Goal: Task Accomplishment & Management: Manage account settings

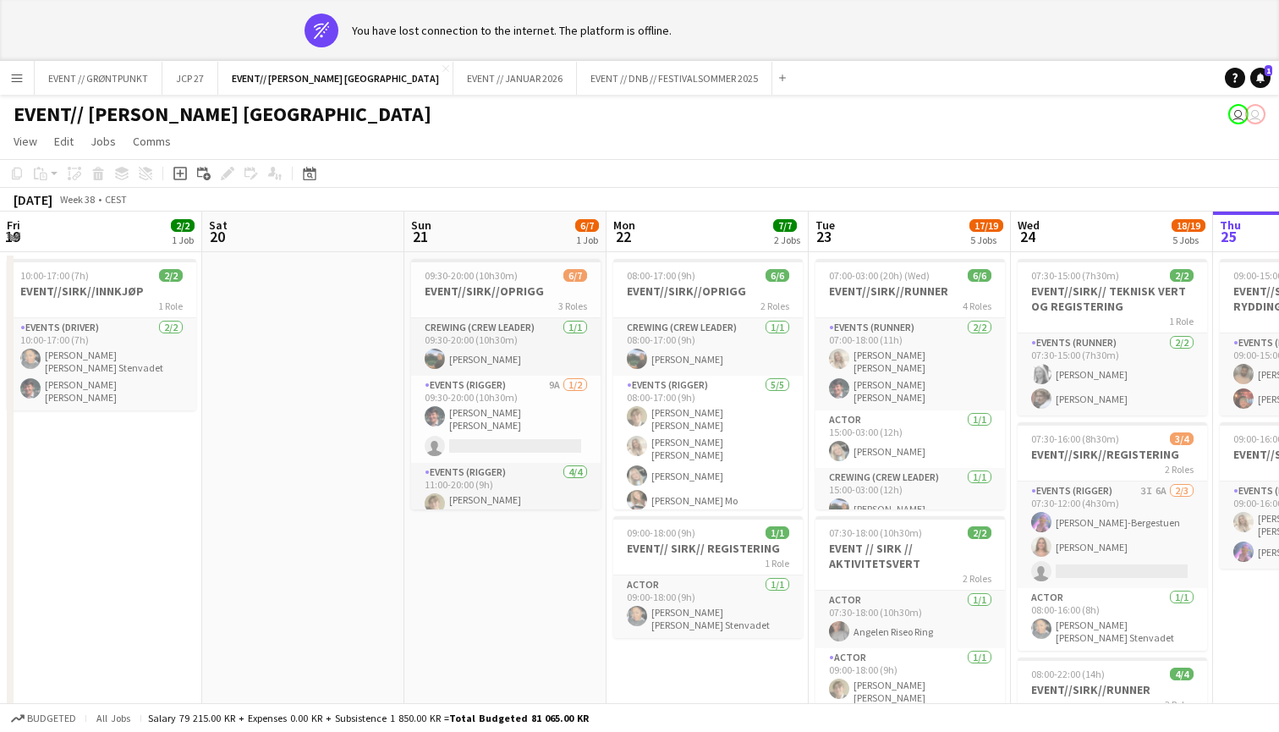
scroll to position [0, 370]
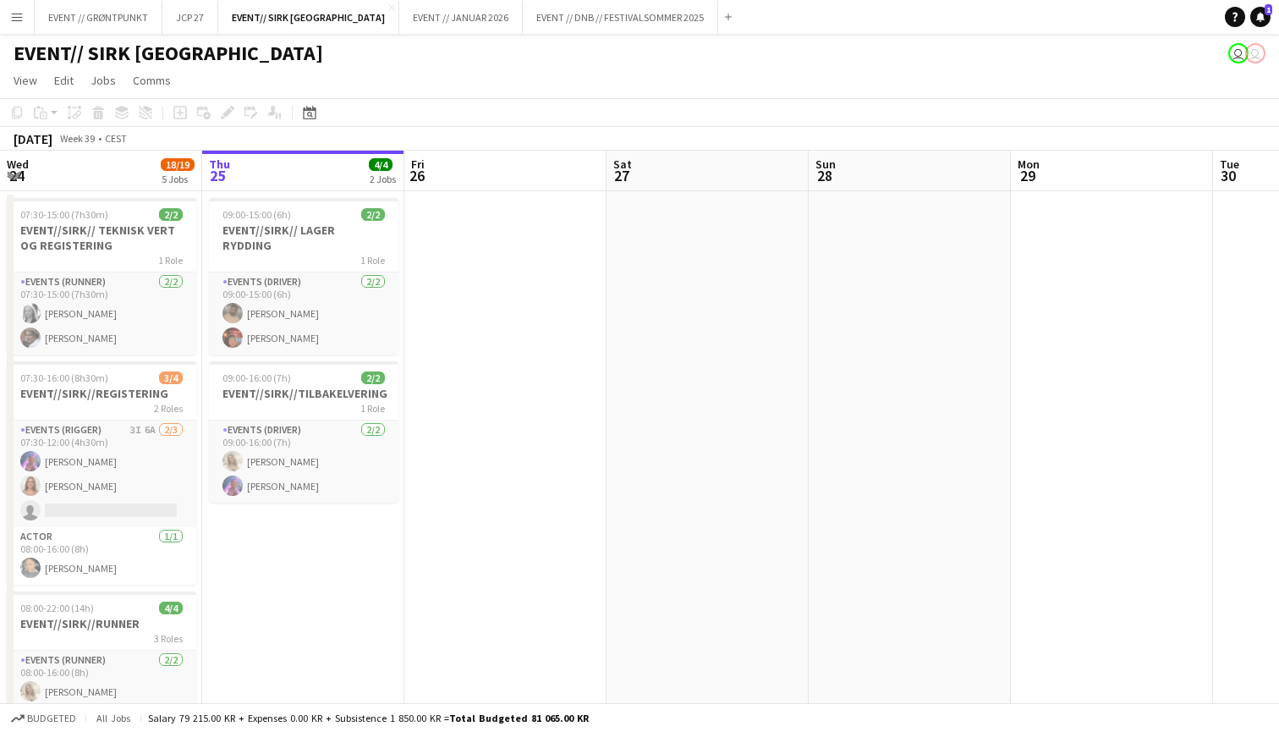
click at [718, 27] on div "Add" at bounding box center [728, 17] width 20 height 34
click at [725, 18] on app-icon "Add" at bounding box center [728, 17] width 7 height 7
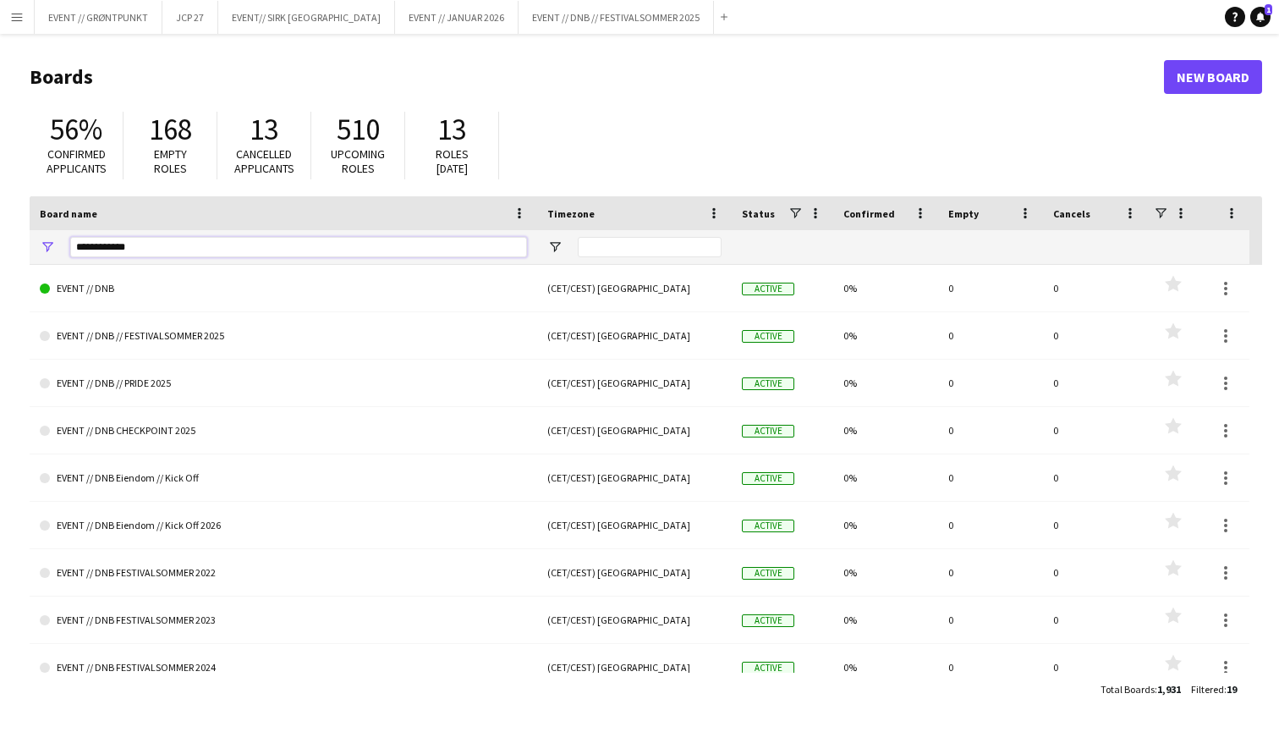
click at [177, 255] on input "**********" at bounding box center [298, 247] width 457 height 20
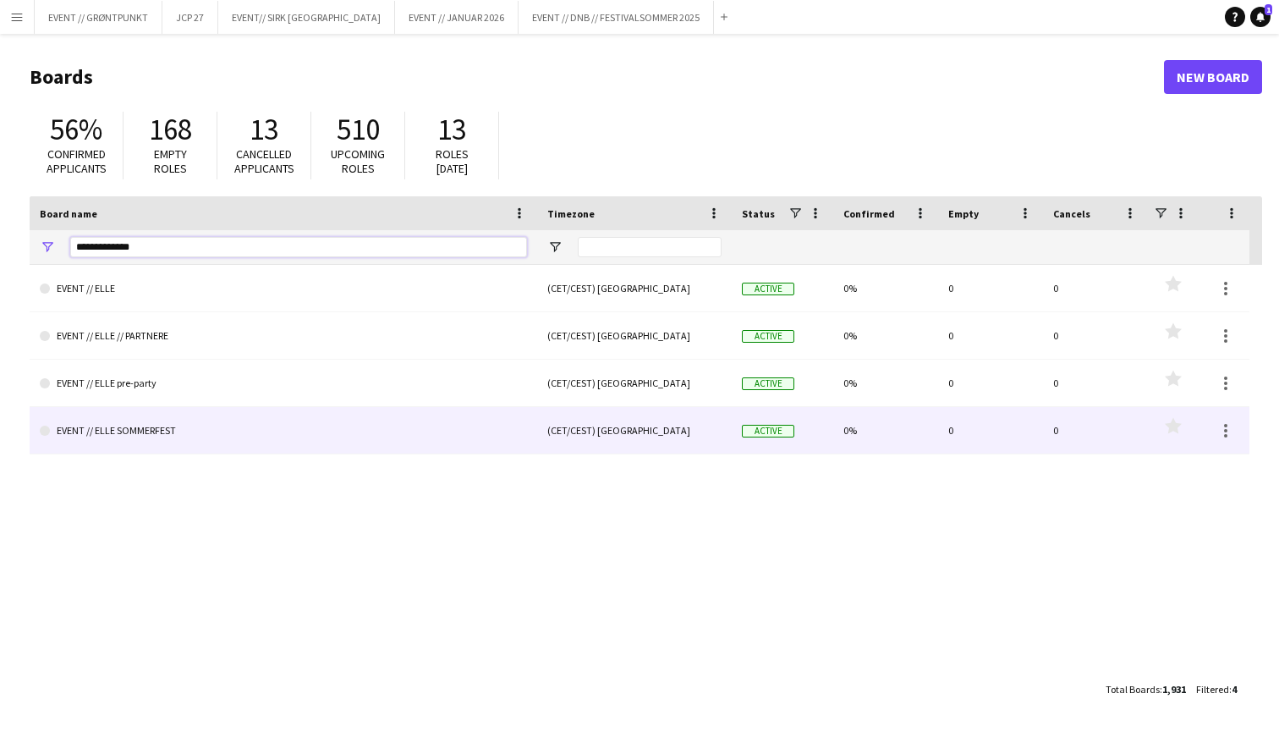
type input "**********"
click at [189, 443] on link "EVENT // ELLE SOMMERFEST" at bounding box center [283, 430] width 487 height 47
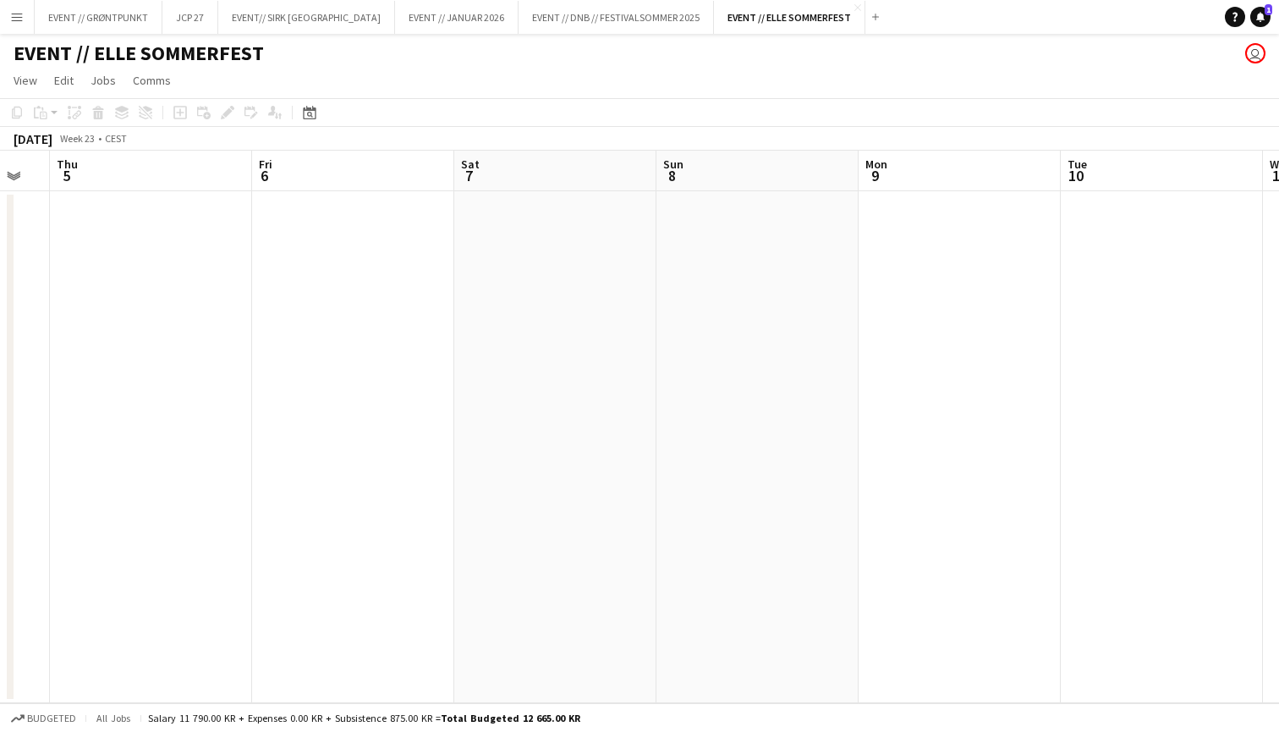
scroll to position [0, 557]
click at [15, 19] on app-icon "Menu" at bounding box center [17, 17] width 14 height 14
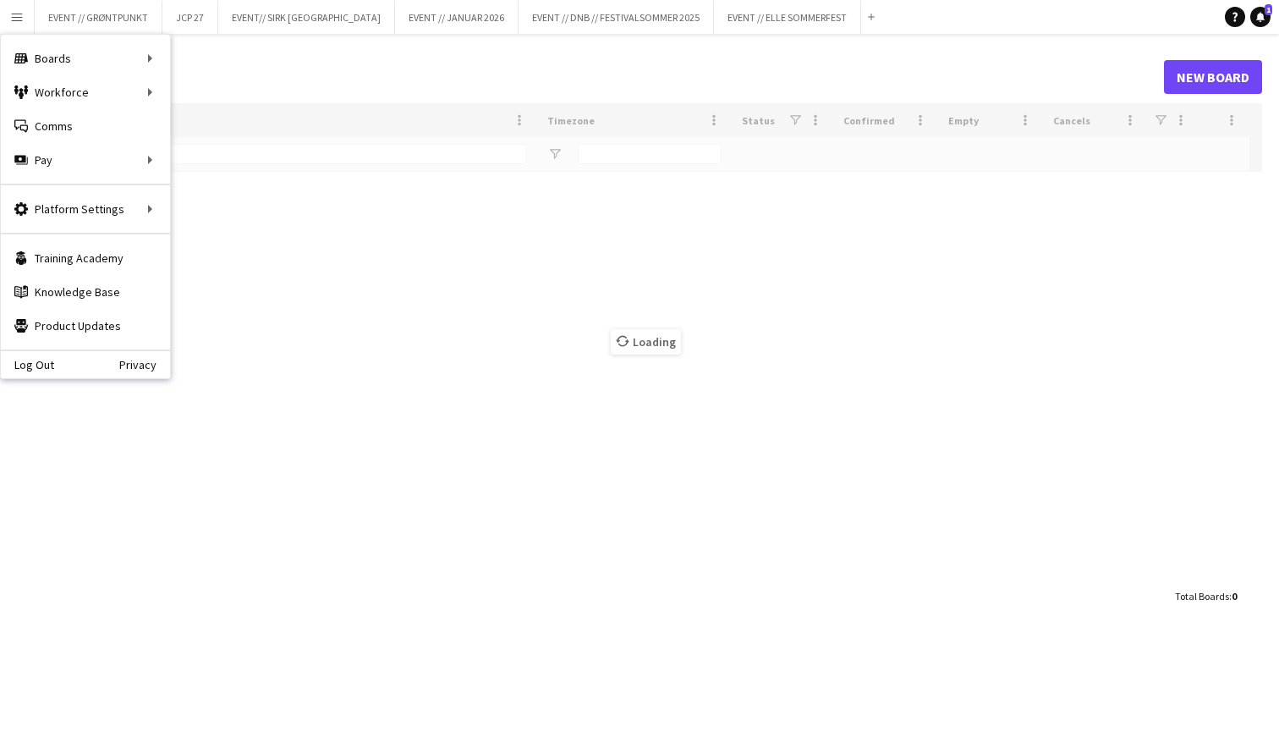
click at [354, 288] on div "Loading" at bounding box center [646, 341] width 1232 height 476
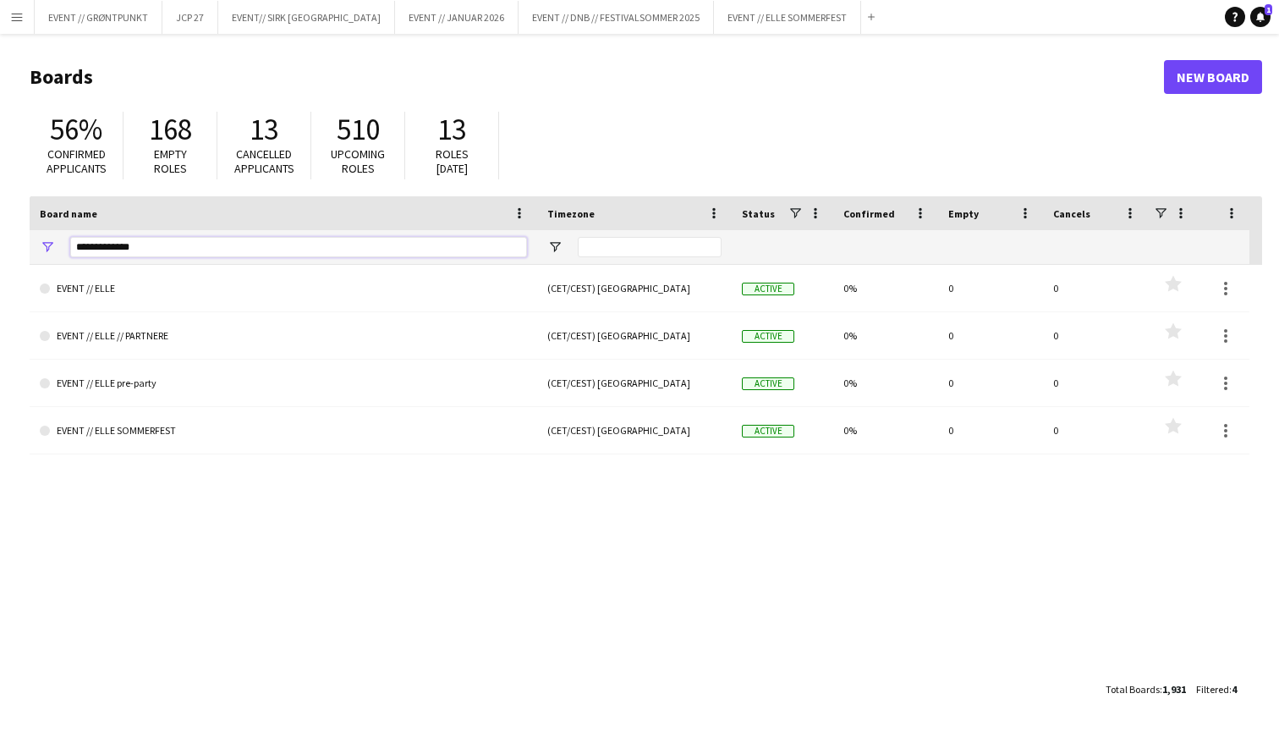
drag, startPoint x: 112, startPoint y: 248, endPoint x: 40, endPoint y: 249, distance: 71.9
click at [40, 249] on div "**********" at bounding box center [283, 247] width 507 height 34
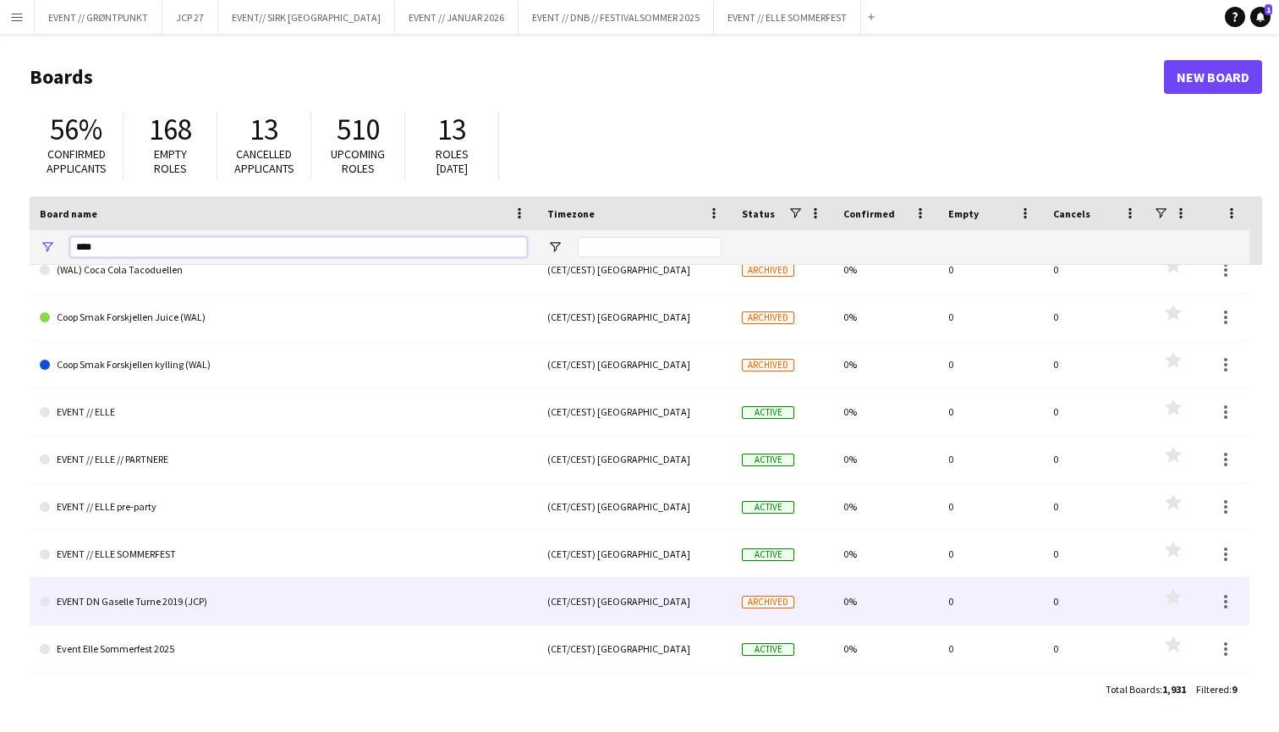
scroll to position [19, 0]
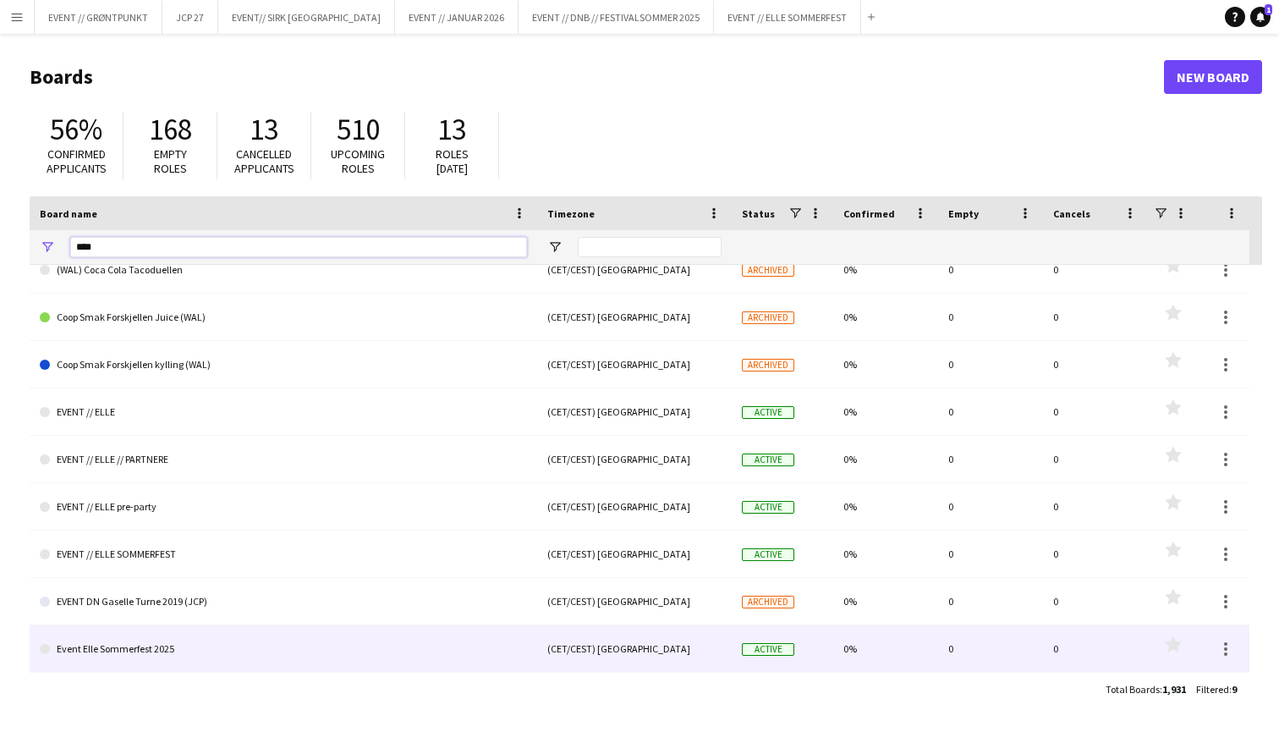
type input "****"
click at [171, 650] on link "Event Elle Sommerfest 2025" at bounding box center [283, 648] width 487 height 47
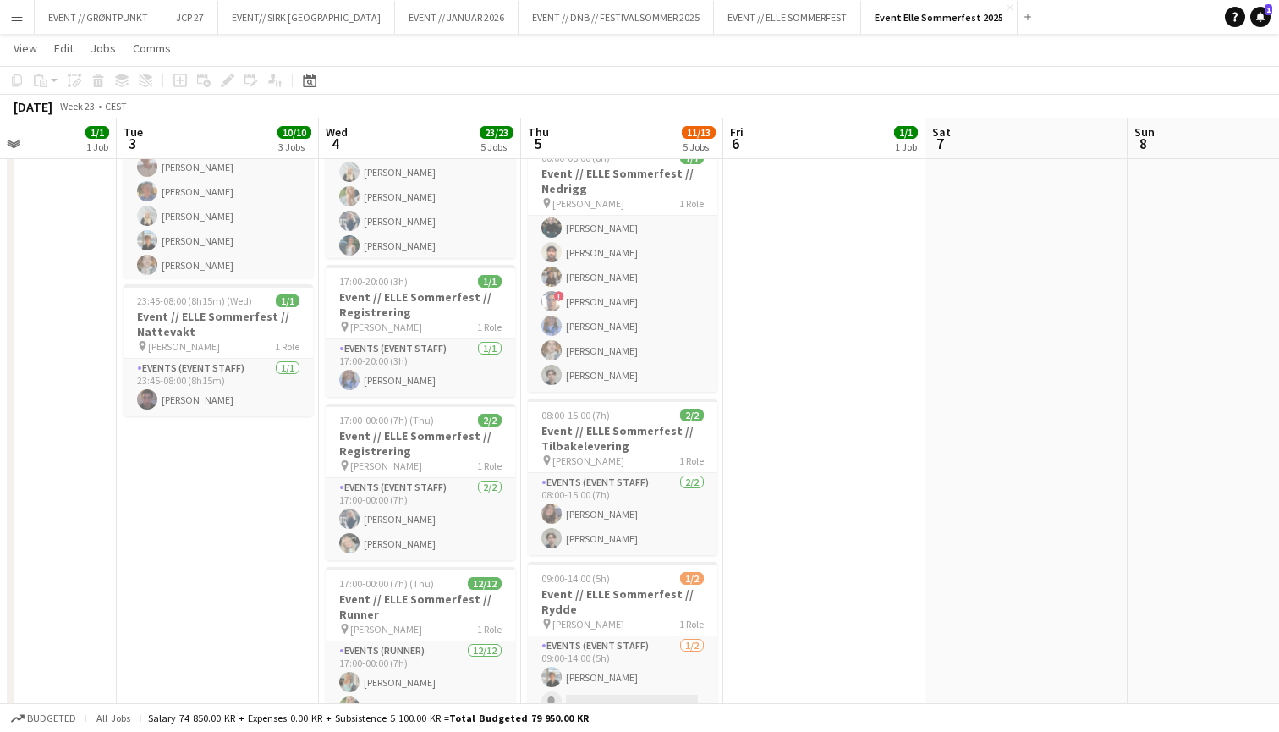
scroll to position [0, 488]
click at [843, 234] on app-date-cell "17:00-18:00 (1h) 1/1 Event // ELLE Sommerfest // Bruk av [PERSON_NAME] pin [PER…" at bounding box center [826, 353] width 202 height 993
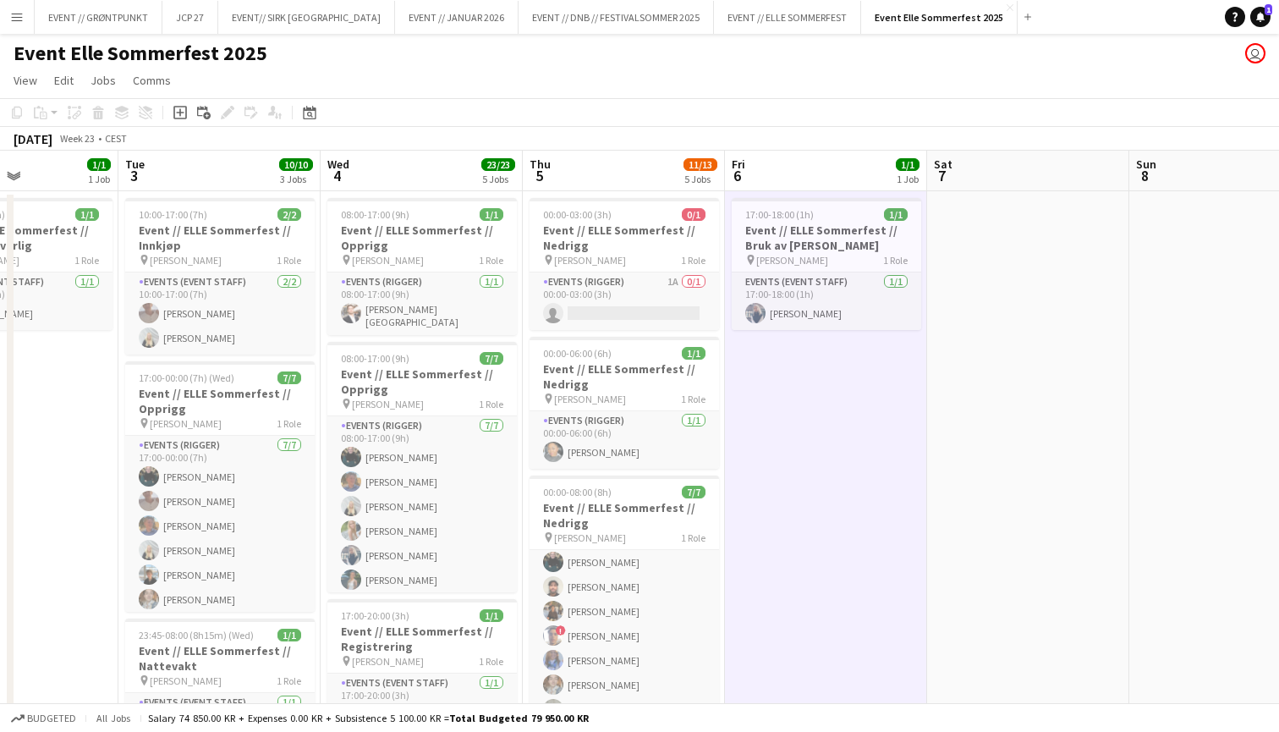
scroll to position [8, 0]
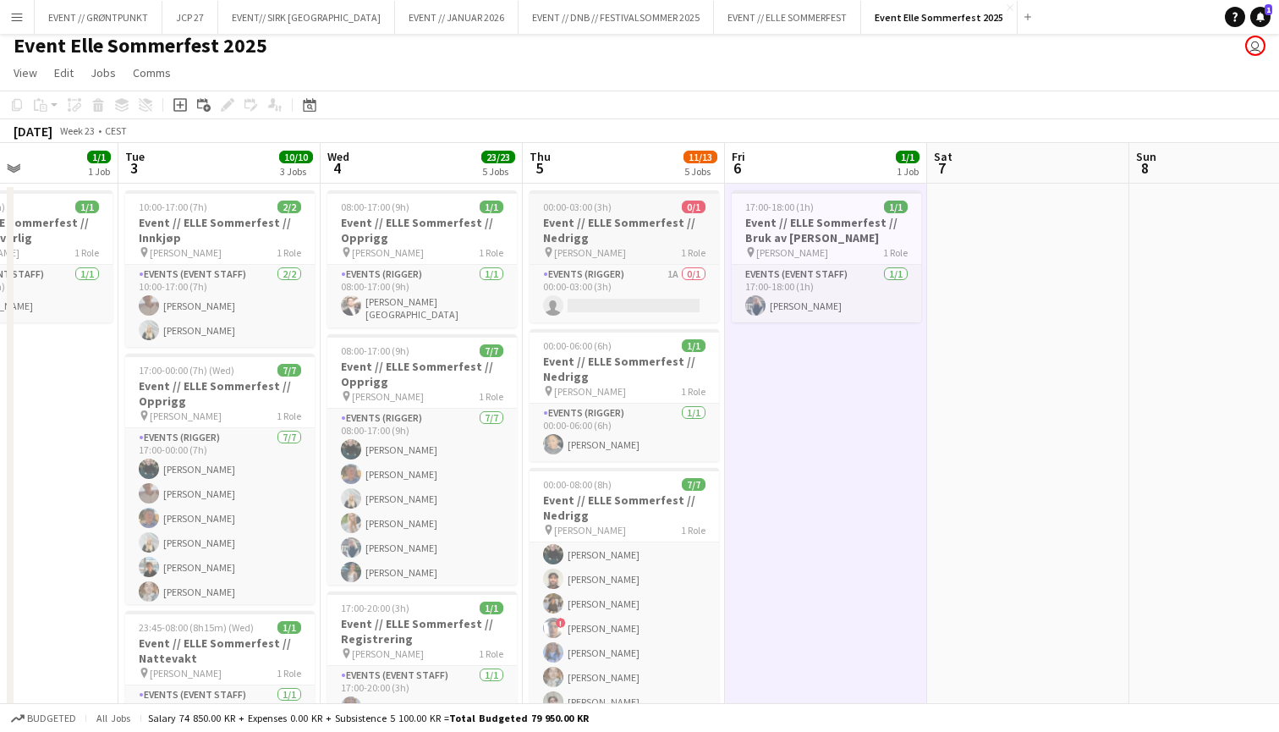
click at [599, 231] on h3 "Event // ELLE Sommerfest // Nedrigg" at bounding box center [623, 230] width 189 height 30
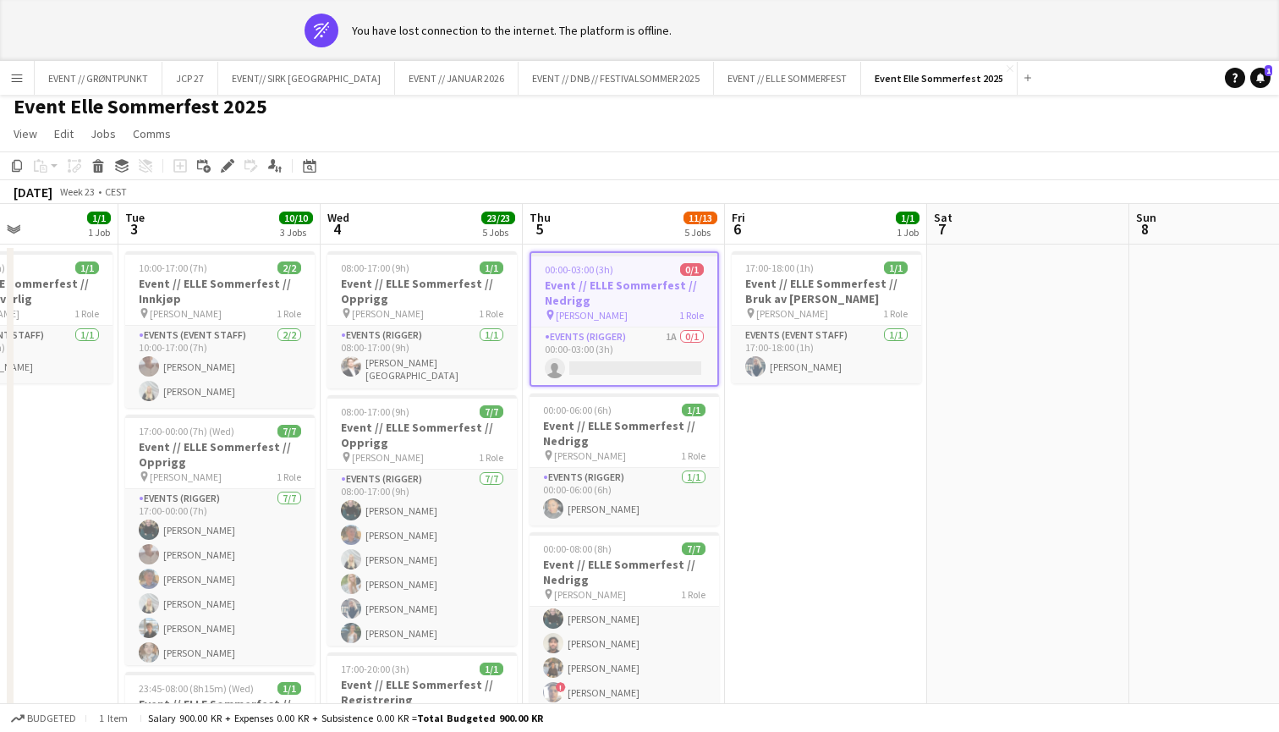
scroll to position [0, 0]
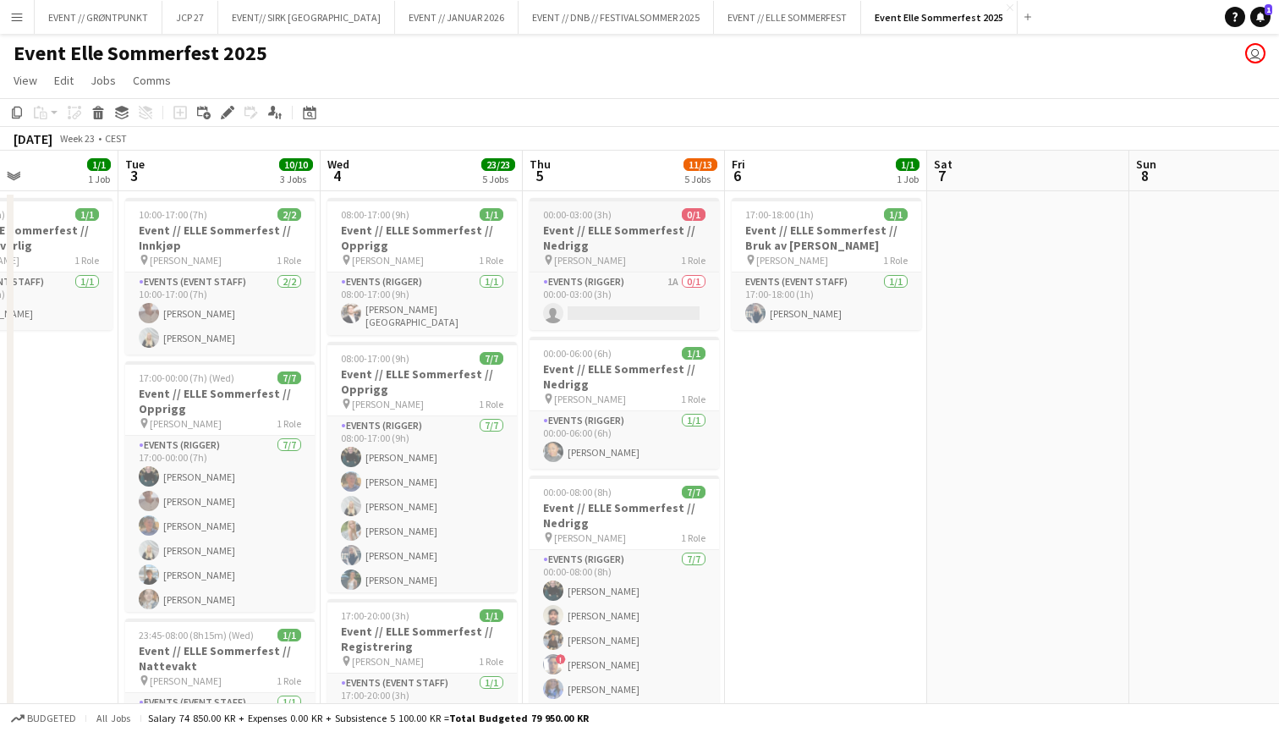
click at [683, 259] on span "1 Role" at bounding box center [693, 260] width 25 height 13
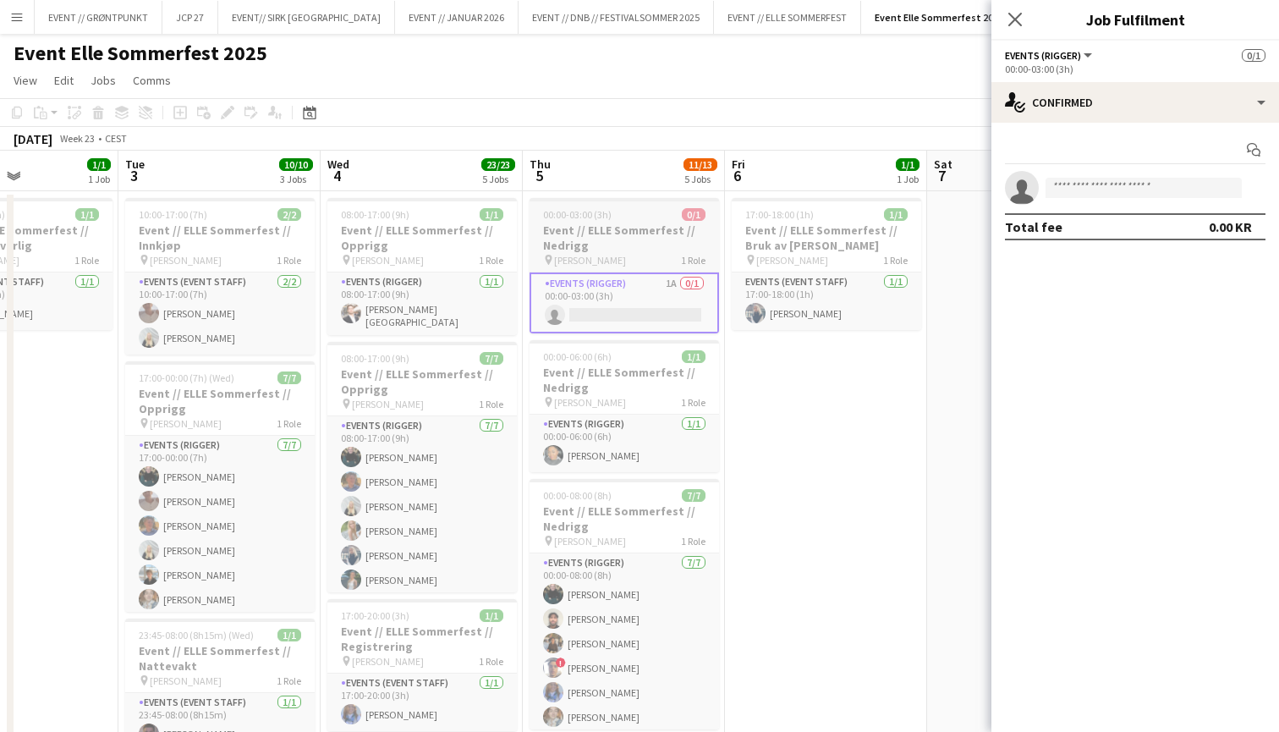
scroll to position [0, 489]
click at [681, 259] on span "1 Role" at bounding box center [692, 260] width 25 height 13
click at [815, 458] on app-date-cell "17:00-18:00 (1h) 1/1 Event // ELLE Sommerfest // Bruk av [PERSON_NAME] pin [PER…" at bounding box center [825, 687] width 202 height 993
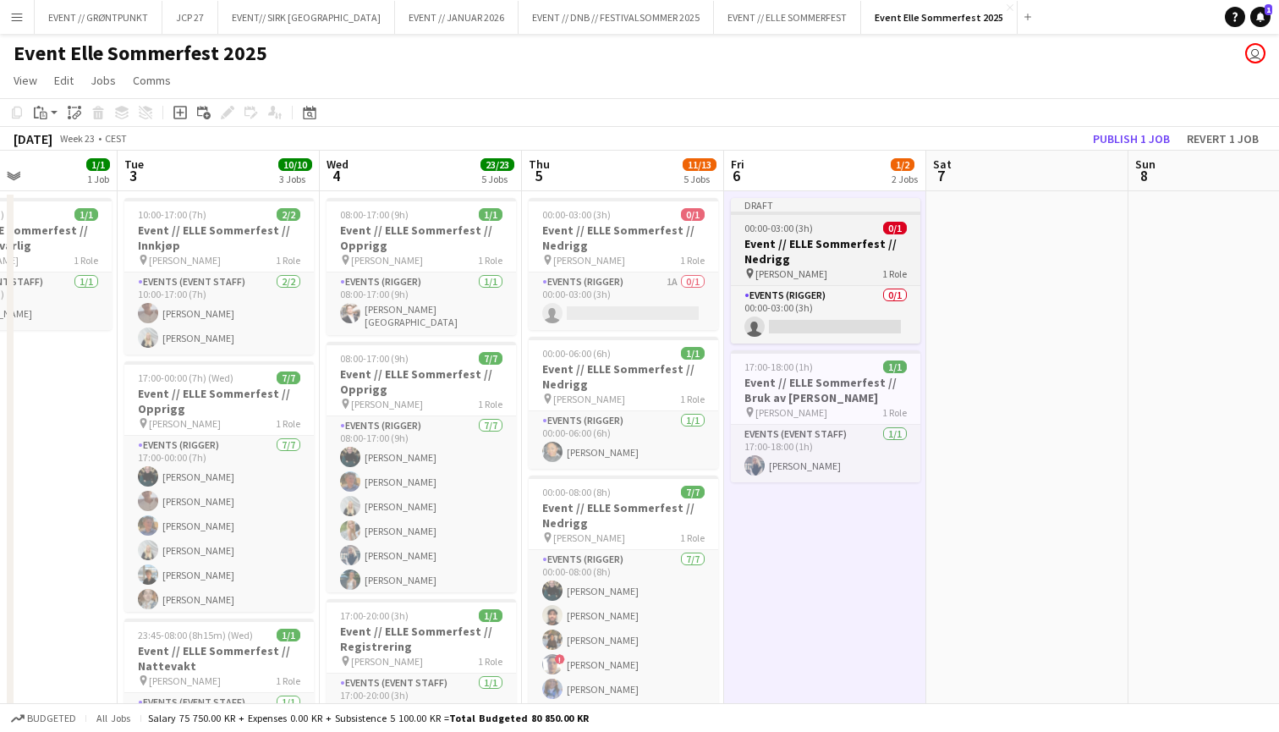
click at [831, 238] on h3 "Event // ELLE Sommerfest // Nedrigg" at bounding box center [825, 251] width 189 height 30
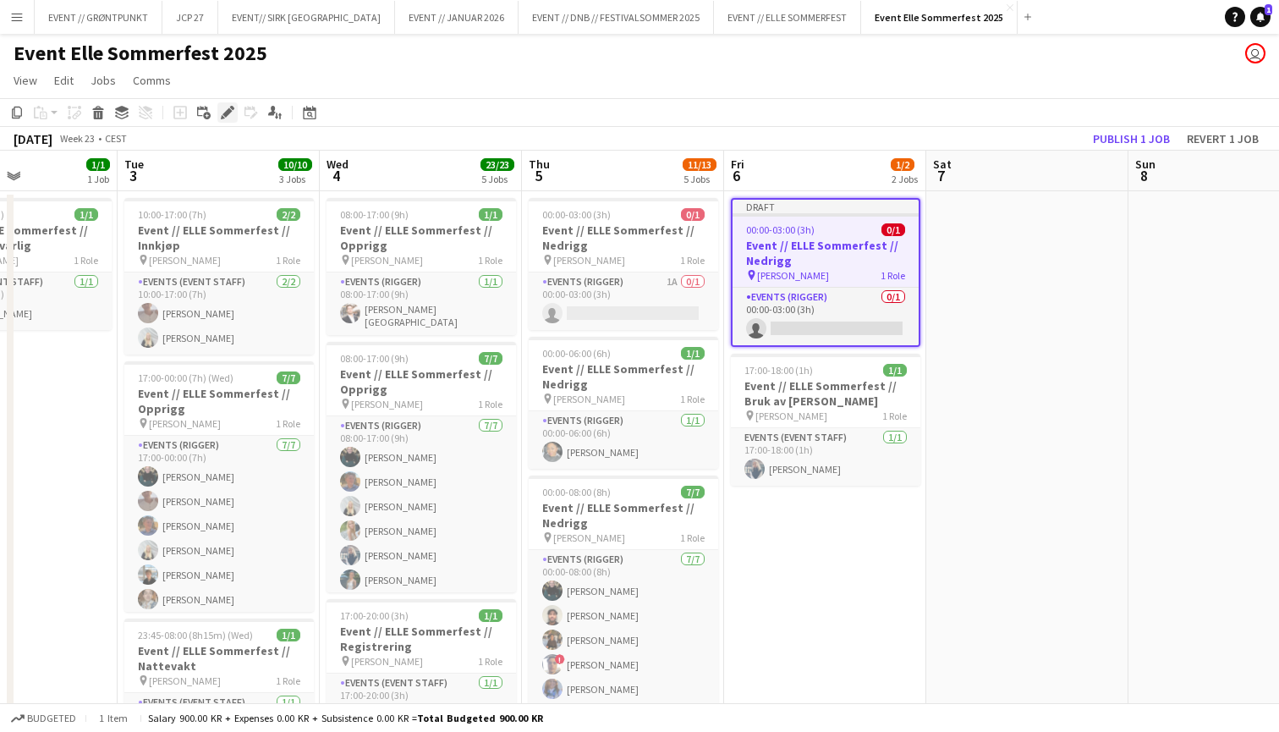
click at [232, 118] on icon "Edit" at bounding box center [228, 113] width 14 height 14
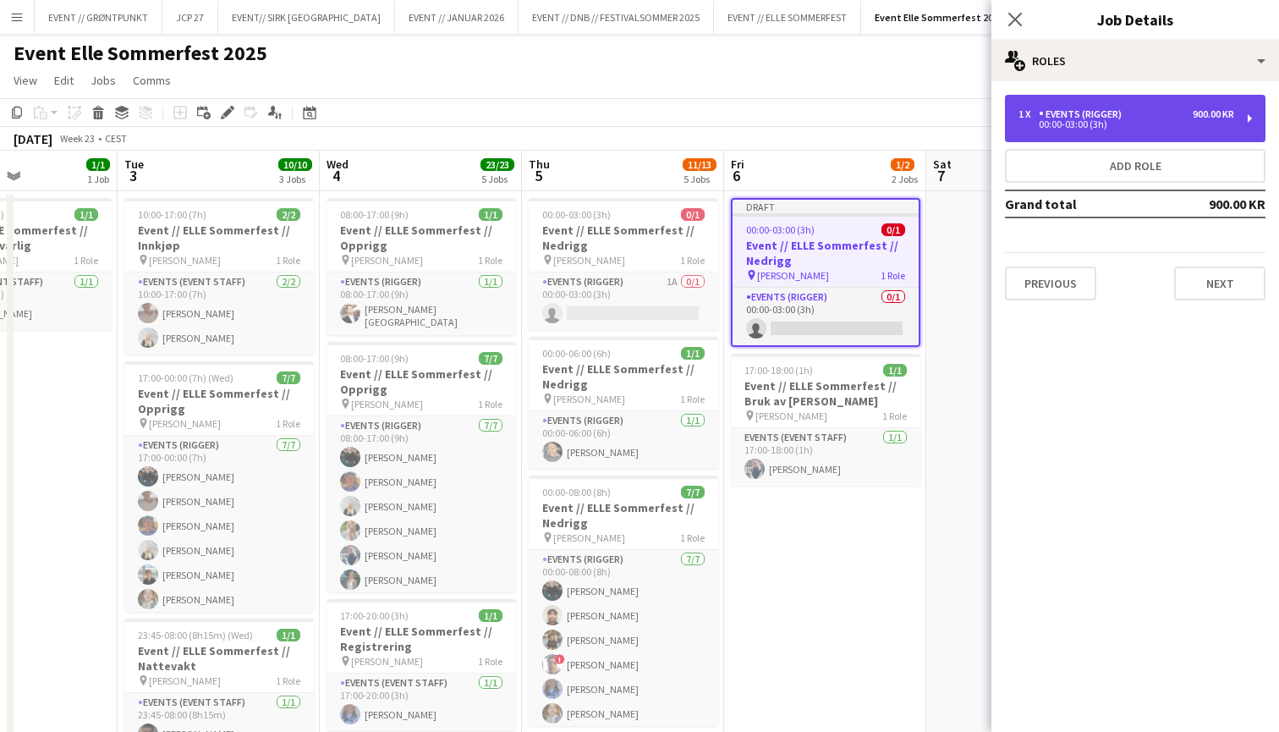
click at [1012, 130] on div "1 x Events (Rigger) 900.00 KR 00:00-03:00 (3h)" at bounding box center [1135, 118] width 261 height 47
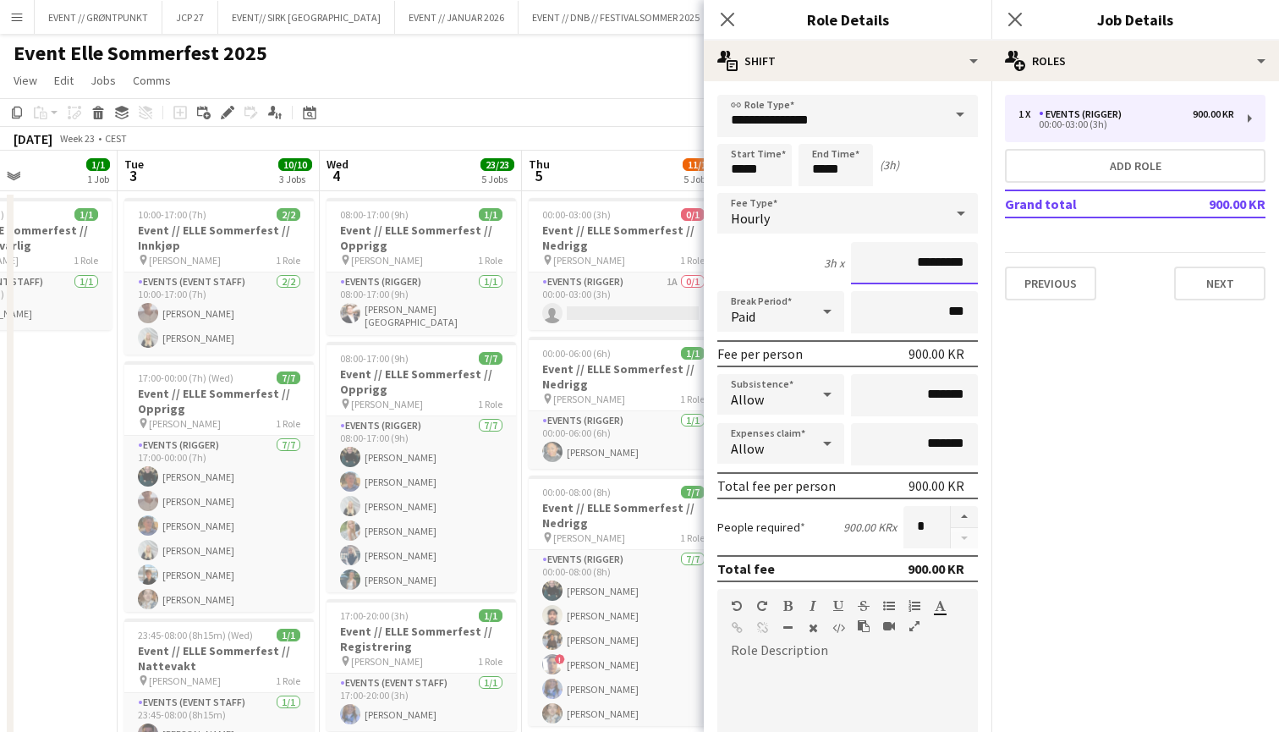
click at [921, 269] on input "*********" at bounding box center [914, 263] width 127 height 42
click at [589, 265] on span "[PERSON_NAME]" at bounding box center [589, 260] width 72 height 13
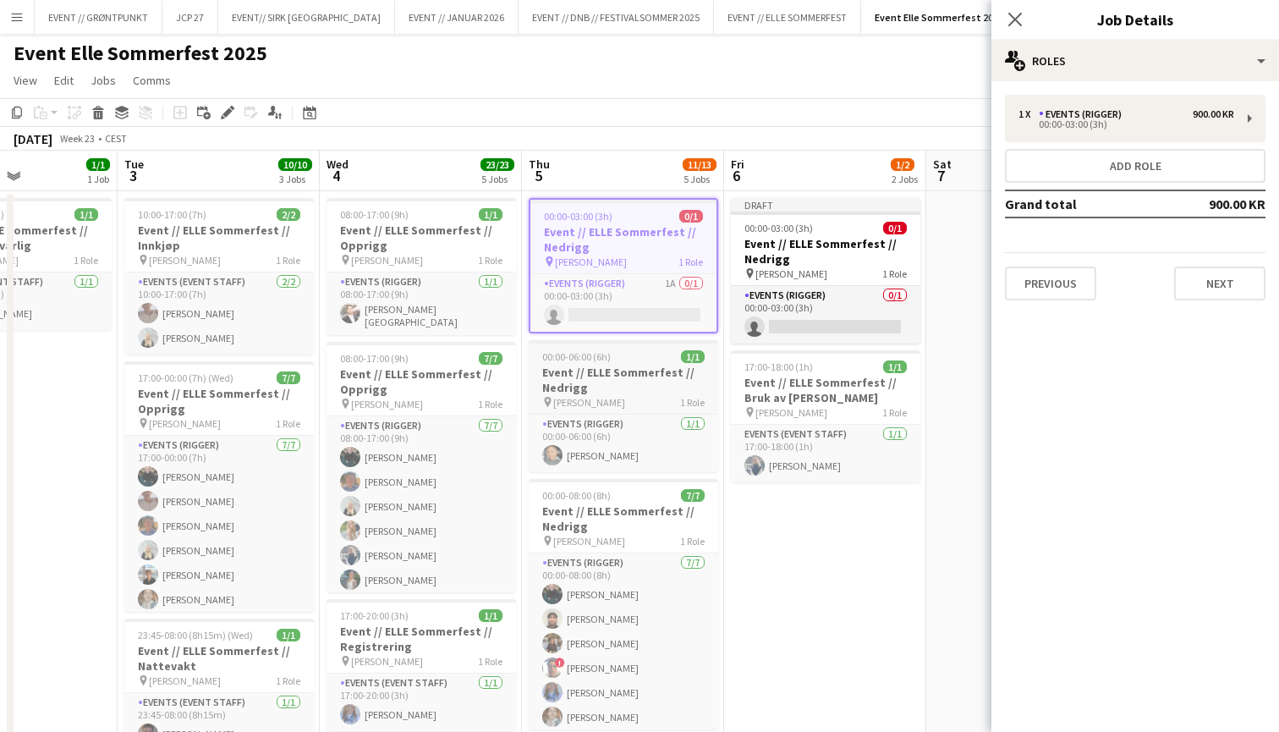
click at [628, 394] on h3 "Event // ELLE Sommerfest // Nedrigg" at bounding box center [623, 380] width 189 height 30
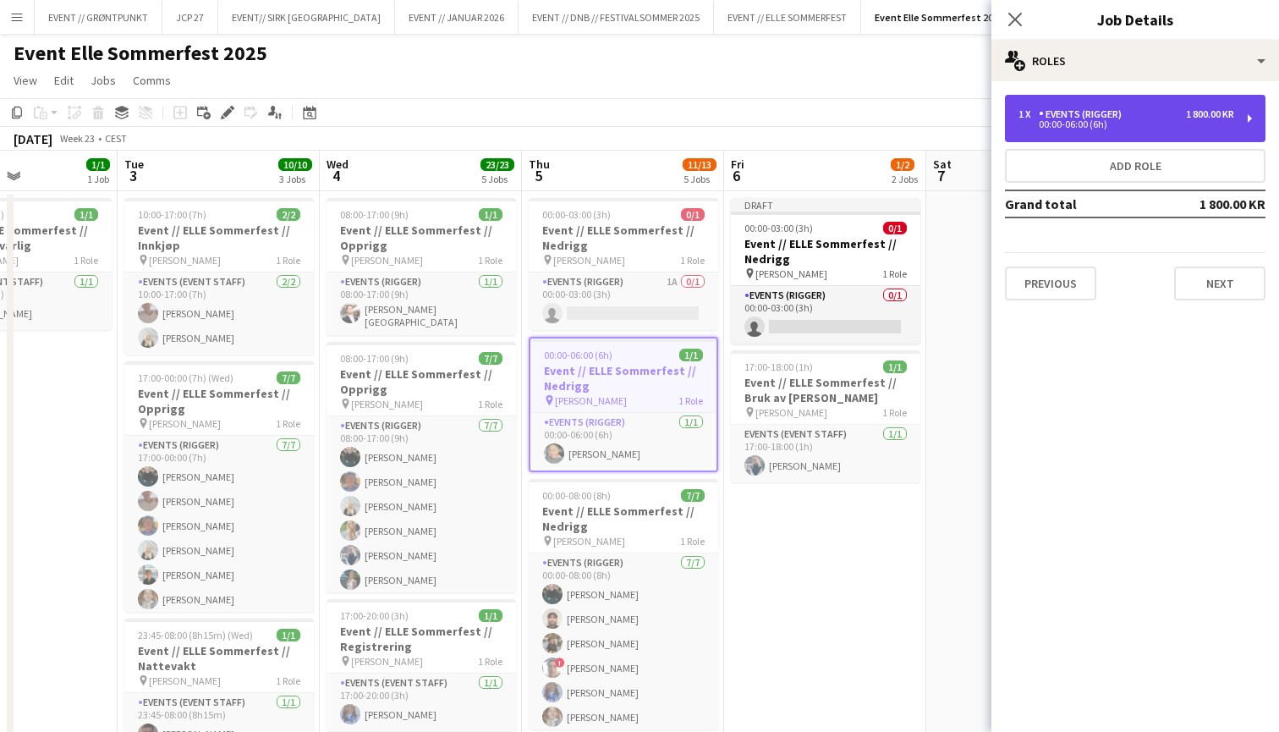
click at [1103, 108] on div "Events (Rigger)" at bounding box center [1084, 114] width 90 height 12
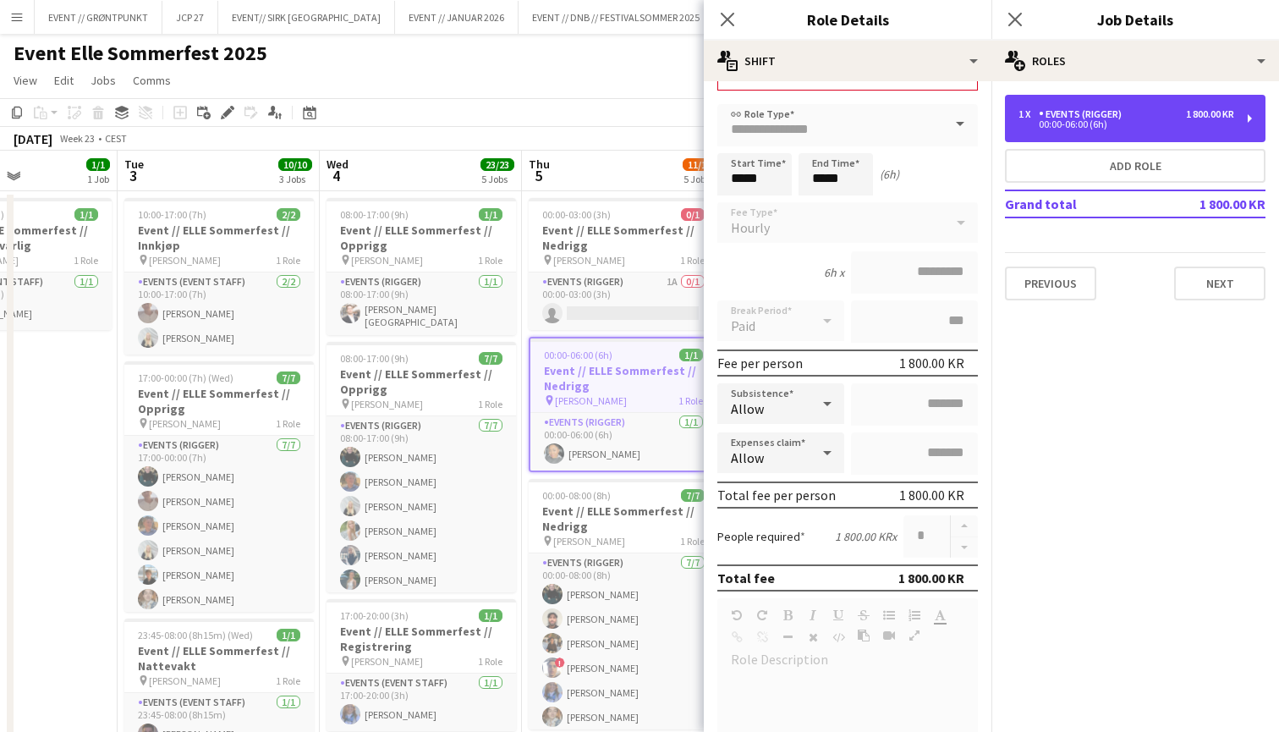
scroll to position [79, 0]
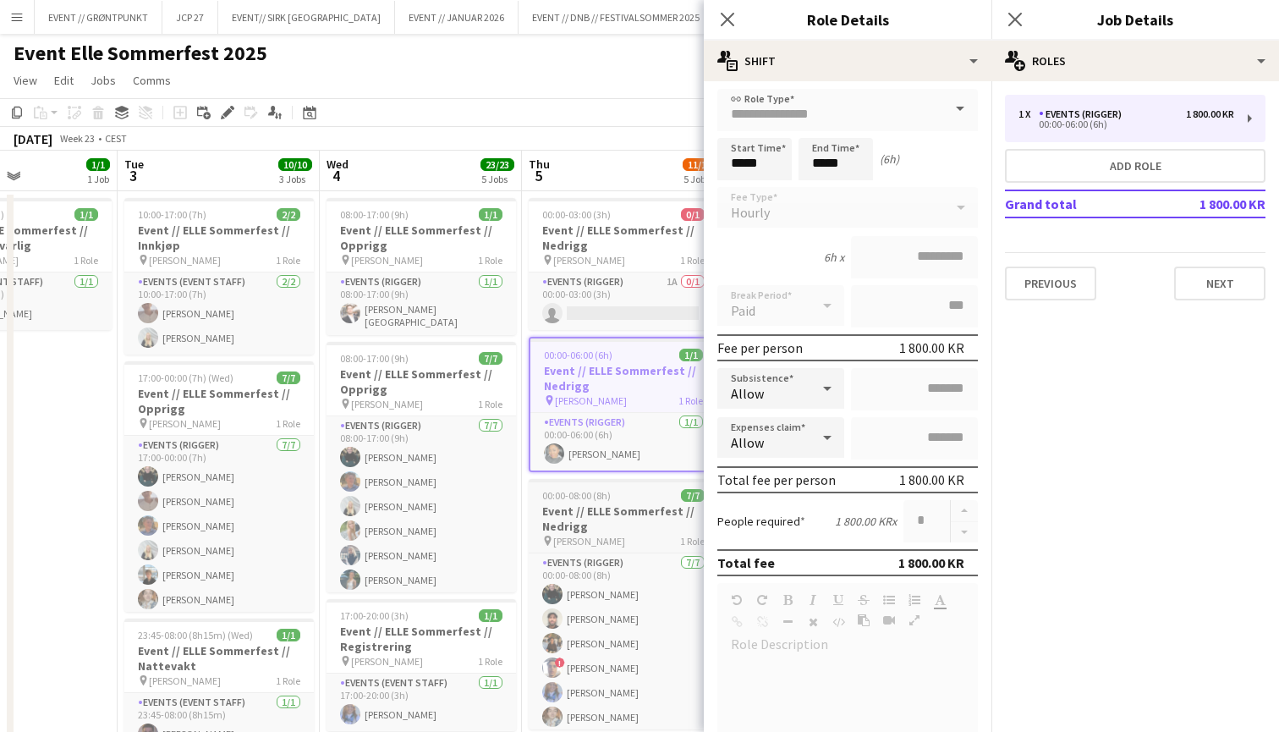
click at [558, 516] on h3 "Event // ELLE Sommerfest // Nedrigg" at bounding box center [623, 518] width 189 height 30
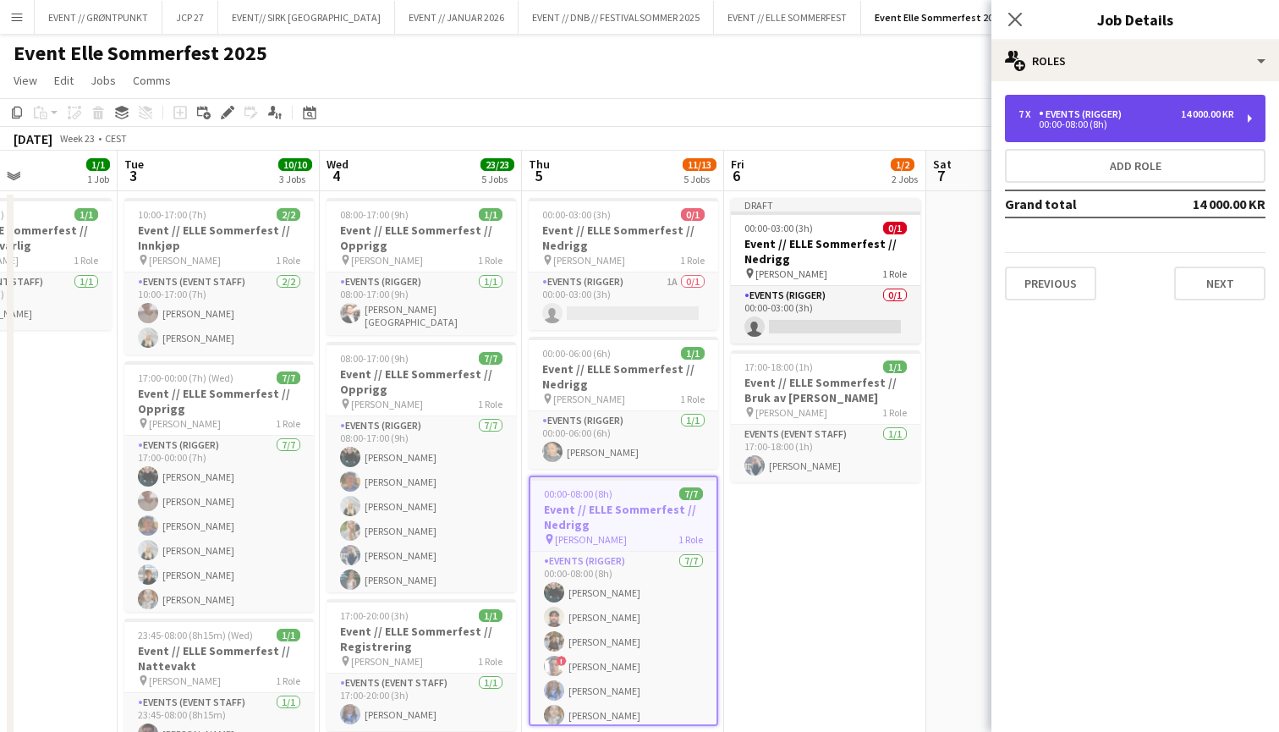
click at [1072, 129] on div "00:00-08:00 (8h)" at bounding box center [1126, 124] width 216 height 8
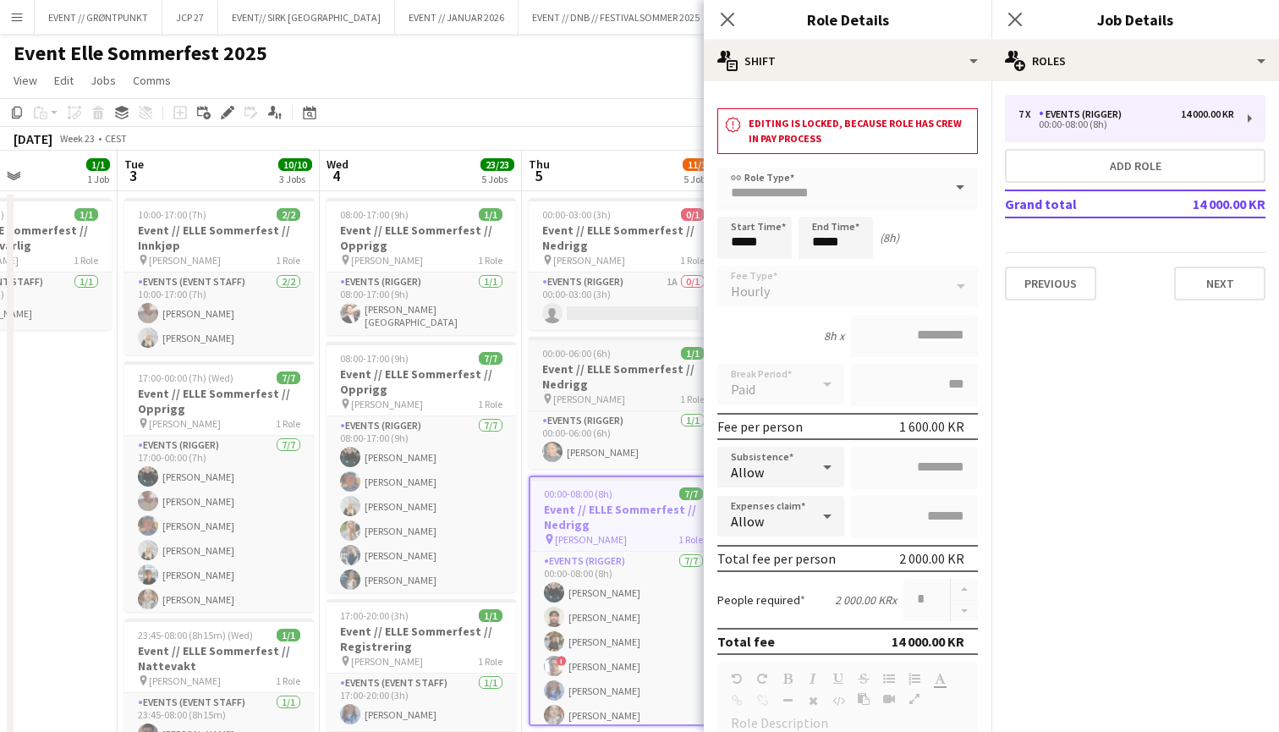
click at [646, 368] on h3 "Event // ELLE Sommerfest // Nedrigg" at bounding box center [623, 376] width 189 height 30
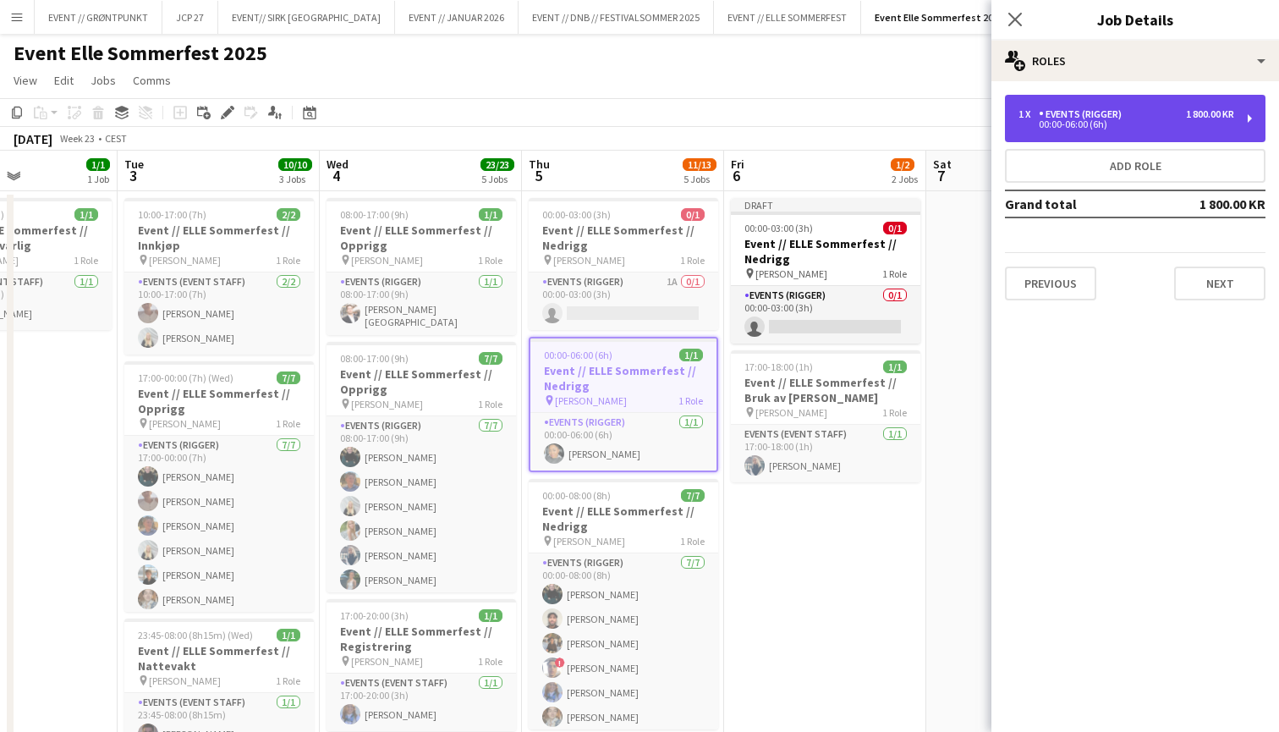
click at [1097, 121] on div "00:00-06:00 (6h)" at bounding box center [1126, 124] width 216 height 8
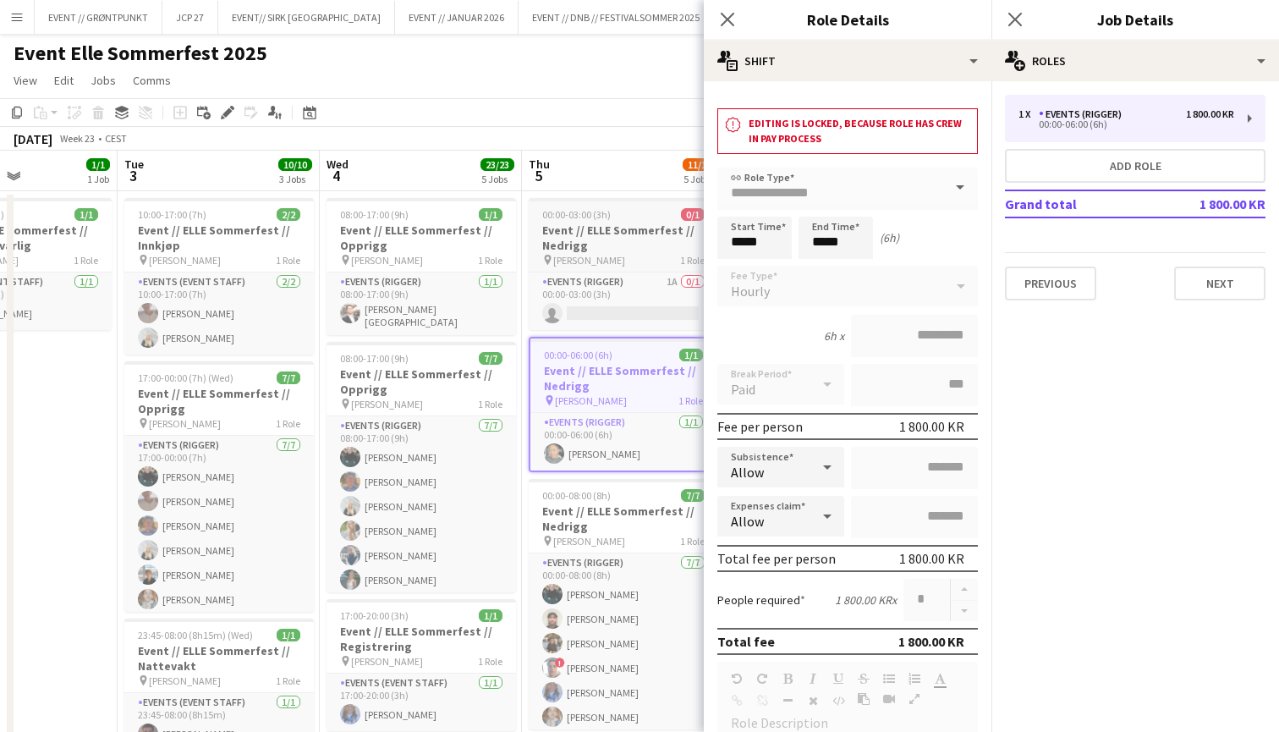
click at [570, 241] on h3 "Event // ELLE Sommerfest // Nedrigg" at bounding box center [623, 237] width 189 height 30
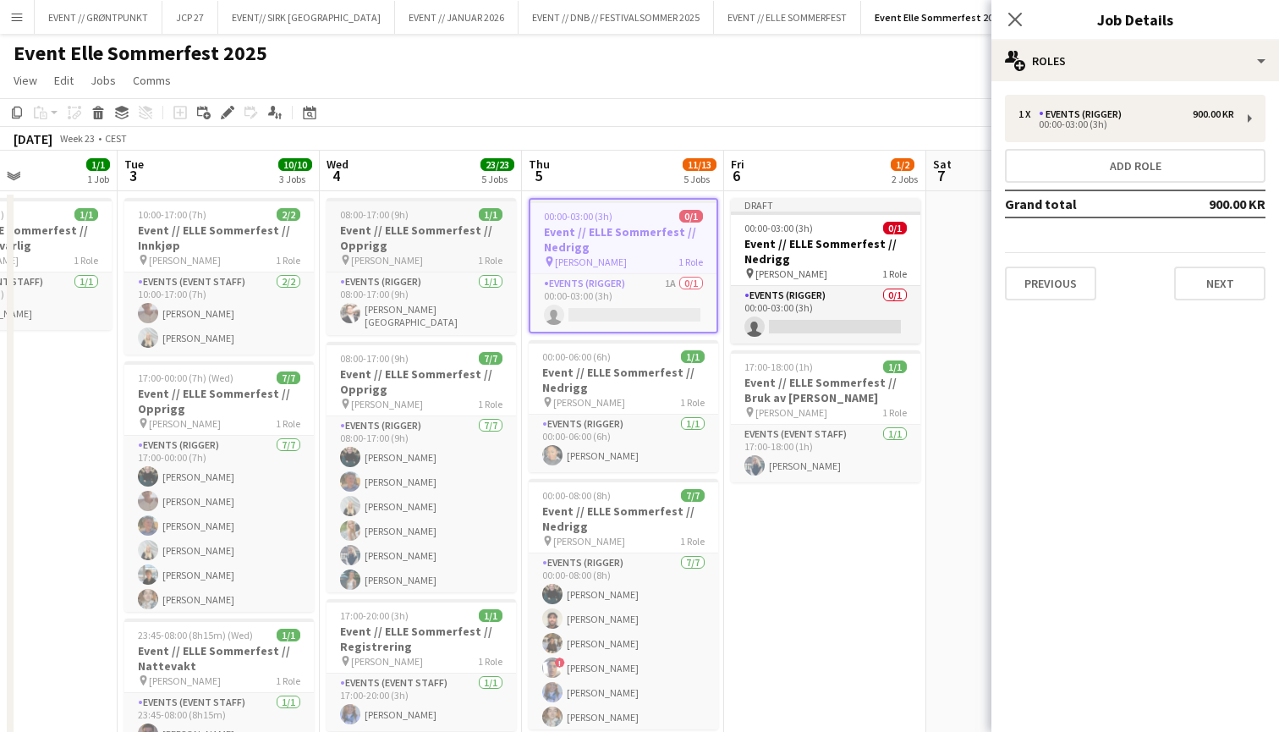
click at [420, 211] on div "08:00-17:00 (9h) 1/1" at bounding box center [420, 214] width 189 height 13
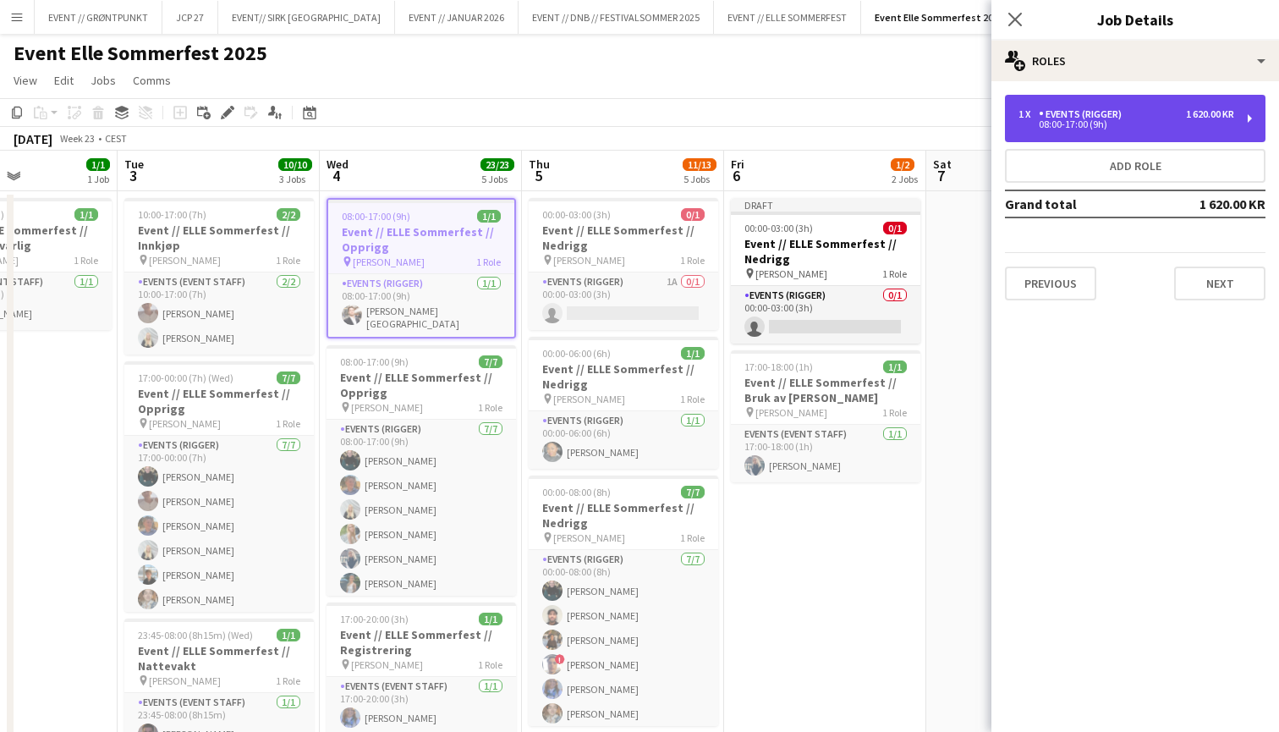
click at [1228, 112] on div "1 620.00 KR" at bounding box center [1210, 114] width 48 height 12
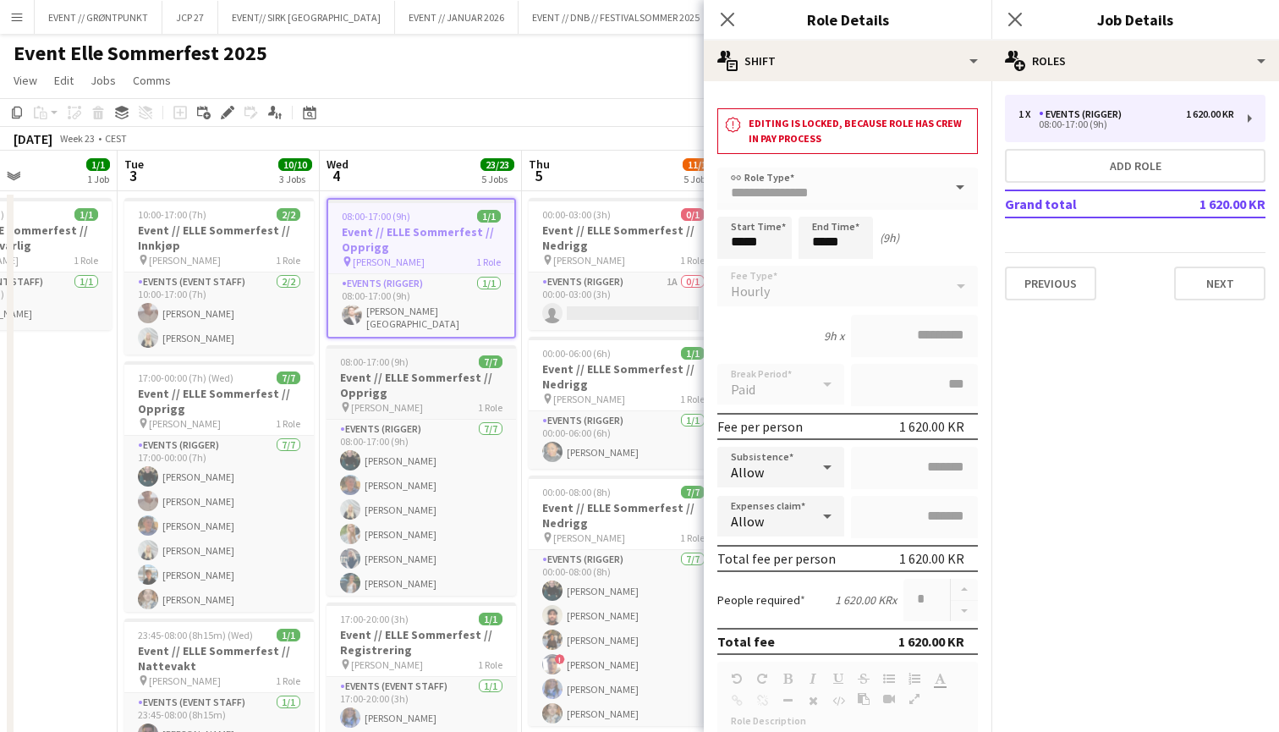
click at [413, 393] on h3 "Event // ELLE Sommerfest // Opprigg" at bounding box center [420, 385] width 189 height 30
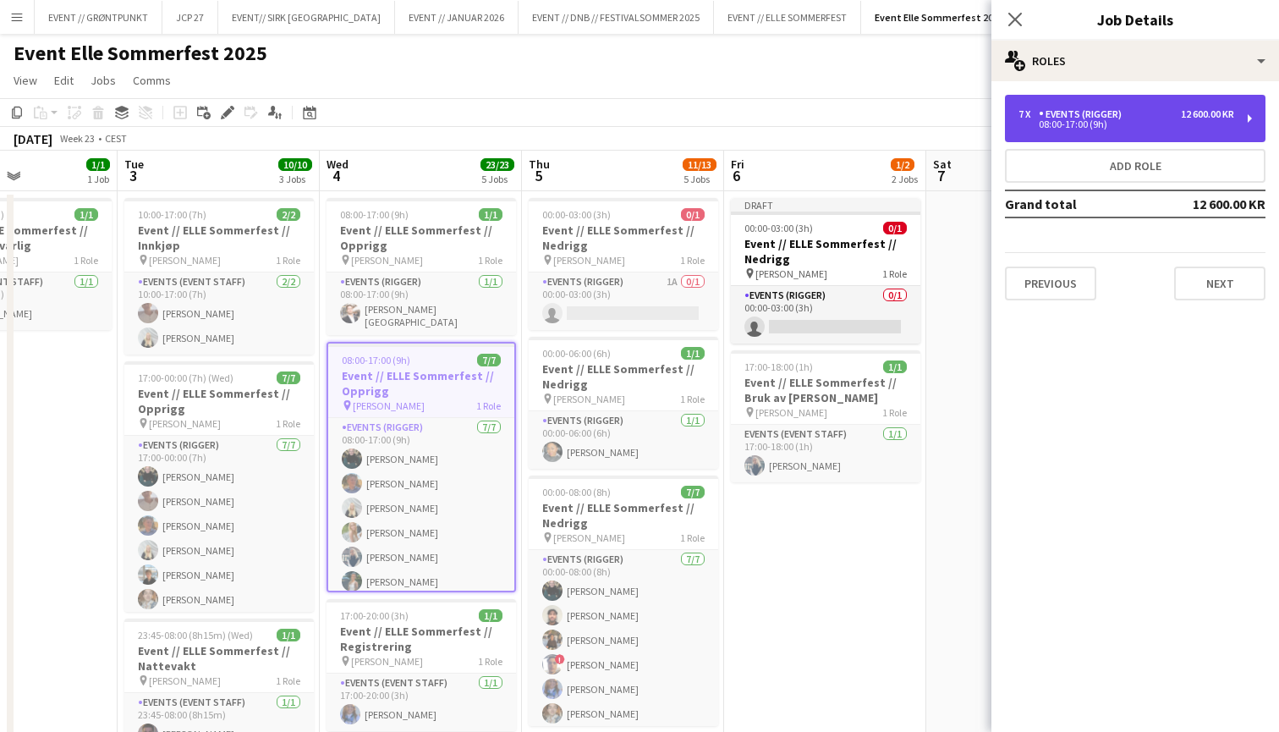
click at [1183, 141] on div "7 x Events (Rigger) 12 600.00 KR 08:00-17:00 (9h)" at bounding box center [1135, 118] width 261 height 47
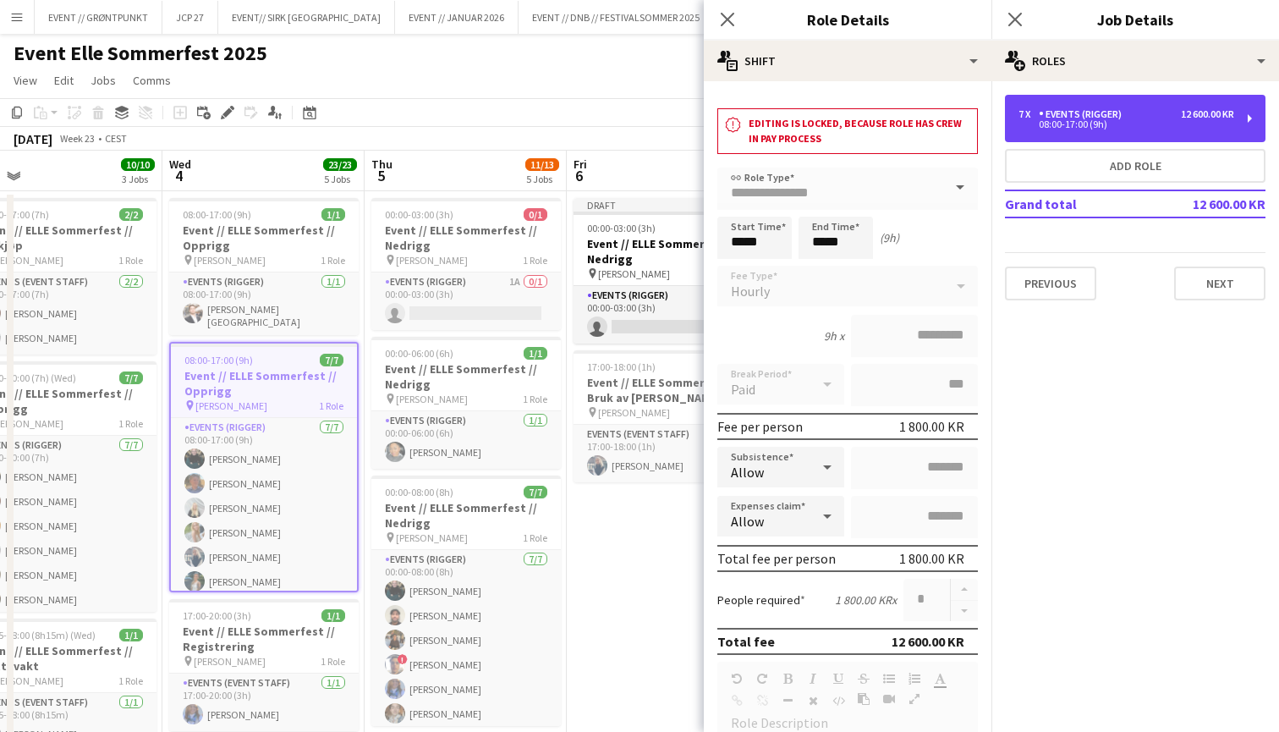
scroll to position [0, 683]
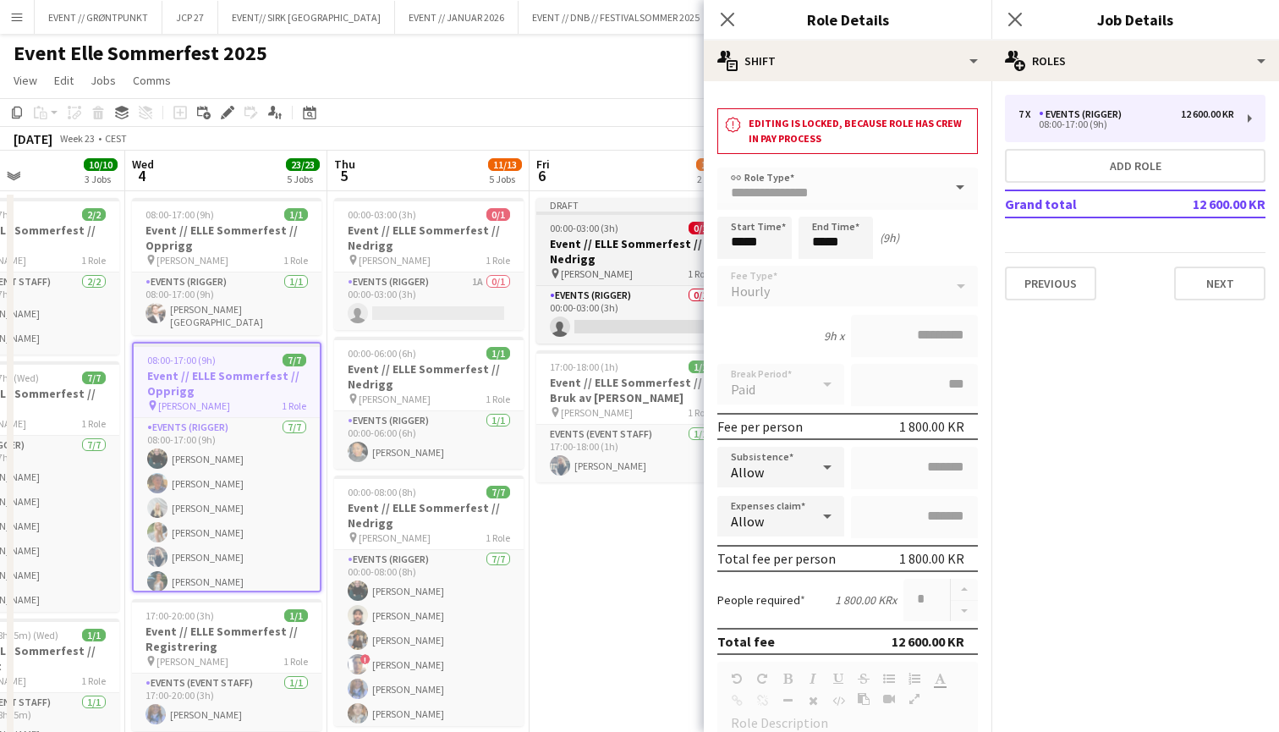
click at [588, 233] on span "00:00-03:00 (3h)" at bounding box center [584, 228] width 69 height 13
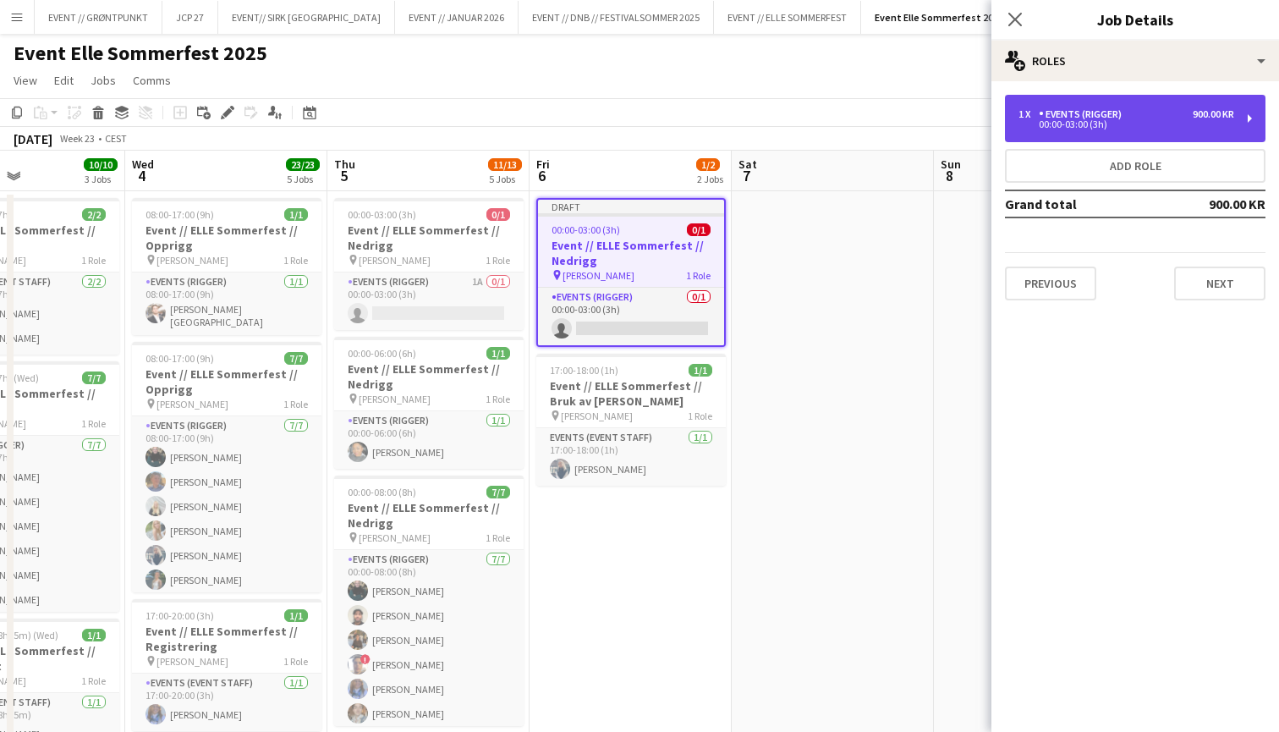
click at [1220, 124] on div "00:00-03:00 (3h)" at bounding box center [1126, 124] width 216 height 8
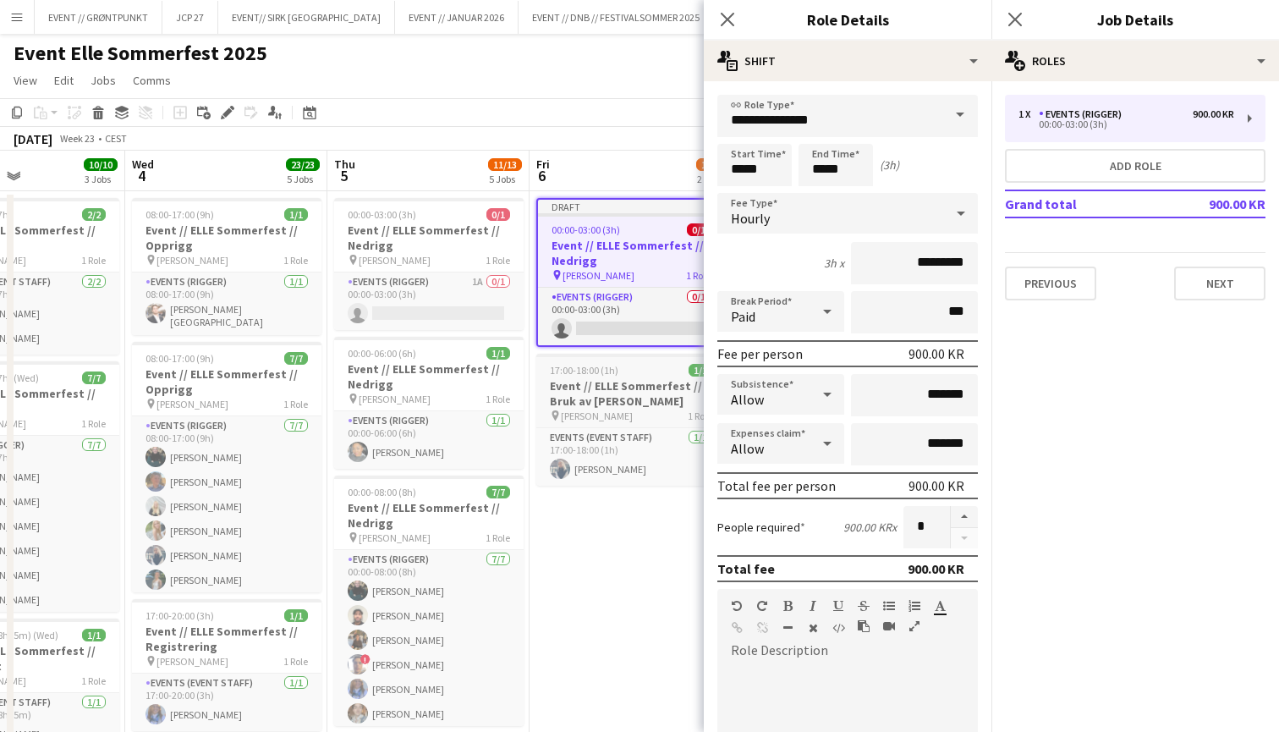
click at [592, 404] on h3 "Event // ELLE Sommerfest // Bruk av [PERSON_NAME]" at bounding box center [630, 393] width 189 height 30
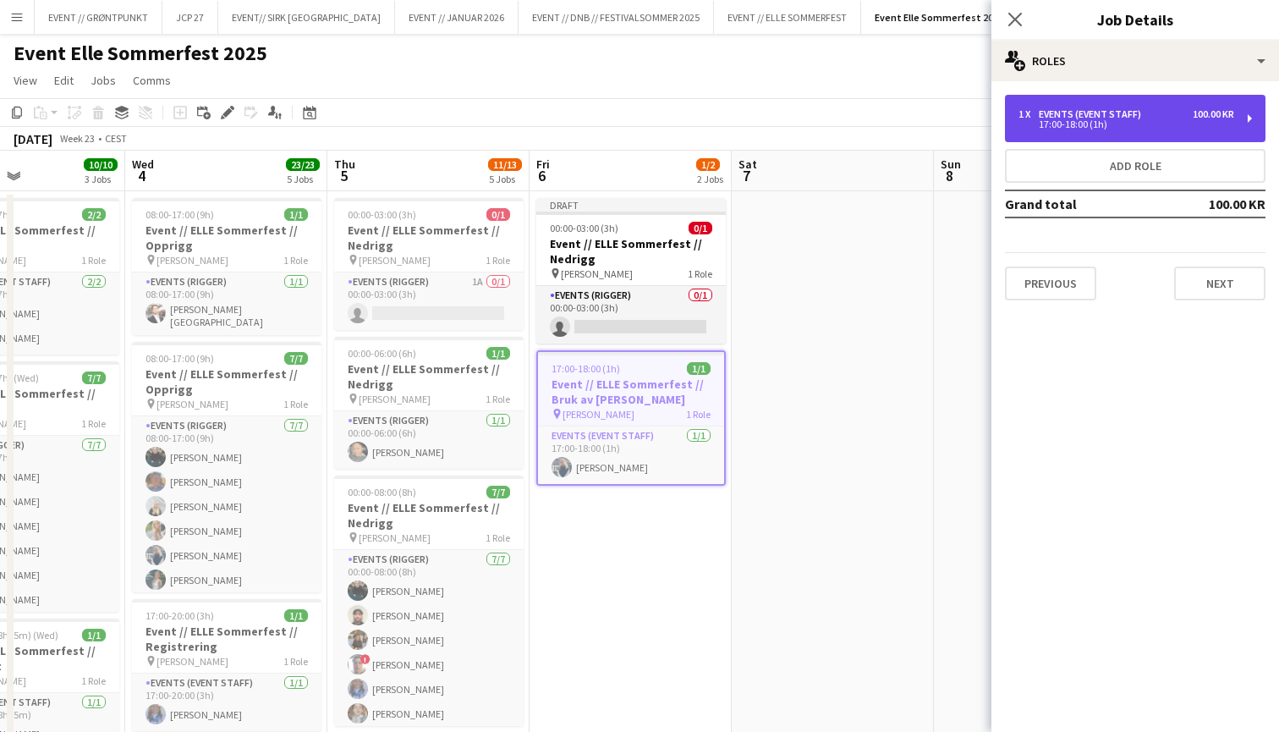
click at [1177, 106] on div "1 x Events (Event Staff) 100.00 KR 17:00-18:00 (1h)" at bounding box center [1135, 118] width 261 height 47
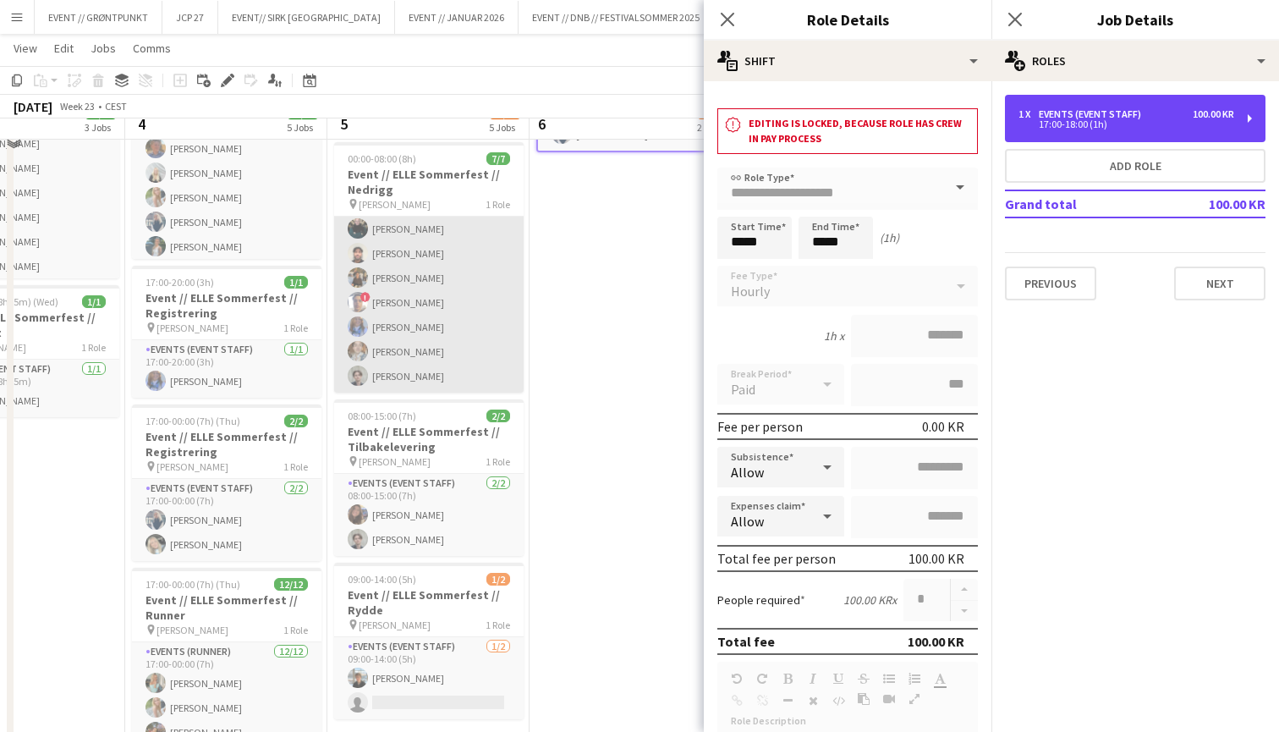
scroll to position [335, 0]
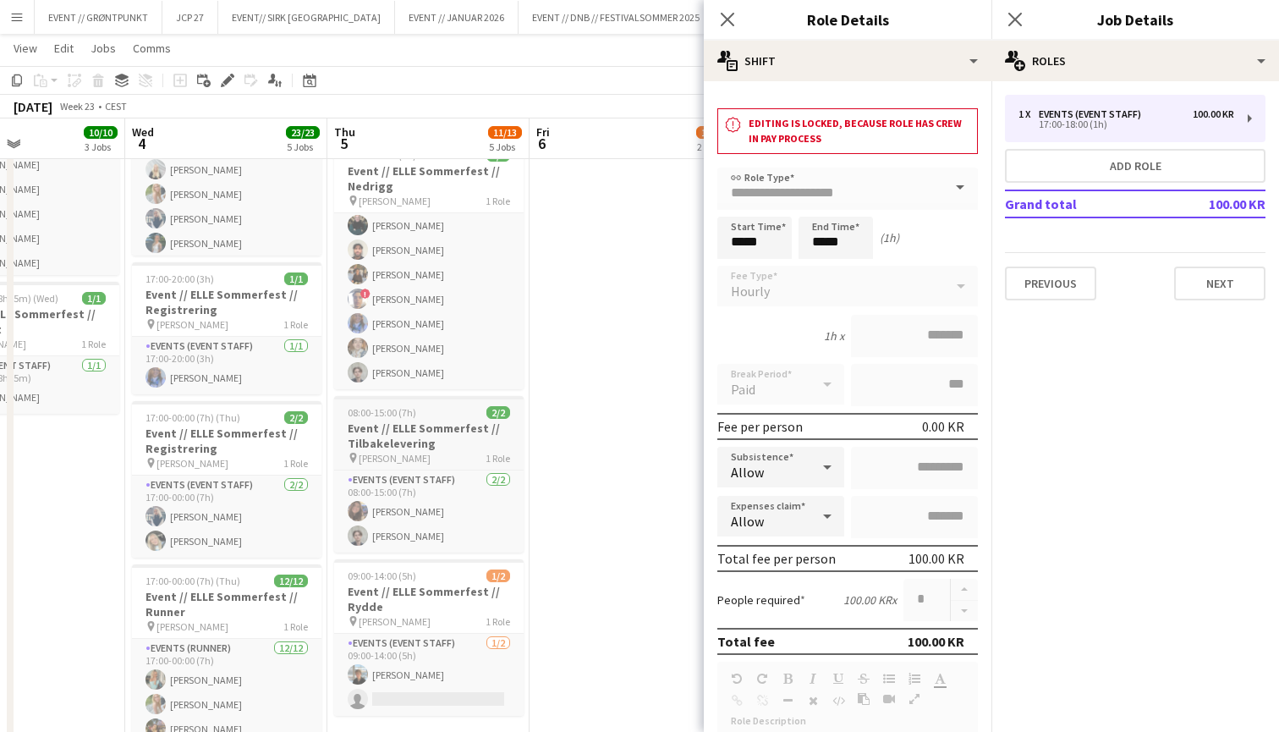
click at [447, 432] on h3 "Event // ELLE Sommerfest // Tilbakelevering" at bounding box center [428, 435] width 189 height 30
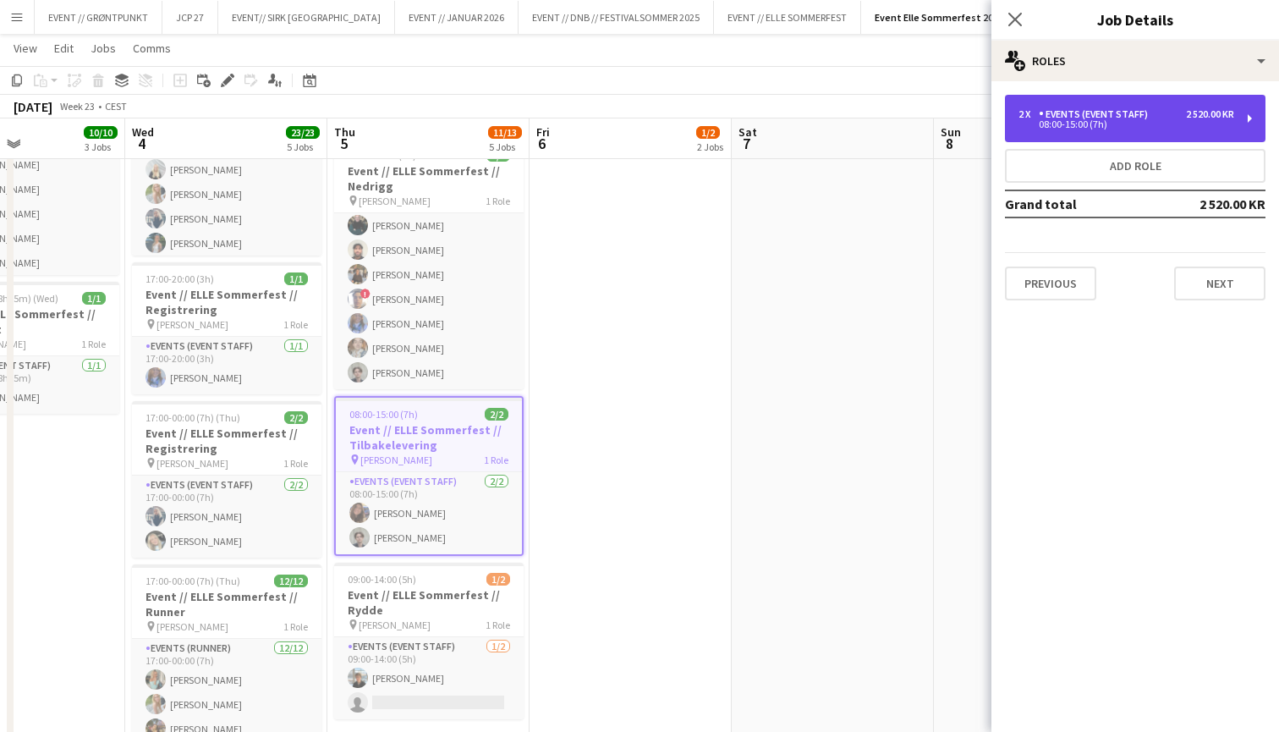
click at [1133, 107] on div "2 x Events (Event Staff) 2 520.00 KR 08:00-15:00 (7h)" at bounding box center [1135, 118] width 261 height 47
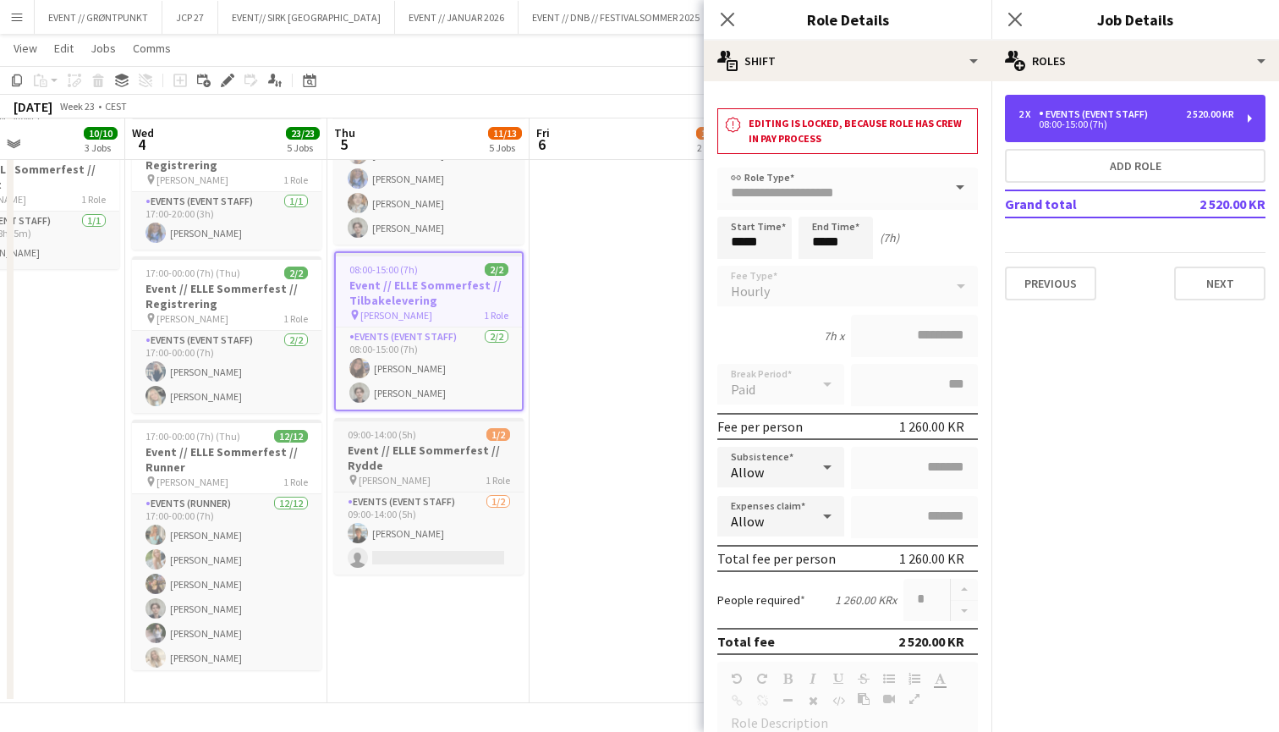
scroll to position [480, 0]
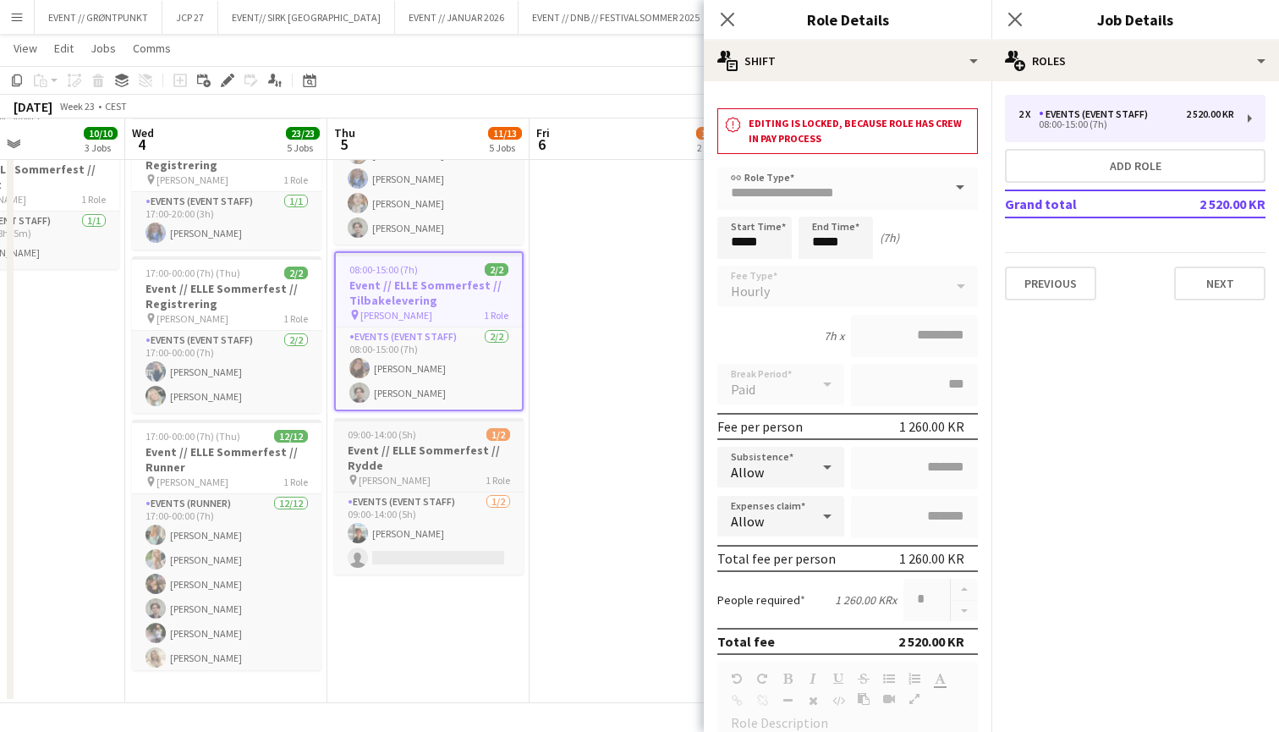
click at [465, 430] on app-job-card "09:00-14:00 (5h) 1/2 Event // ELLE Sommerfest // Rydde pin [PERSON_NAME] 1 Role…" at bounding box center [428, 496] width 189 height 156
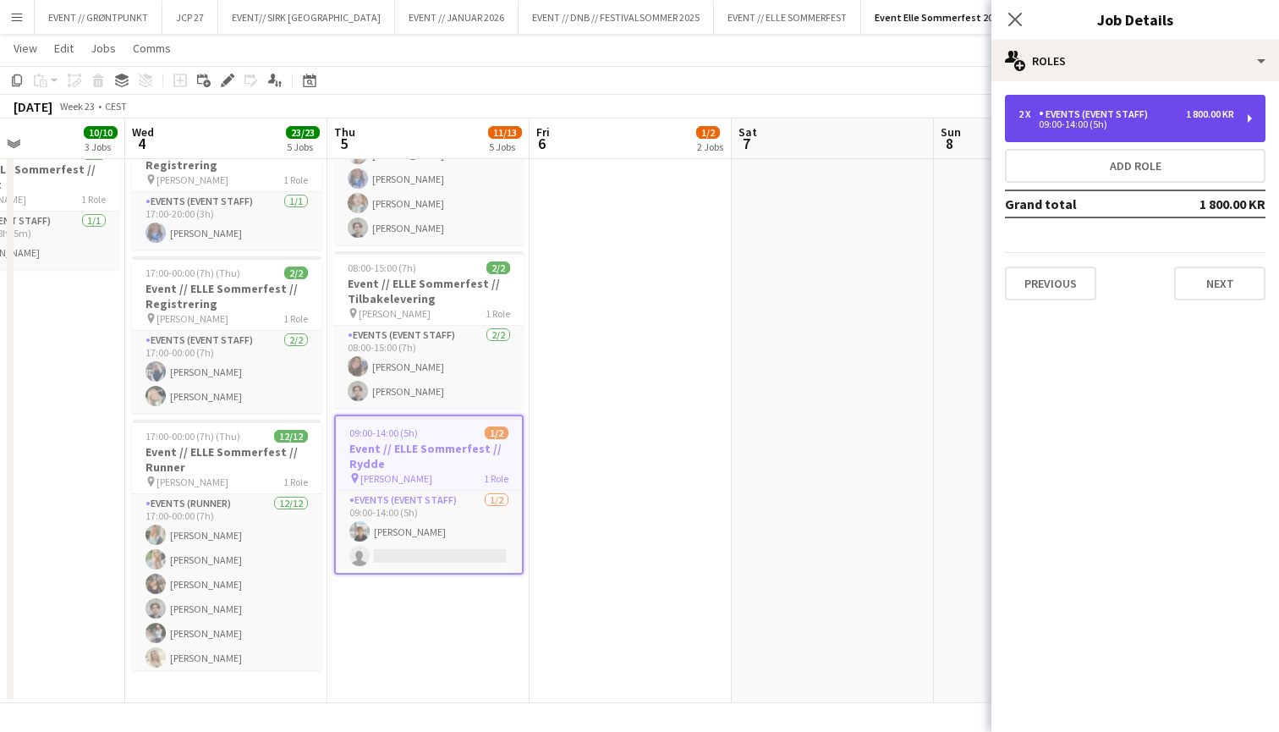
click at [1102, 108] on div "Events (Event Staff)" at bounding box center [1097, 114] width 116 height 12
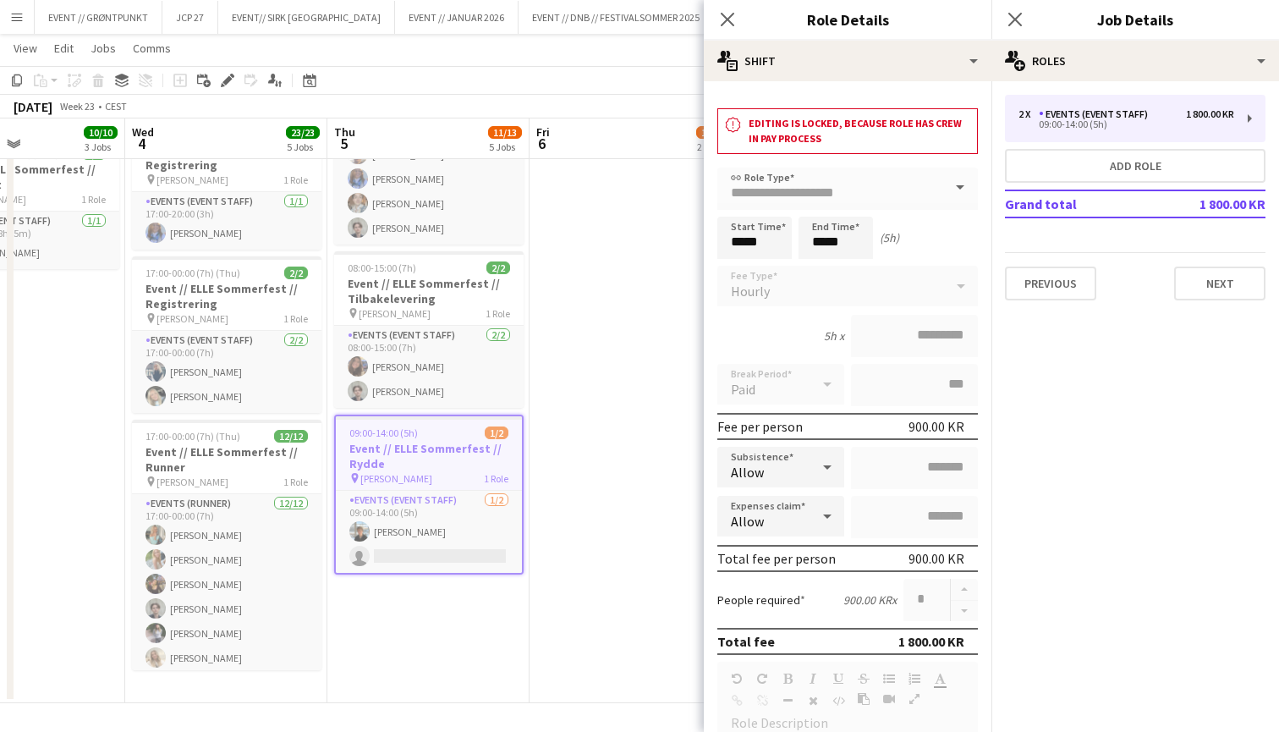
click at [575, 447] on app-date-cell "Draft 00:00-03:00 (3h) 0/1 Event // ELLE Sommerfest // Nedrigg pin Madserud Går…" at bounding box center [630, 206] width 202 height 993
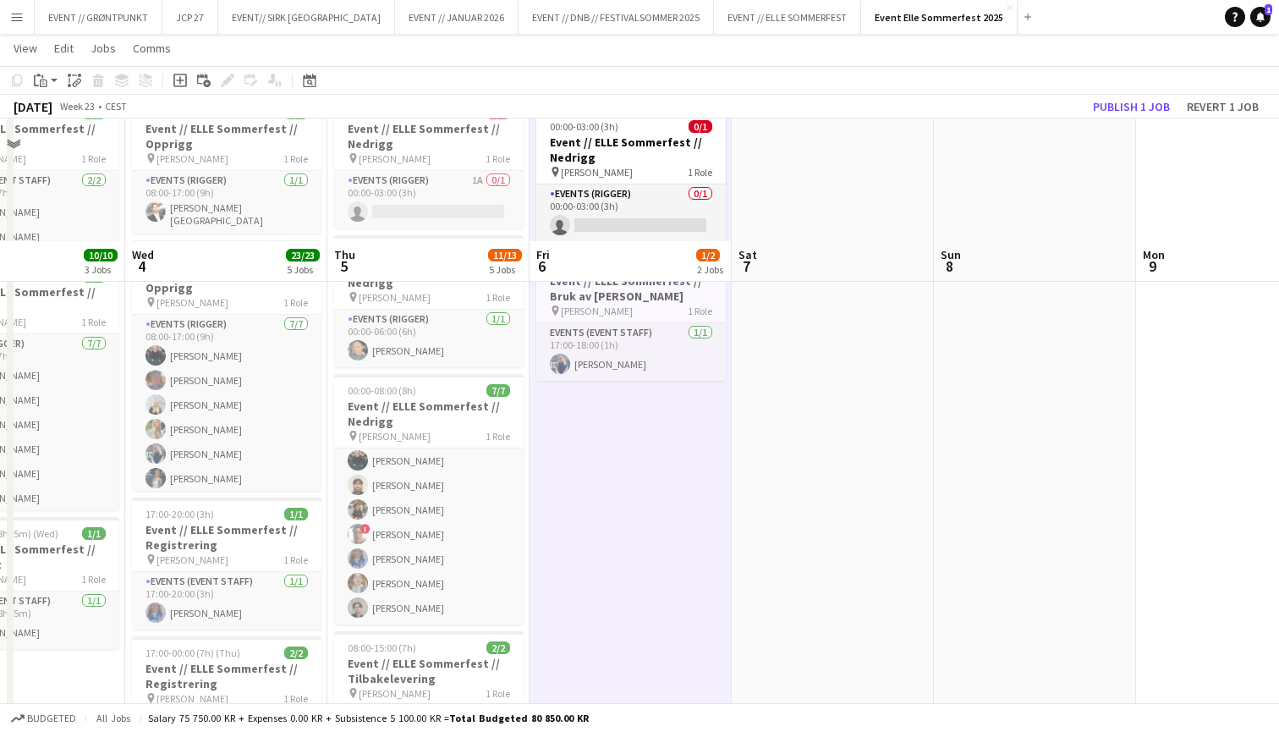
scroll to position [94, 0]
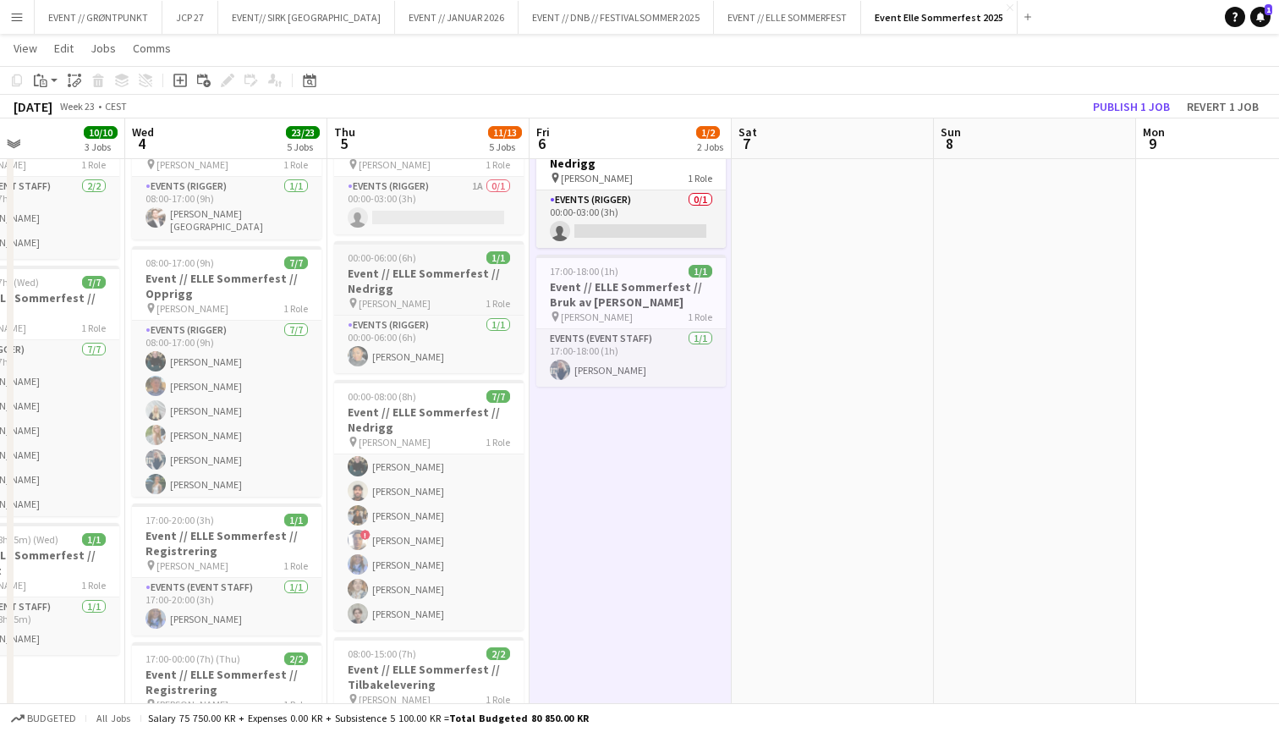
click at [425, 293] on h3 "Event // ELLE Sommerfest // Nedrigg" at bounding box center [428, 281] width 189 height 30
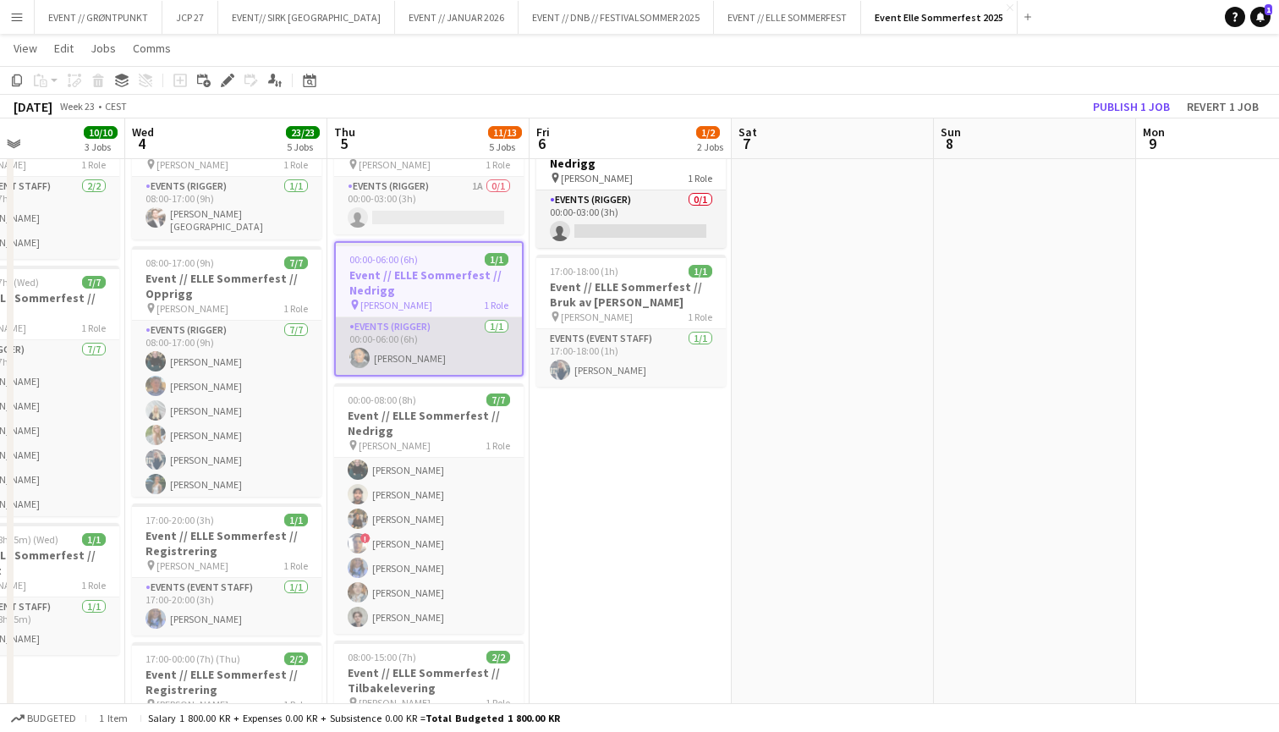
click at [426, 336] on app-card-role "Events (Rigger) [DATE] 00:00-06:00 (6h) [PERSON_NAME]" at bounding box center [429, 346] width 186 height 58
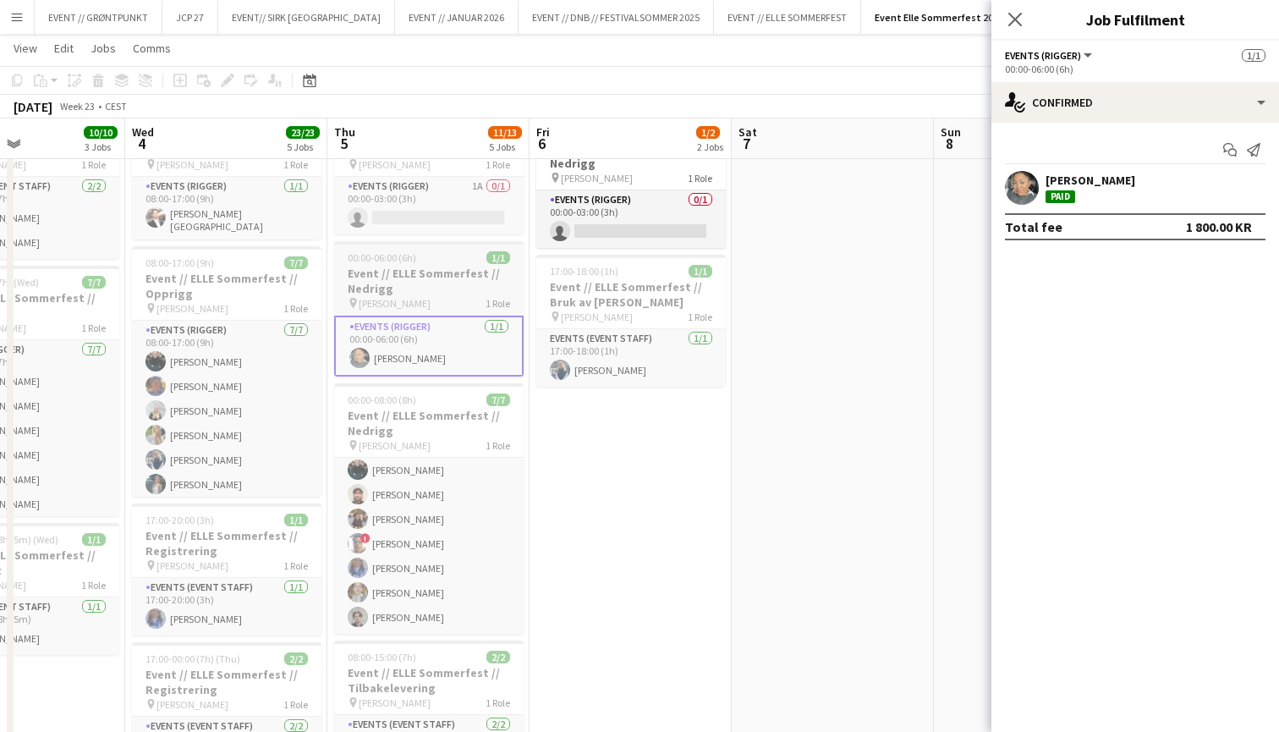
click at [432, 299] on div "pin Madserud Gård 1 Role" at bounding box center [428, 303] width 189 height 14
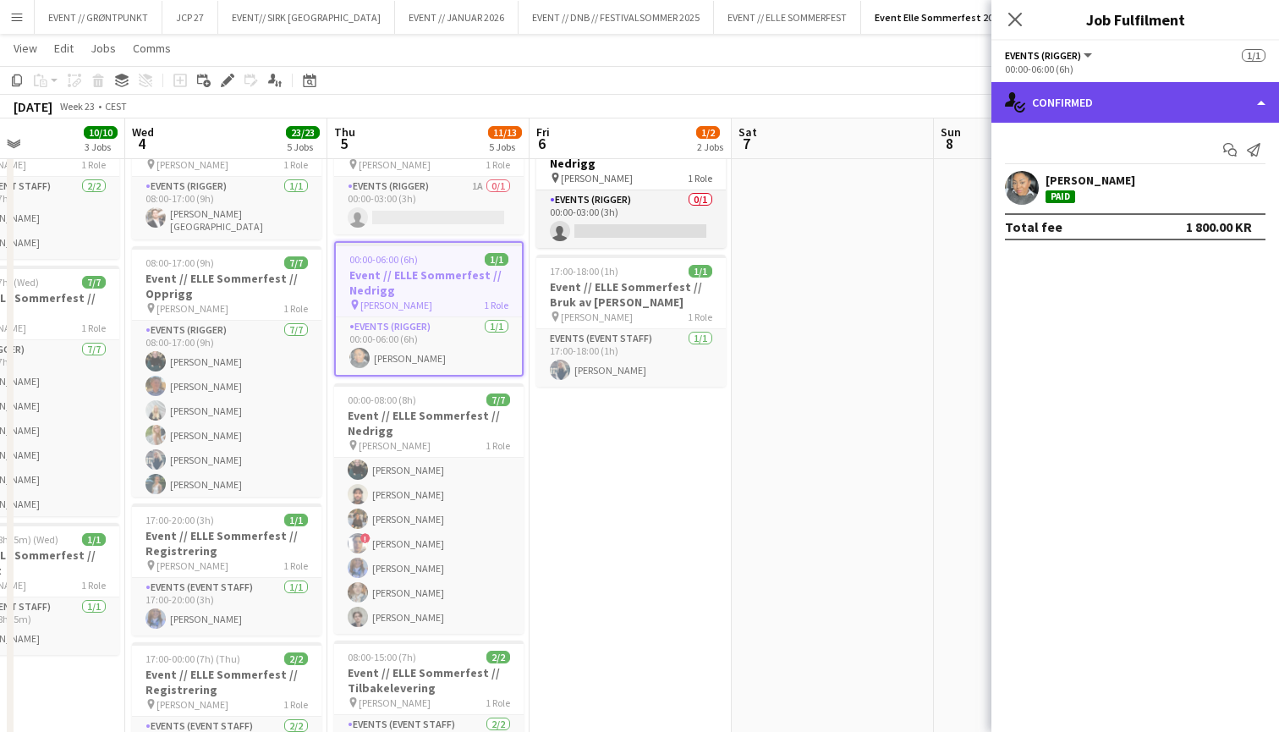
click at [1061, 103] on div "single-neutral-actions-check-2 Confirmed" at bounding box center [1135, 102] width 288 height 41
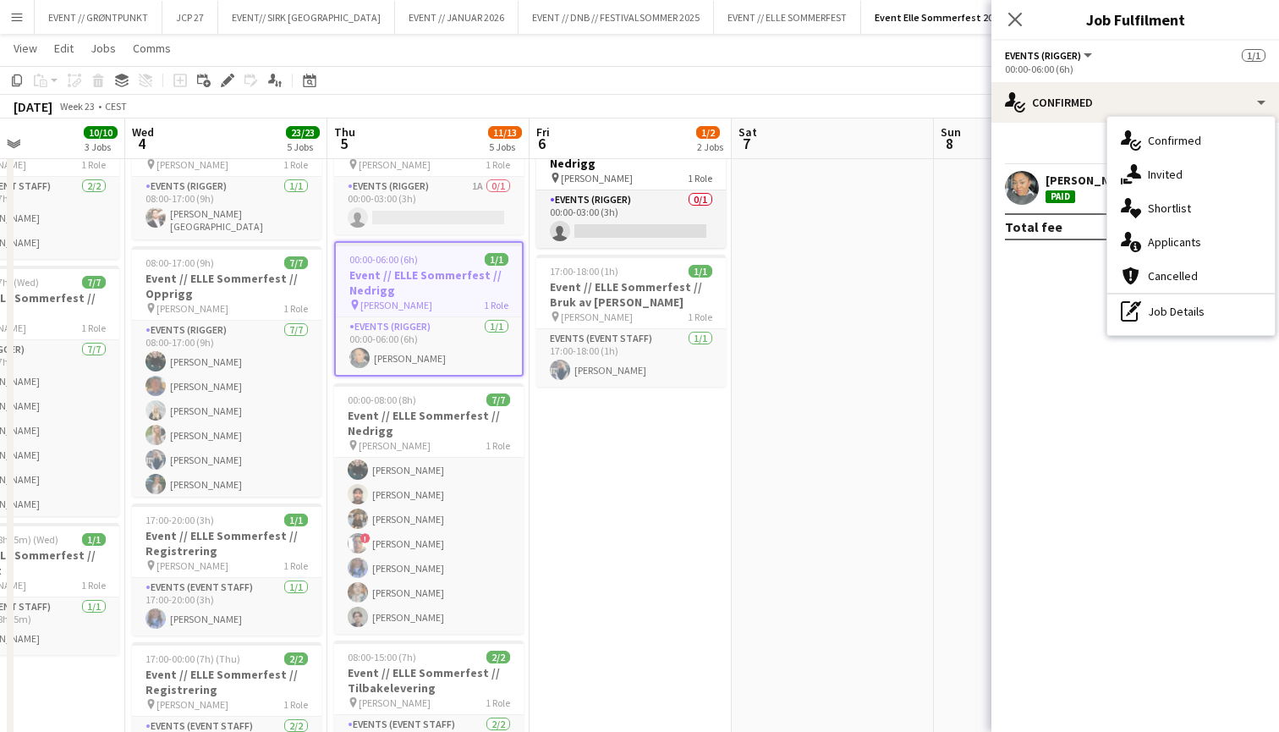
click at [427, 266] on app-job-card "00:00-06:00 (6h) 1/1 Event // ELLE Sommerfest // Nedrigg pin [PERSON_NAME] 1 Ro…" at bounding box center [428, 308] width 189 height 135
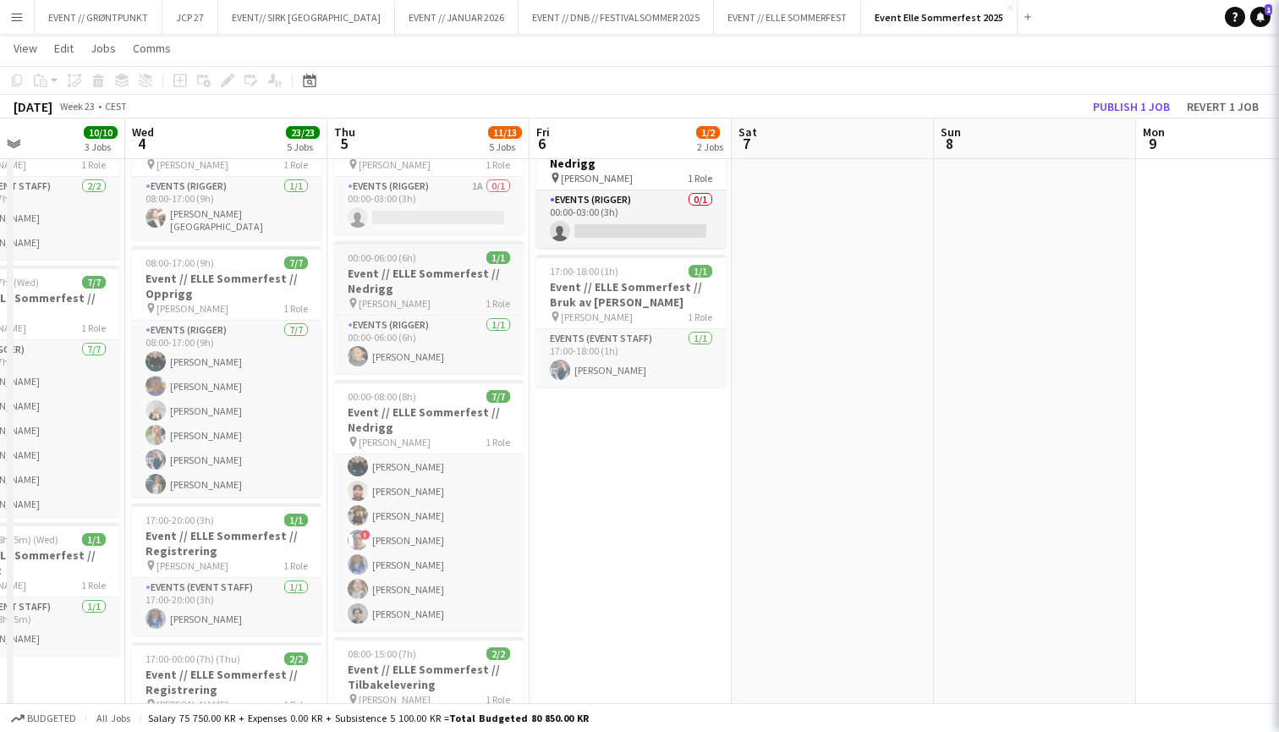
click at [425, 266] on h3 "Event // ELLE Sommerfest // Nedrigg" at bounding box center [428, 281] width 189 height 30
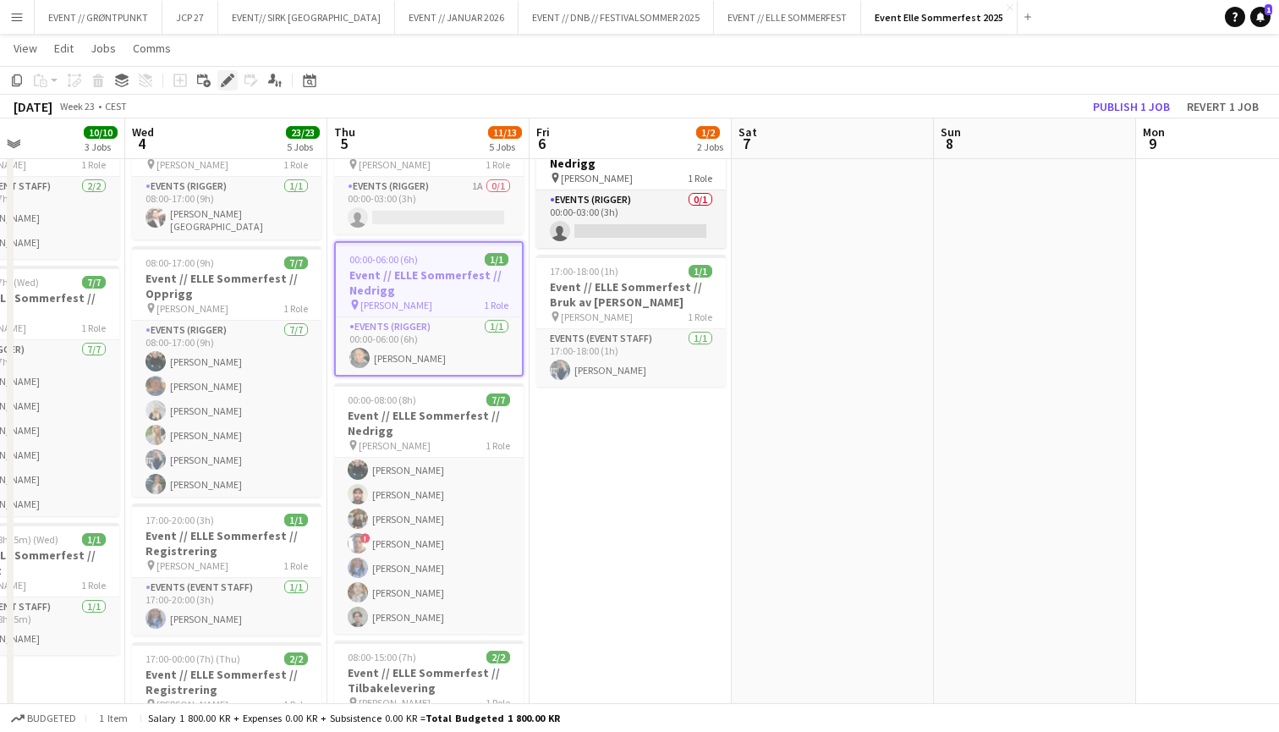
click at [232, 80] on icon "Edit" at bounding box center [228, 81] width 14 height 14
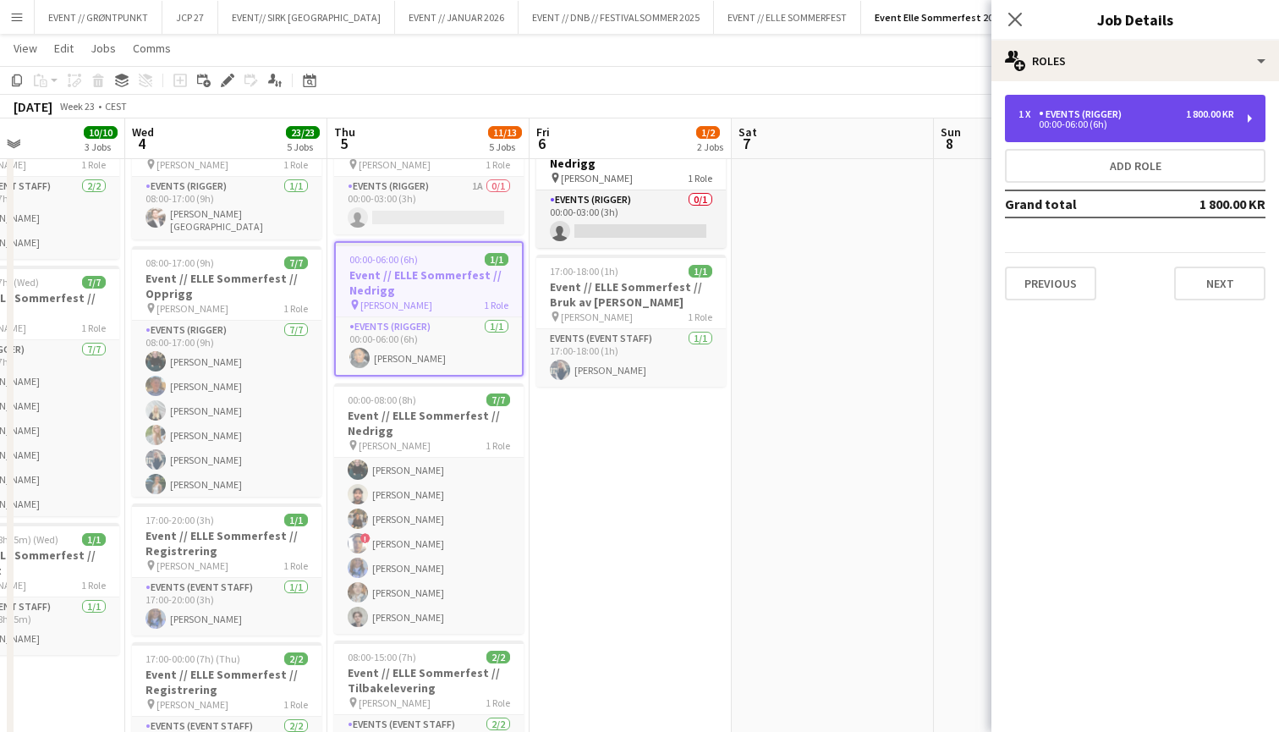
click at [1143, 129] on div "1 x Events (Rigger) 1 800.00 KR 00:00-06:00 (6h)" at bounding box center [1135, 118] width 261 height 47
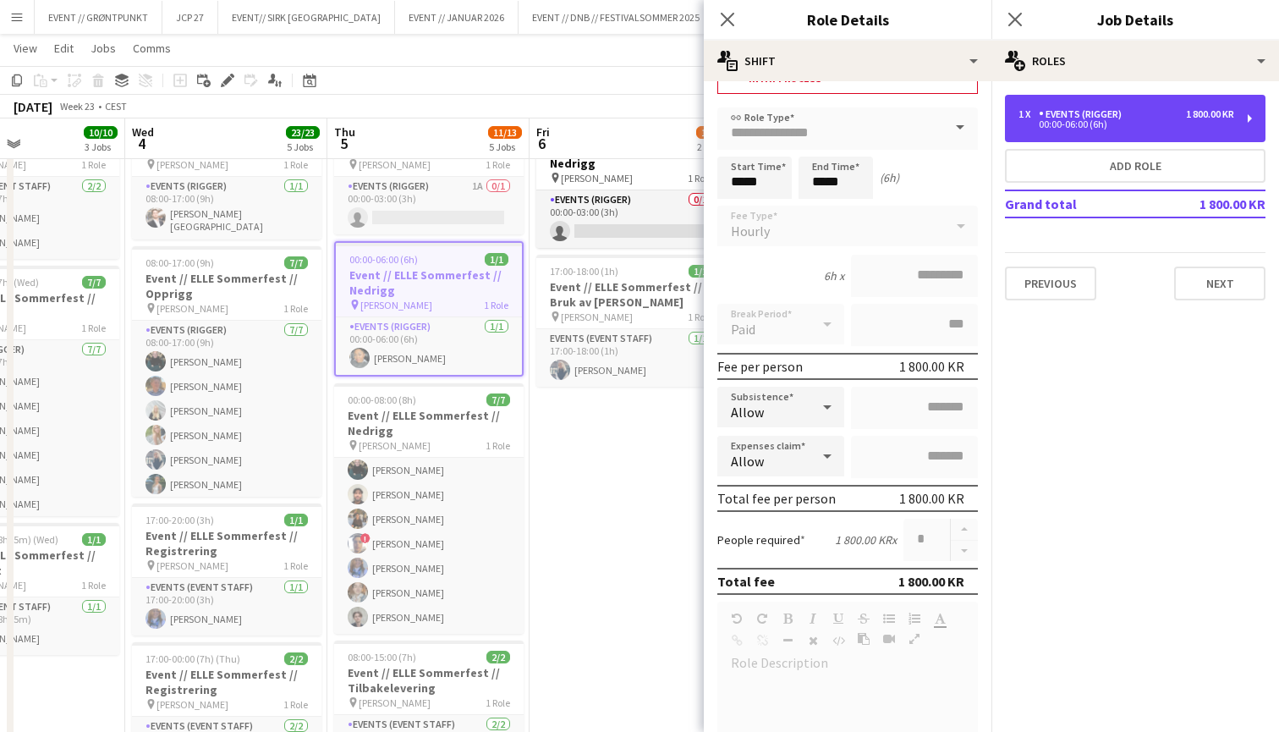
scroll to position [74, 0]
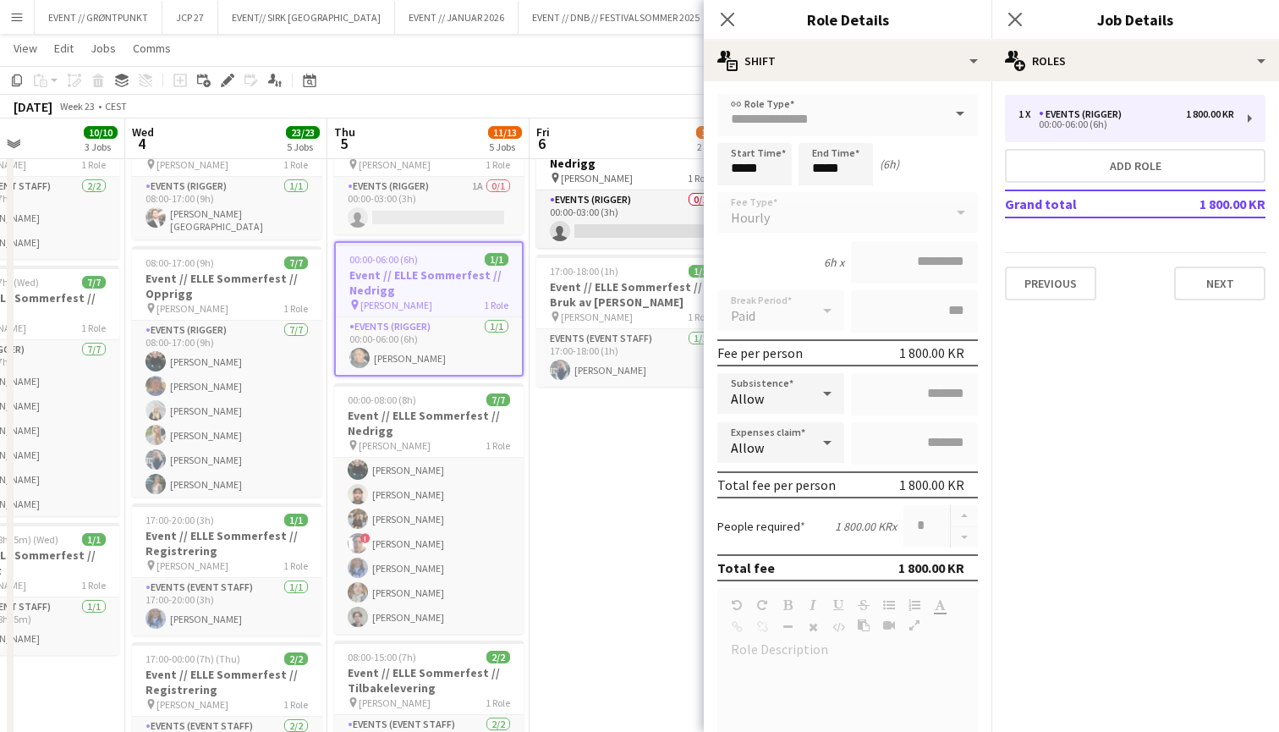
click at [690, 393] on app-date-cell "Draft 00:00-03:00 (3h) 0/1 Event // ELLE Sommerfest // Nedrigg pin Madserud Går…" at bounding box center [630, 592] width 202 height 993
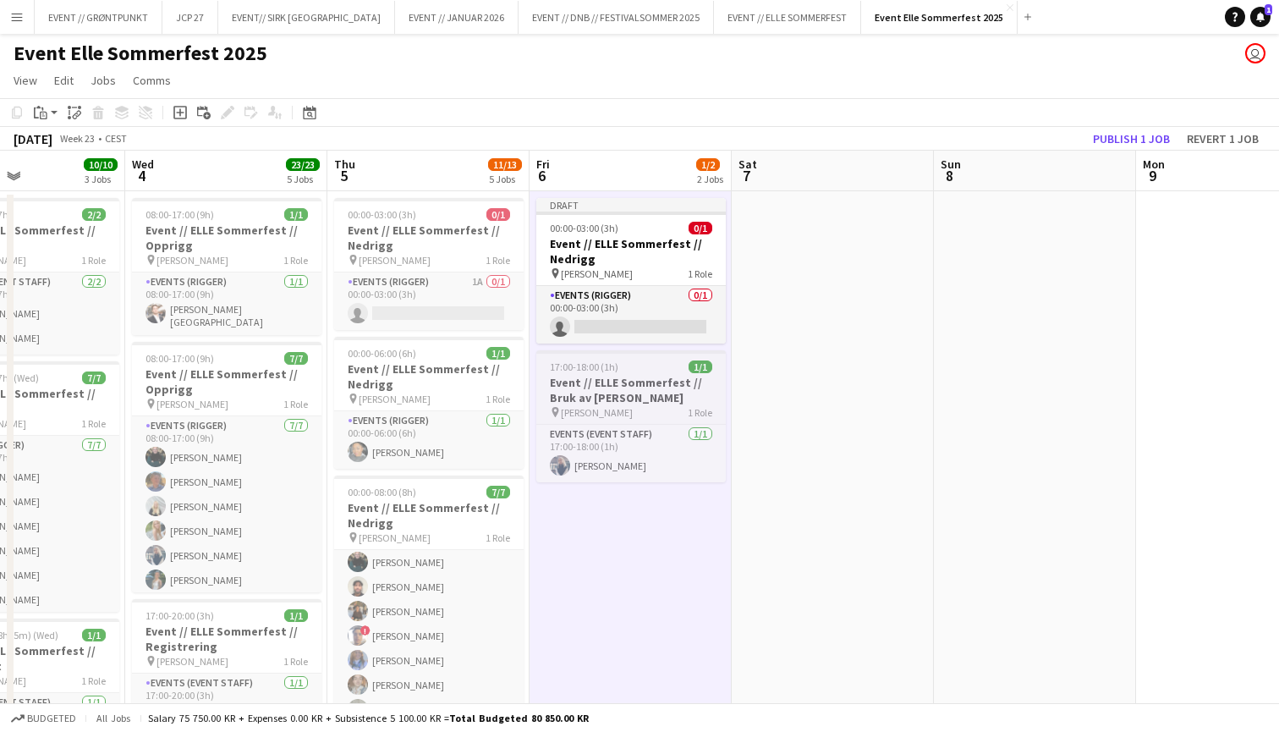
scroll to position [0, 0]
click at [655, 221] on app-job-card "Draft 00:00-03:00 (3h) 0/1 Event // ELLE Sommerfest // Nedrigg pin Madserud Går…" at bounding box center [630, 270] width 189 height 145
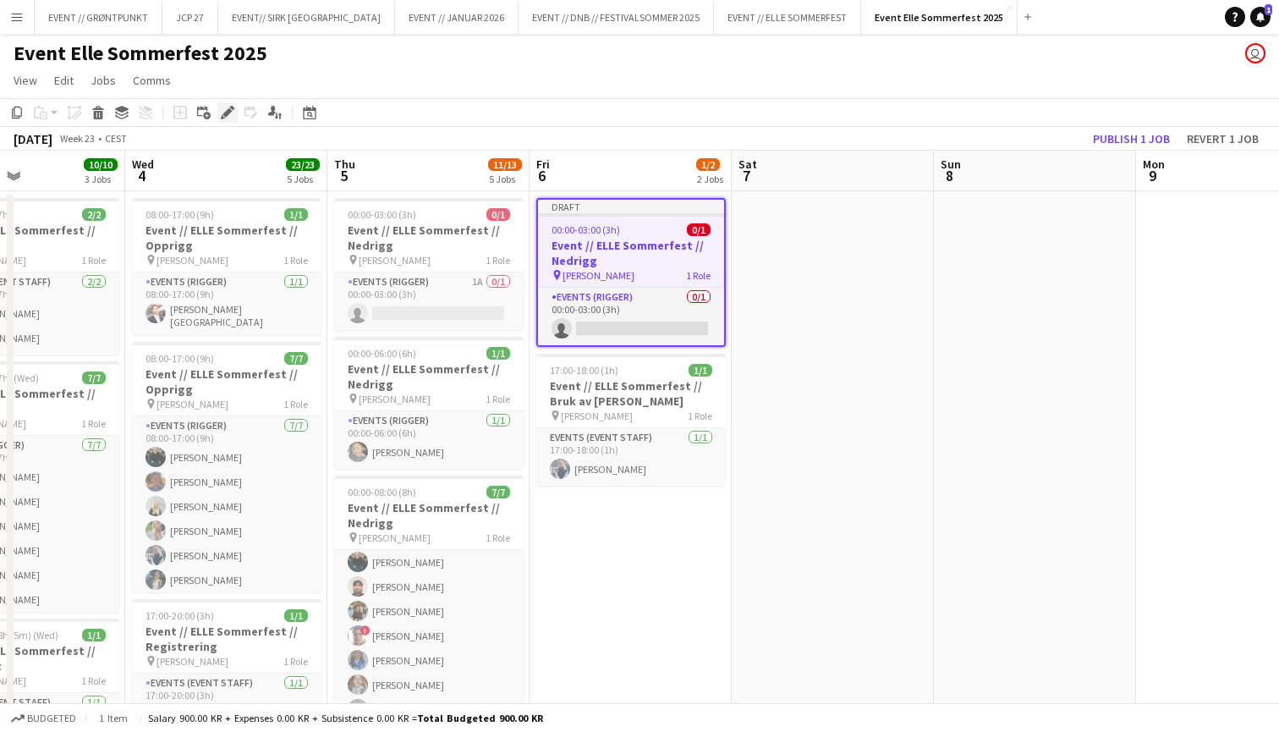
click at [232, 116] on icon "Edit" at bounding box center [228, 113] width 14 height 14
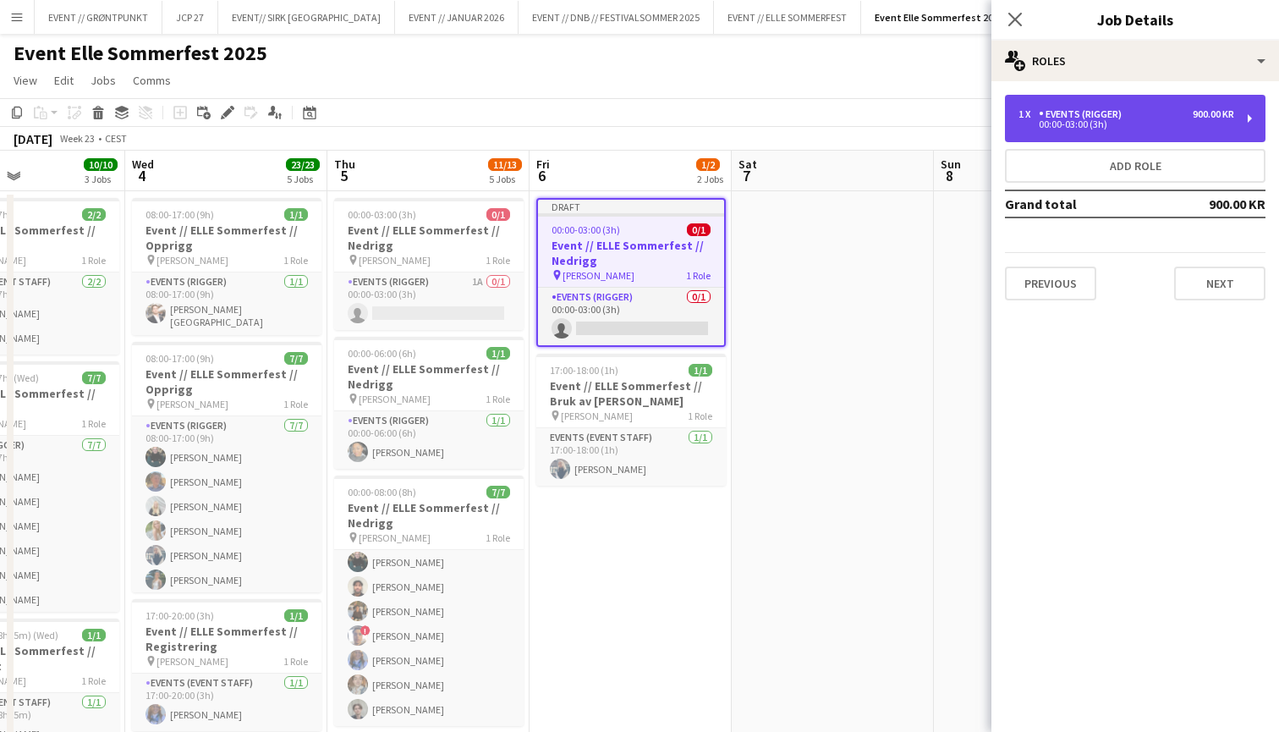
click at [1067, 123] on div "00:00-03:00 (3h)" at bounding box center [1126, 124] width 216 height 8
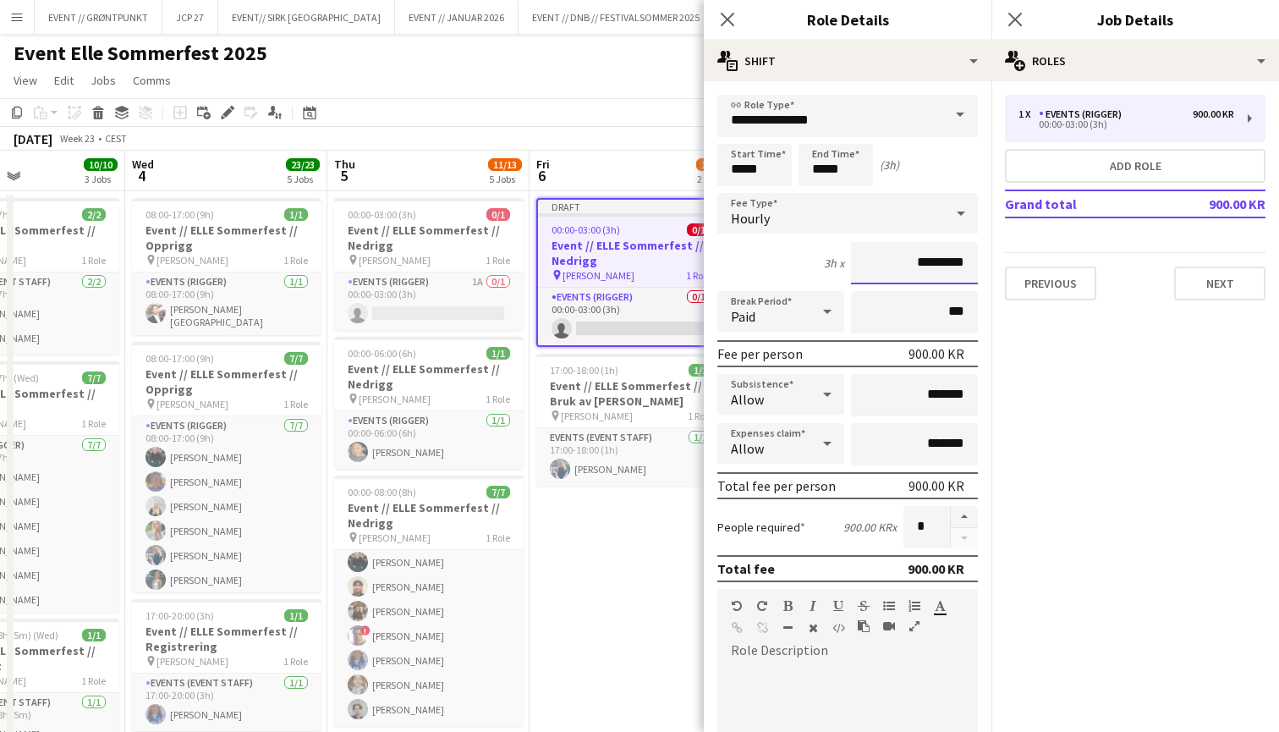
click at [918, 261] on input "*********" at bounding box center [914, 263] width 127 height 42
type input "******"
click at [743, 165] on input "*****" at bounding box center [754, 165] width 74 height 42
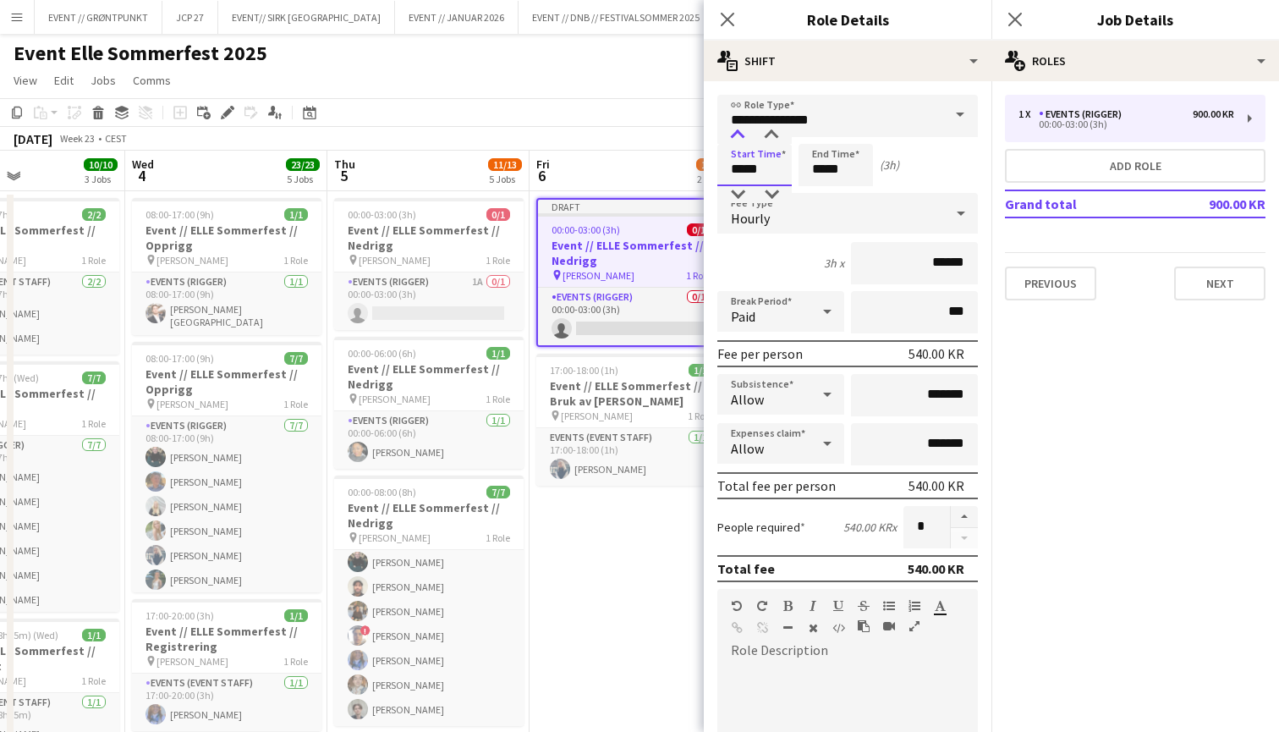
click at [736, 140] on div at bounding box center [738, 135] width 34 height 17
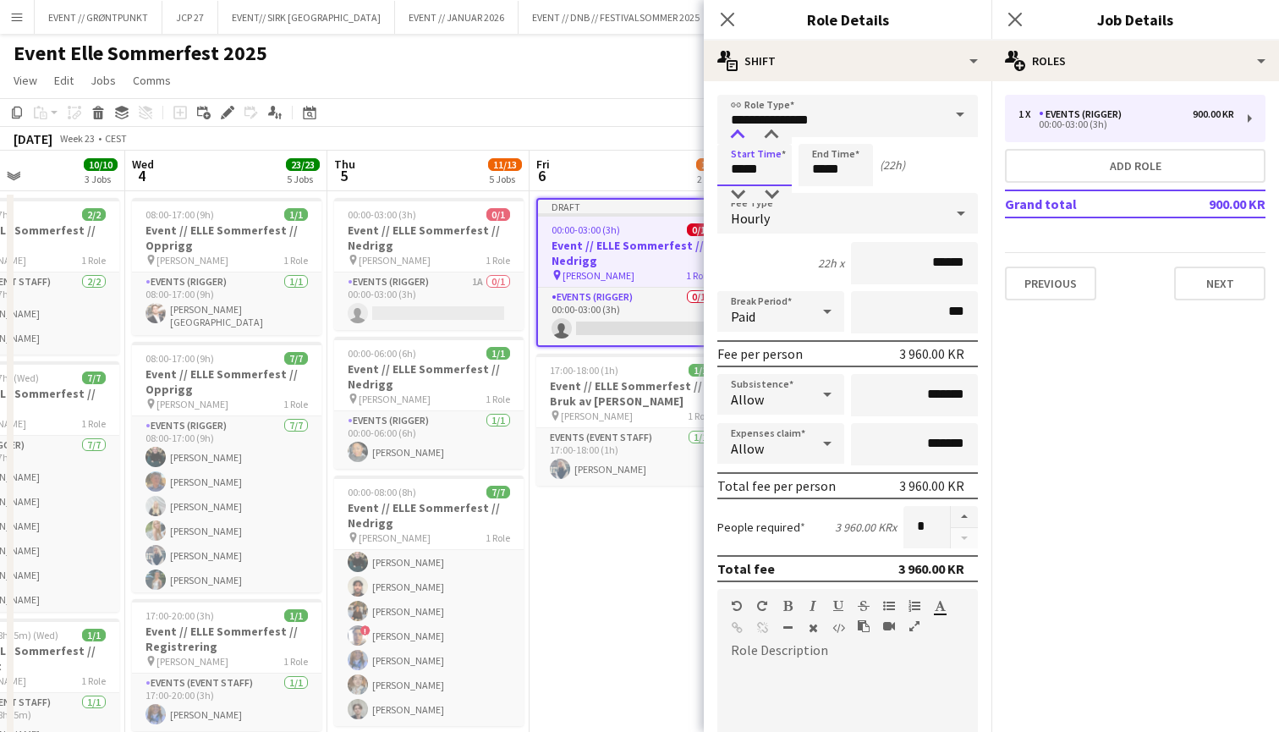
click at [736, 140] on div at bounding box center [738, 135] width 34 height 17
click at [744, 132] on div at bounding box center [738, 135] width 34 height 17
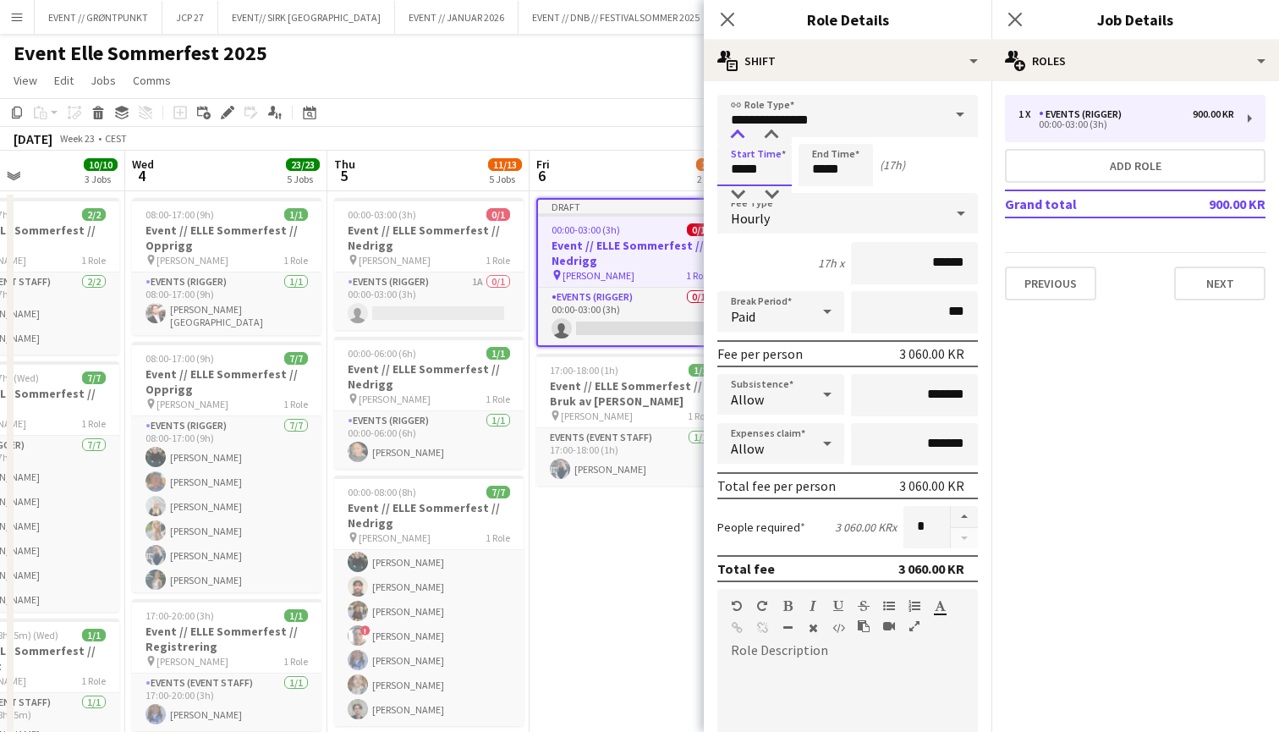
type input "*****"
click at [744, 132] on div at bounding box center [738, 135] width 34 height 17
click at [841, 163] on input "*****" at bounding box center [835, 165] width 74 height 42
click at [817, 136] on div at bounding box center [819, 135] width 34 height 17
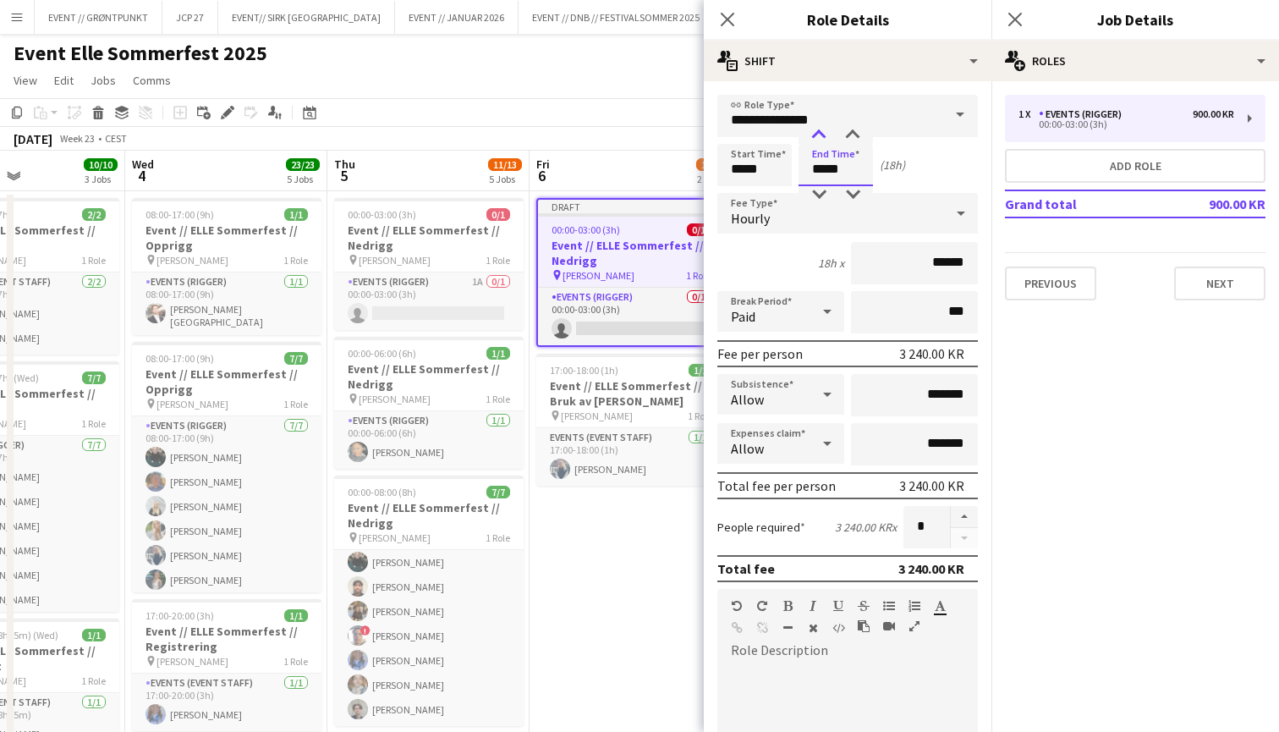
click at [817, 136] on div at bounding box center [819, 135] width 34 height 17
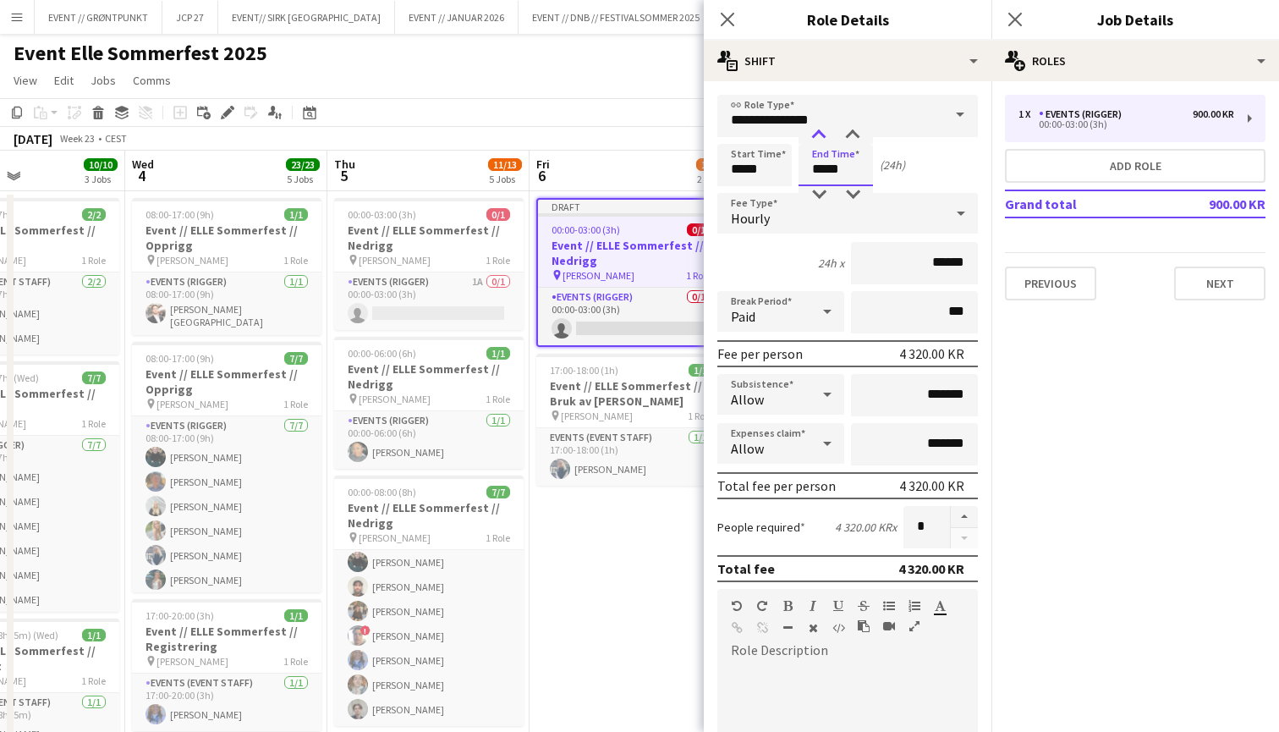
click at [817, 136] on div at bounding box center [819, 135] width 34 height 17
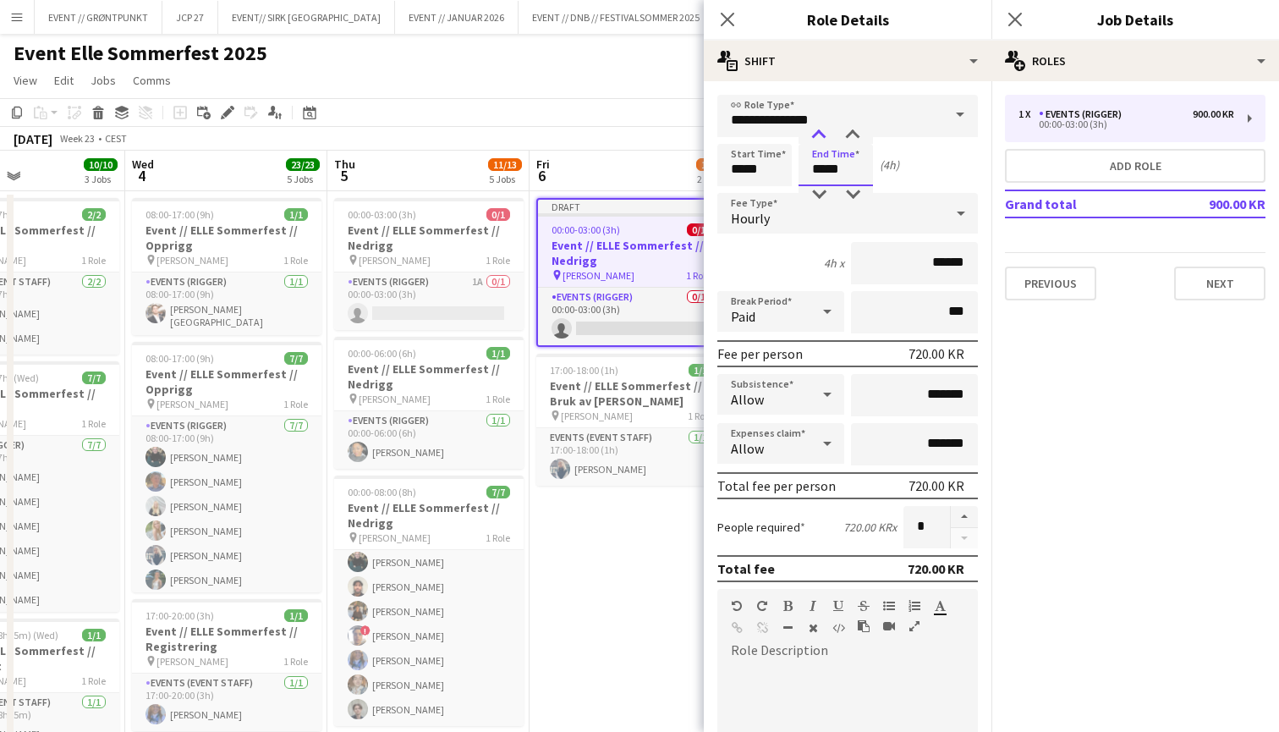
click at [817, 136] on div at bounding box center [819, 135] width 34 height 17
click at [814, 189] on div at bounding box center [819, 194] width 34 height 17
type input "*****"
click at [814, 189] on div at bounding box center [819, 194] width 34 height 17
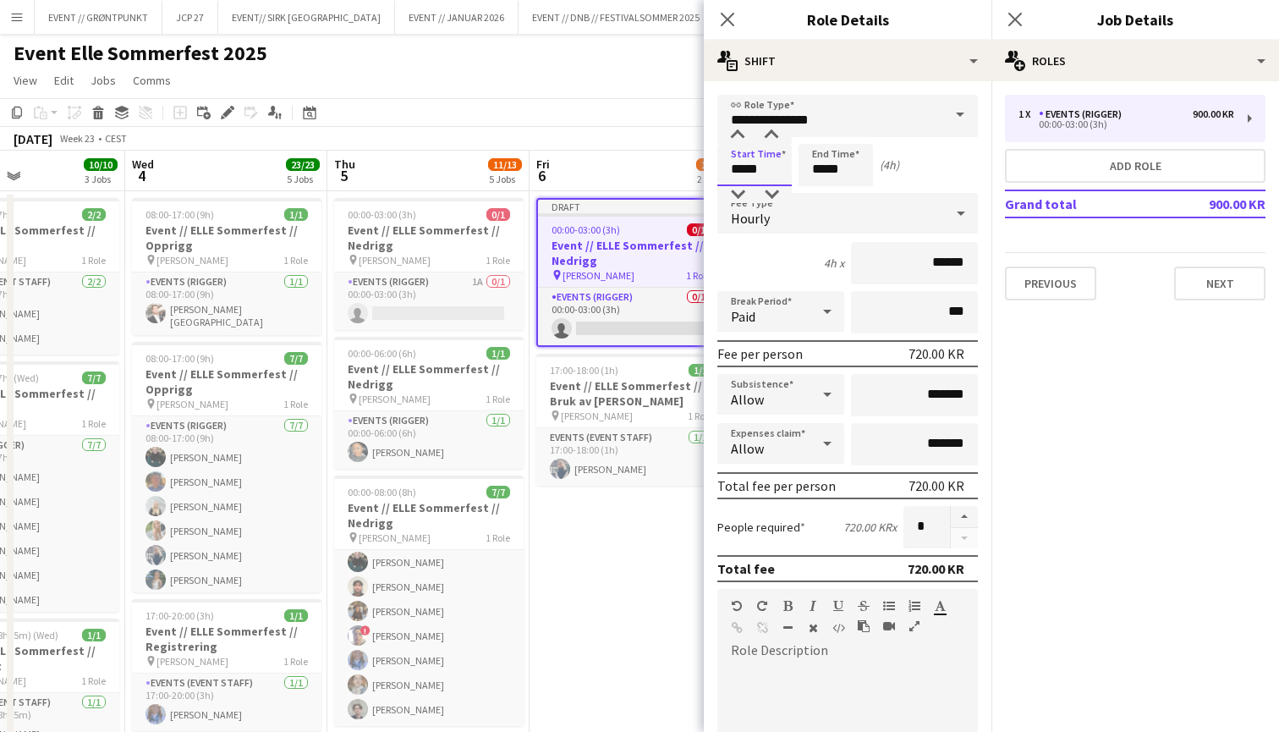
click at [733, 167] on input "*****" at bounding box center [754, 165] width 74 height 42
type input "*****"
click at [741, 190] on div at bounding box center [738, 194] width 34 height 17
click at [962, 516] on button "button" at bounding box center [964, 517] width 27 height 22
type input "*"
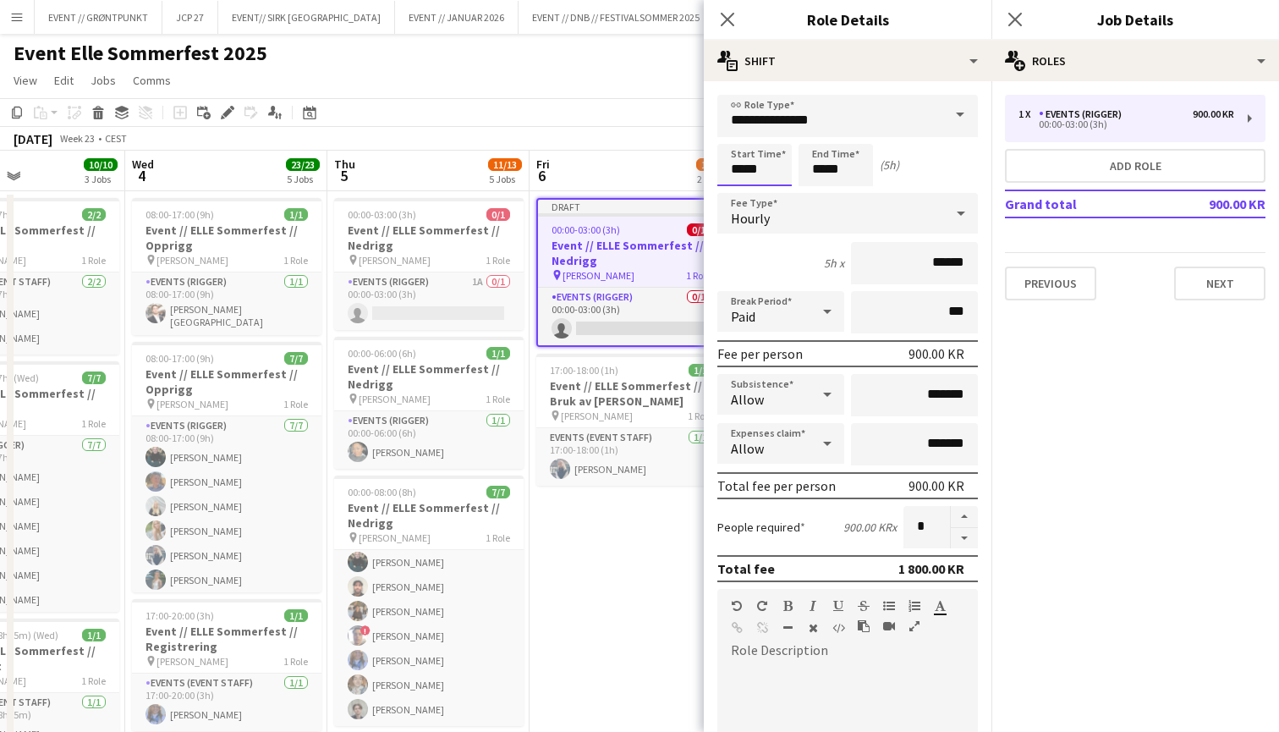
click at [765, 166] on input "*****" at bounding box center [754, 165] width 74 height 42
click at [734, 132] on div at bounding box center [738, 135] width 34 height 17
click at [738, 129] on div at bounding box center [738, 135] width 34 height 17
type input "*****"
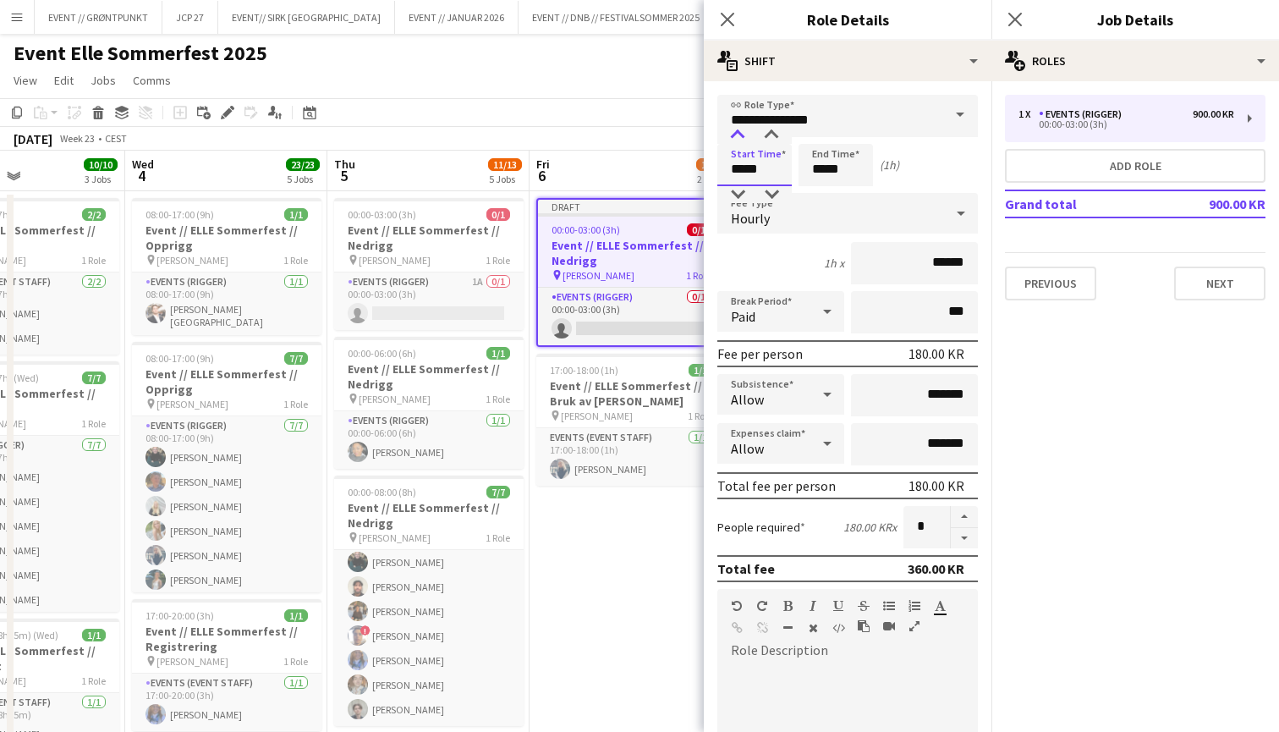
click at [738, 129] on div at bounding box center [738, 135] width 34 height 17
click at [816, 164] on input "*****" at bounding box center [835, 165] width 74 height 42
click at [820, 137] on div at bounding box center [819, 135] width 34 height 17
type input "*****"
click at [820, 137] on div at bounding box center [819, 135] width 34 height 17
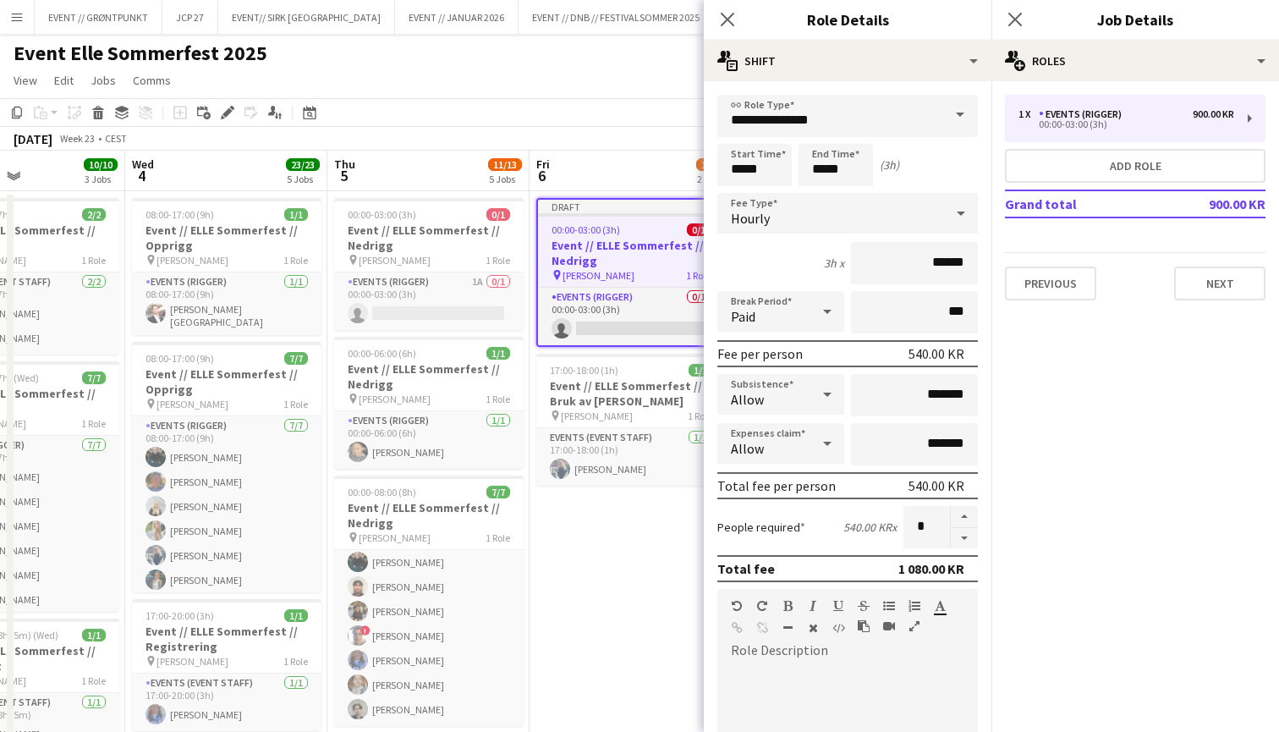
click at [891, 162] on div "(3h)" at bounding box center [889, 164] width 19 height 15
click at [1234, 278] on button "Next" at bounding box center [1219, 283] width 91 height 34
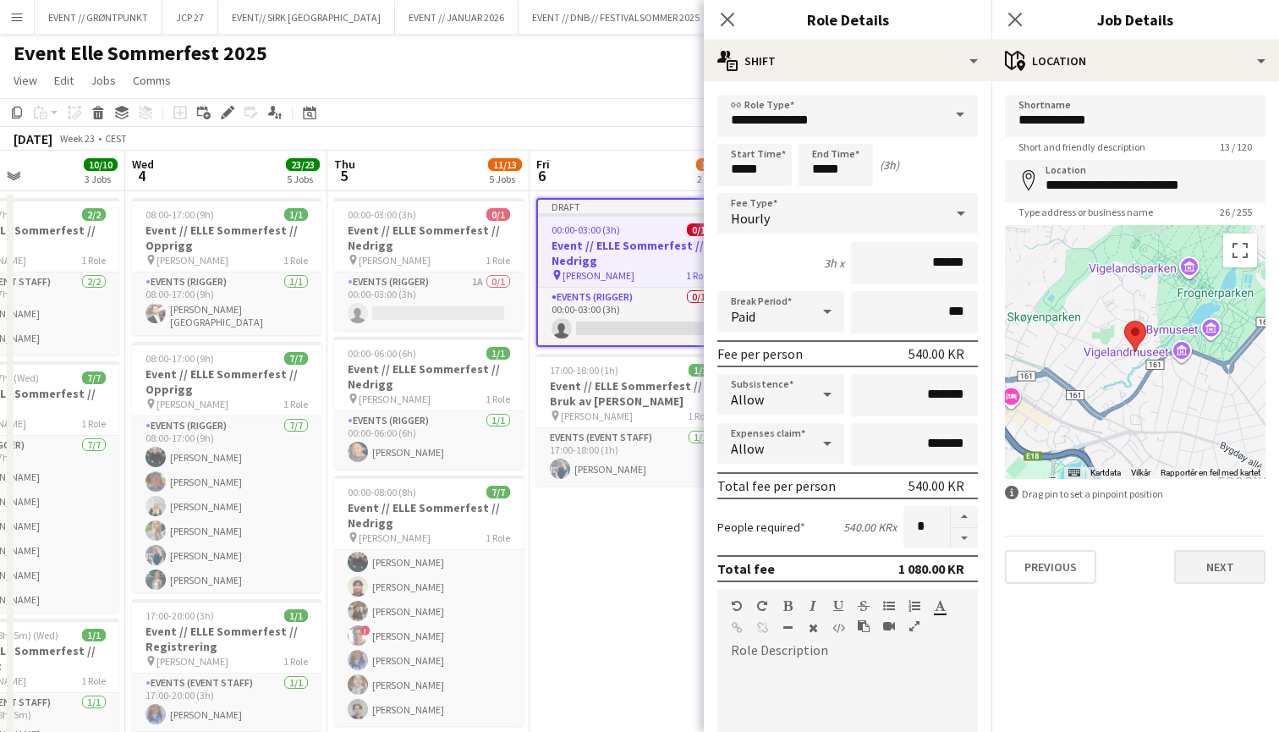
click at [1189, 563] on button "Next" at bounding box center [1219, 567] width 91 height 34
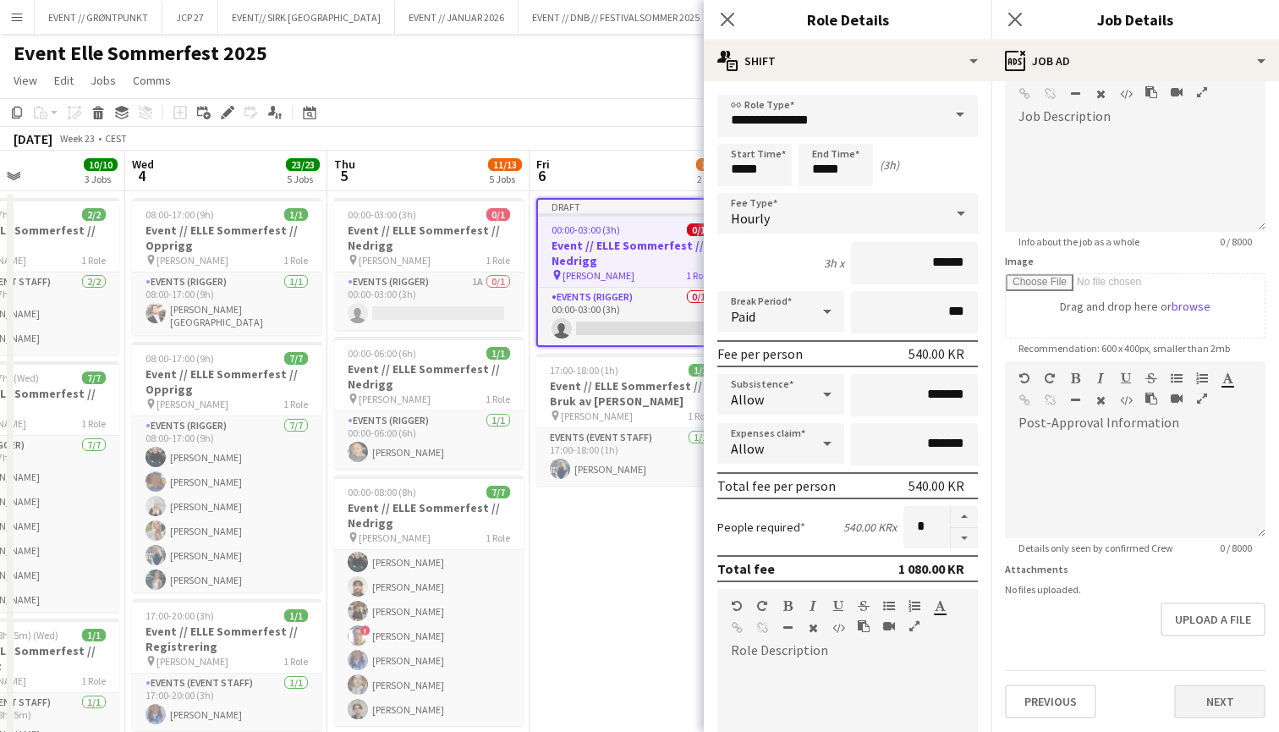
scroll to position [105, 0]
click at [1213, 691] on button "Next" at bounding box center [1219, 701] width 91 height 34
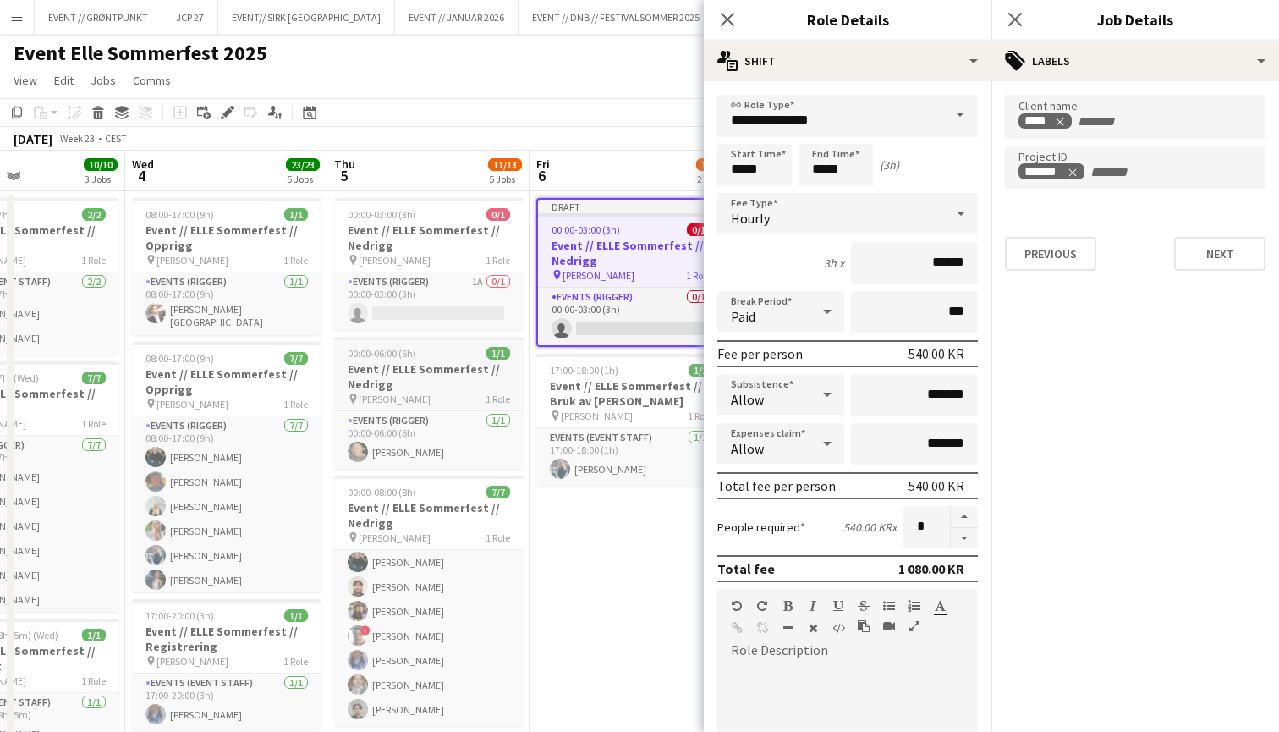
click at [417, 391] on h3 "Event // ELLE Sommerfest // Nedrigg" at bounding box center [428, 376] width 189 height 30
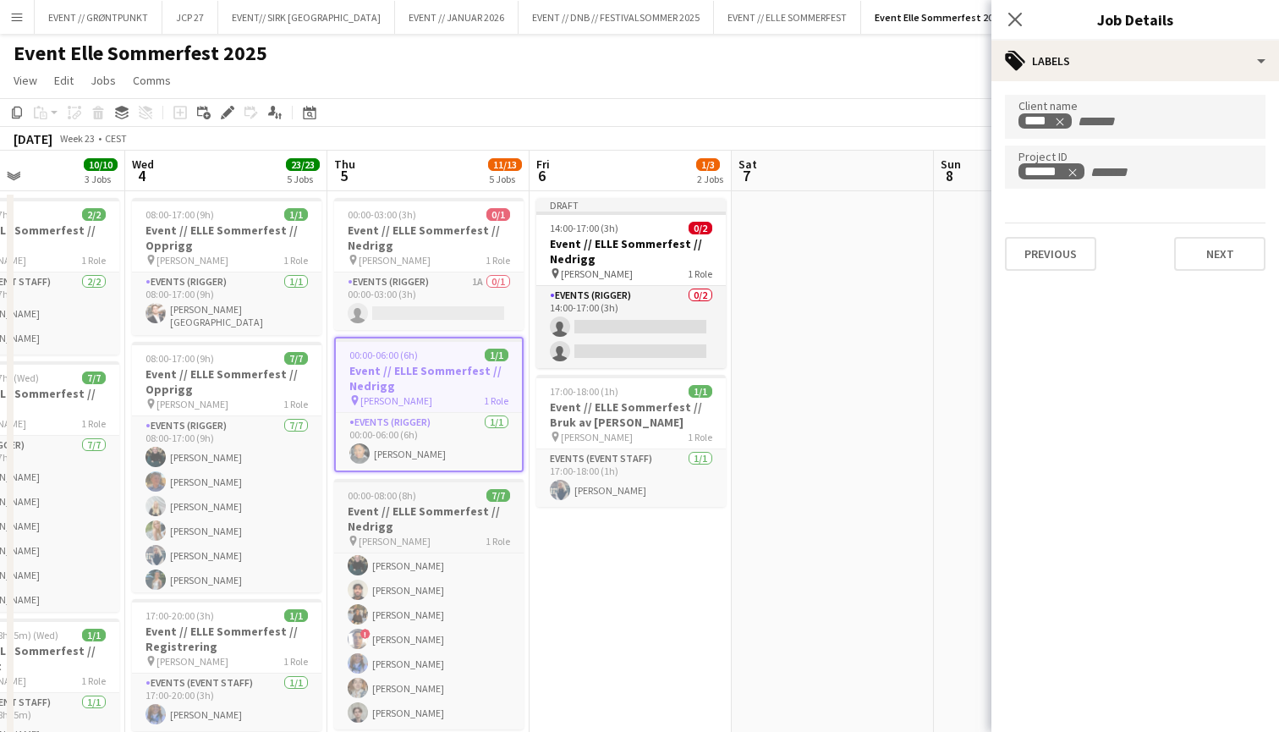
click at [418, 534] on h3 "Event // ELLE Sommerfest // Nedrigg" at bounding box center [428, 518] width 189 height 30
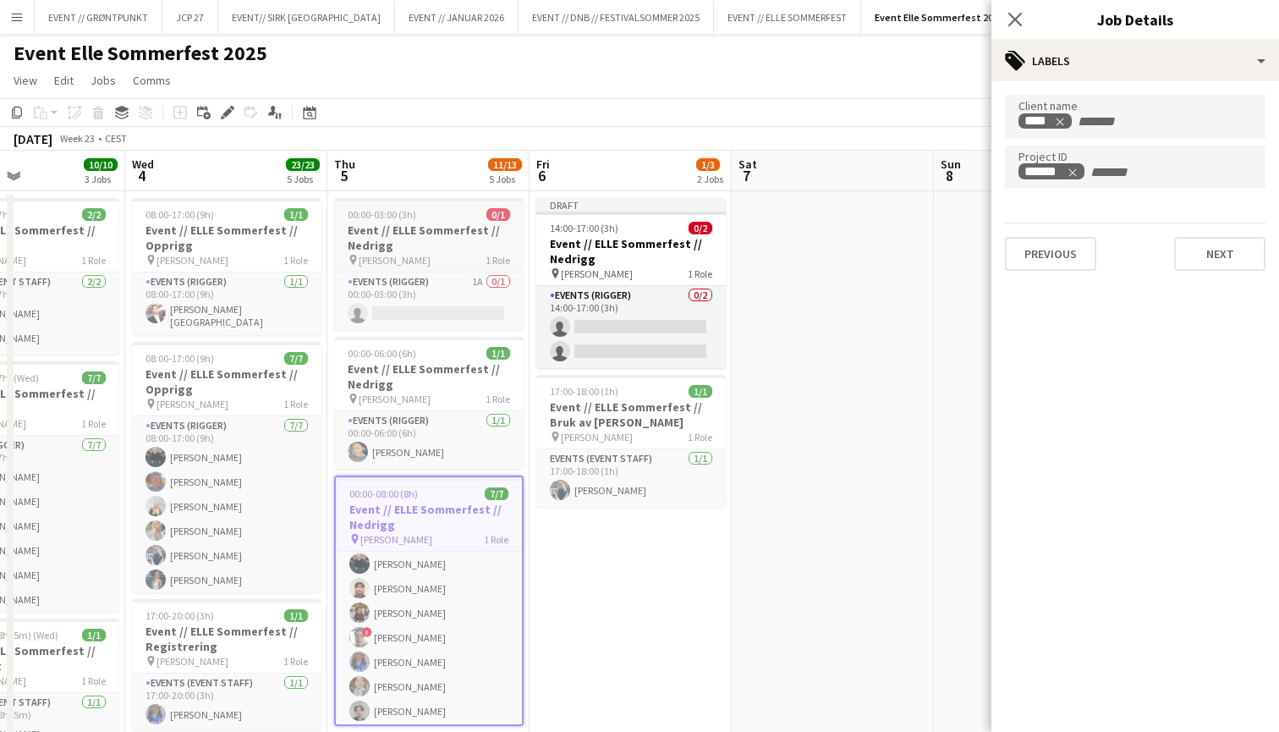
click at [405, 232] on h3 "Event // ELLE Sommerfest // Nedrigg" at bounding box center [428, 237] width 189 height 30
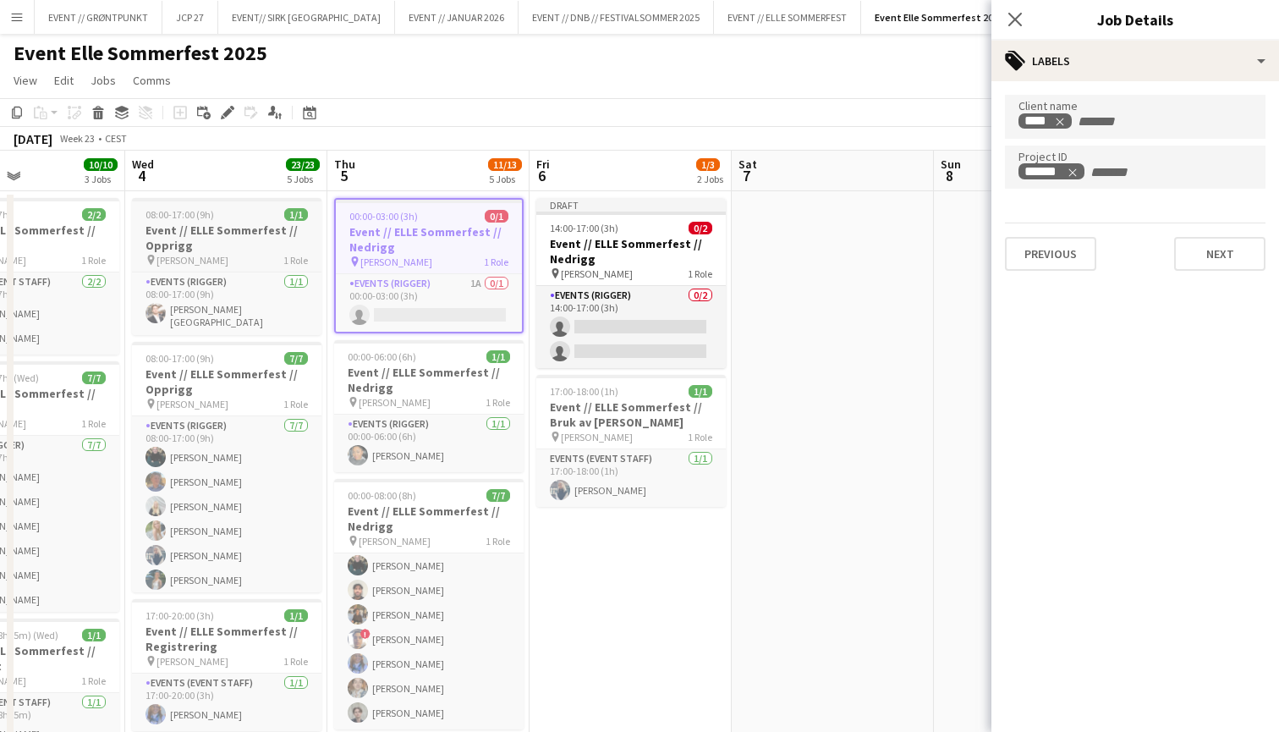
click at [218, 247] on h3 "Event // ELLE Sommerfest // Opprigg" at bounding box center [226, 237] width 189 height 30
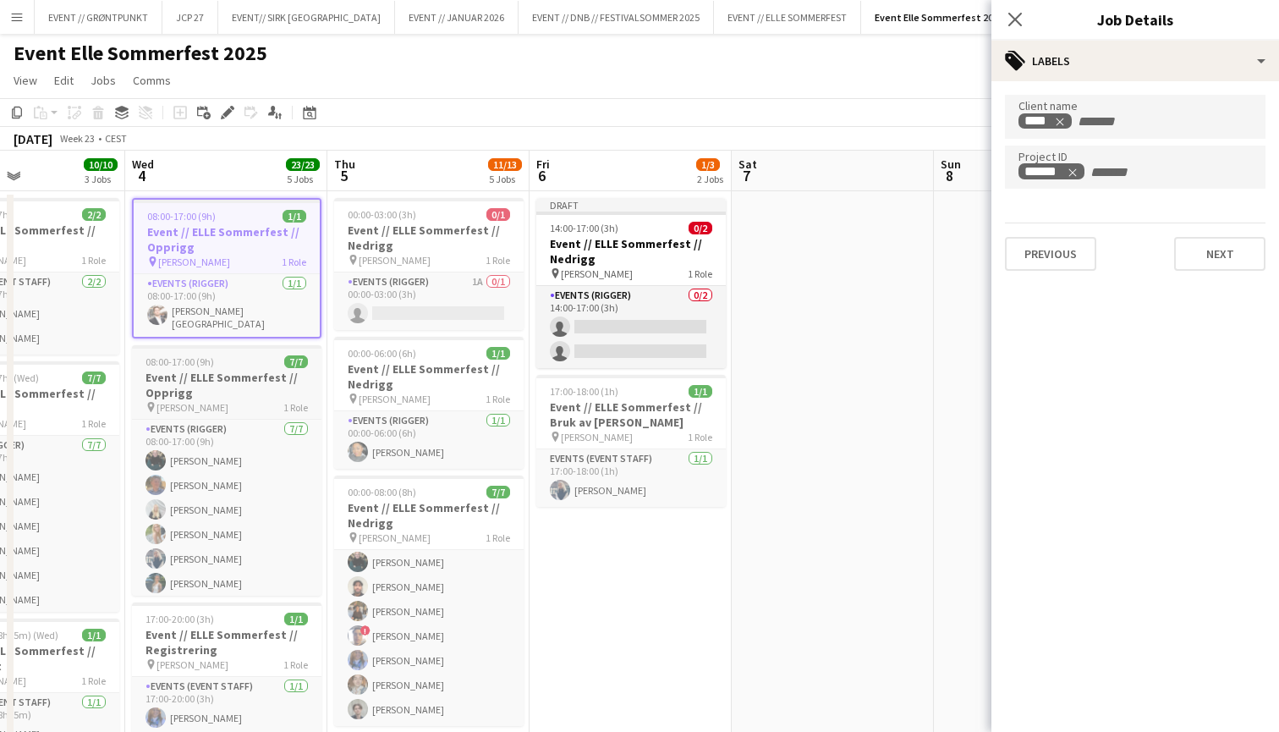
click at [178, 408] on span "[PERSON_NAME]" at bounding box center [192, 407] width 72 height 13
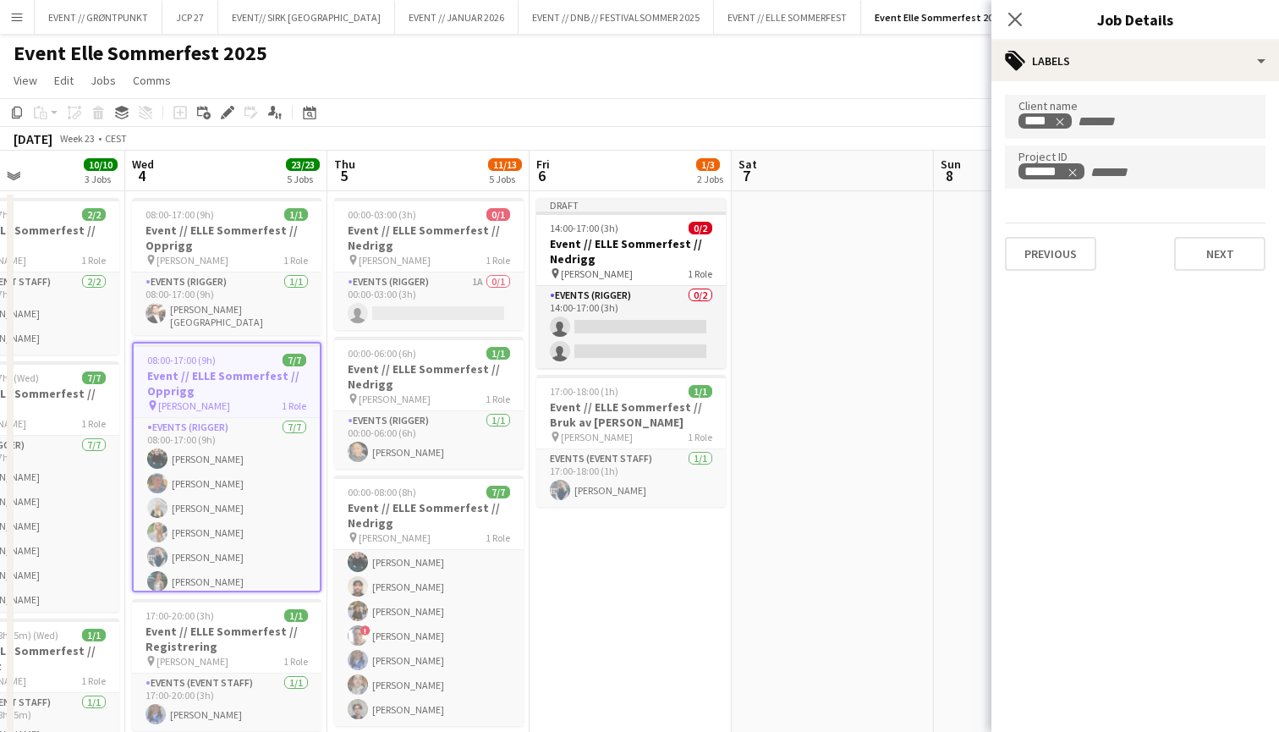
click at [917, 140] on div "[DATE] Week 23 • CEST Publish 1 job Revert 1 job" at bounding box center [639, 139] width 1279 height 24
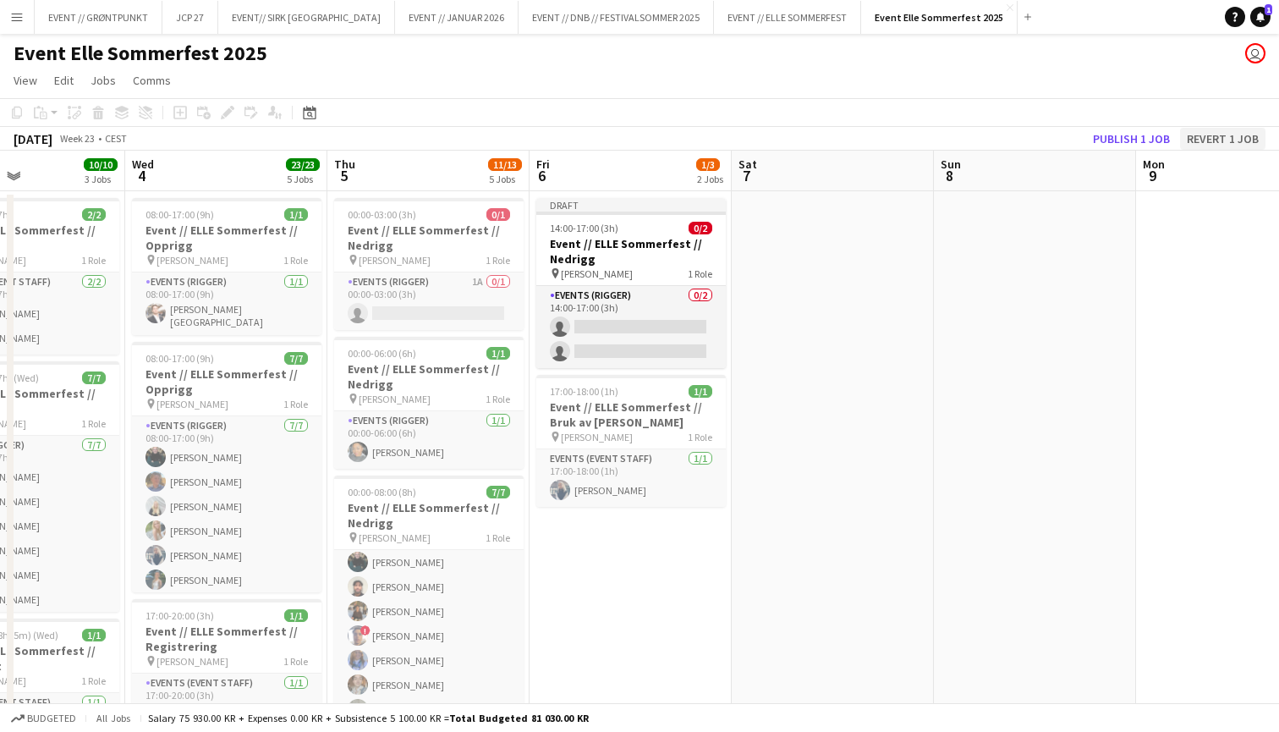
click at [1231, 132] on button "Revert 1 job" at bounding box center [1222, 139] width 85 height 22
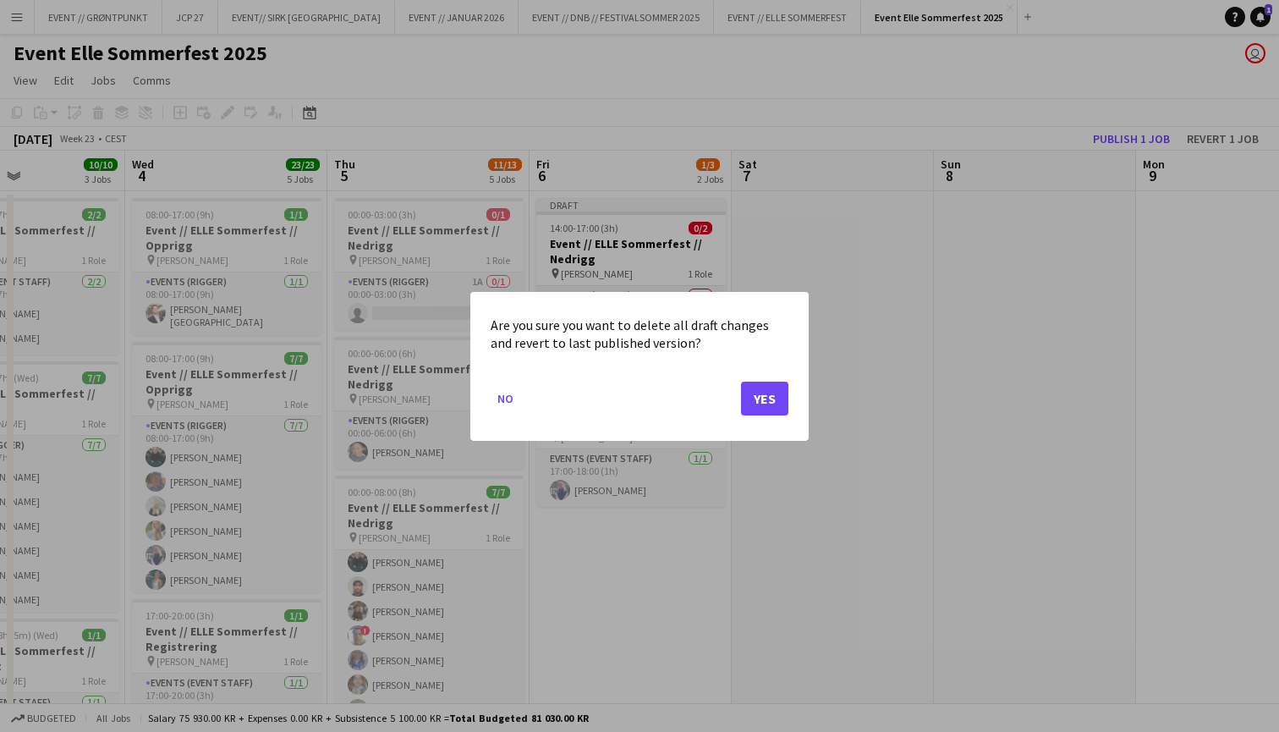
click at [787, 409] on button "Yes" at bounding box center [764, 398] width 47 height 34
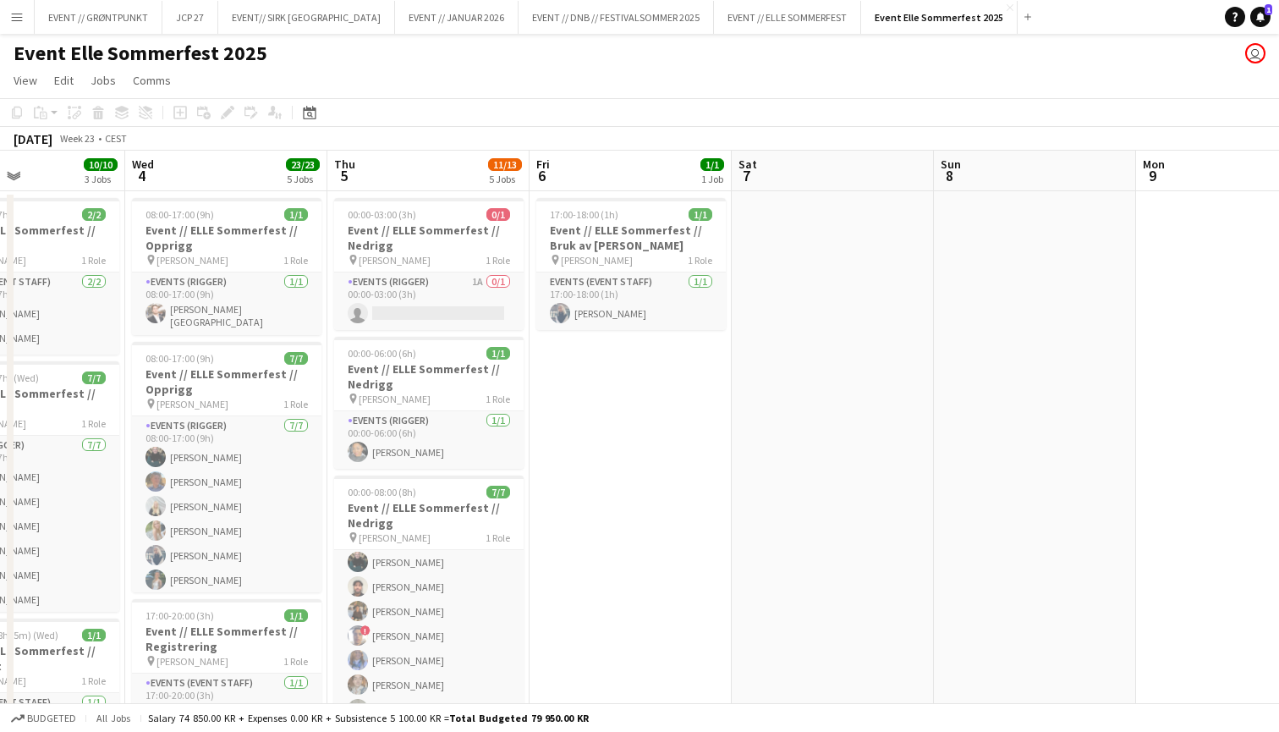
click at [698, 415] on app-date-cell "17:00-18:00 (1h) 1/1 Event // ELLE Sommerfest // Bruk av [PERSON_NAME] pin [PER…" at bounding box center [630, 687] width 202 height 993
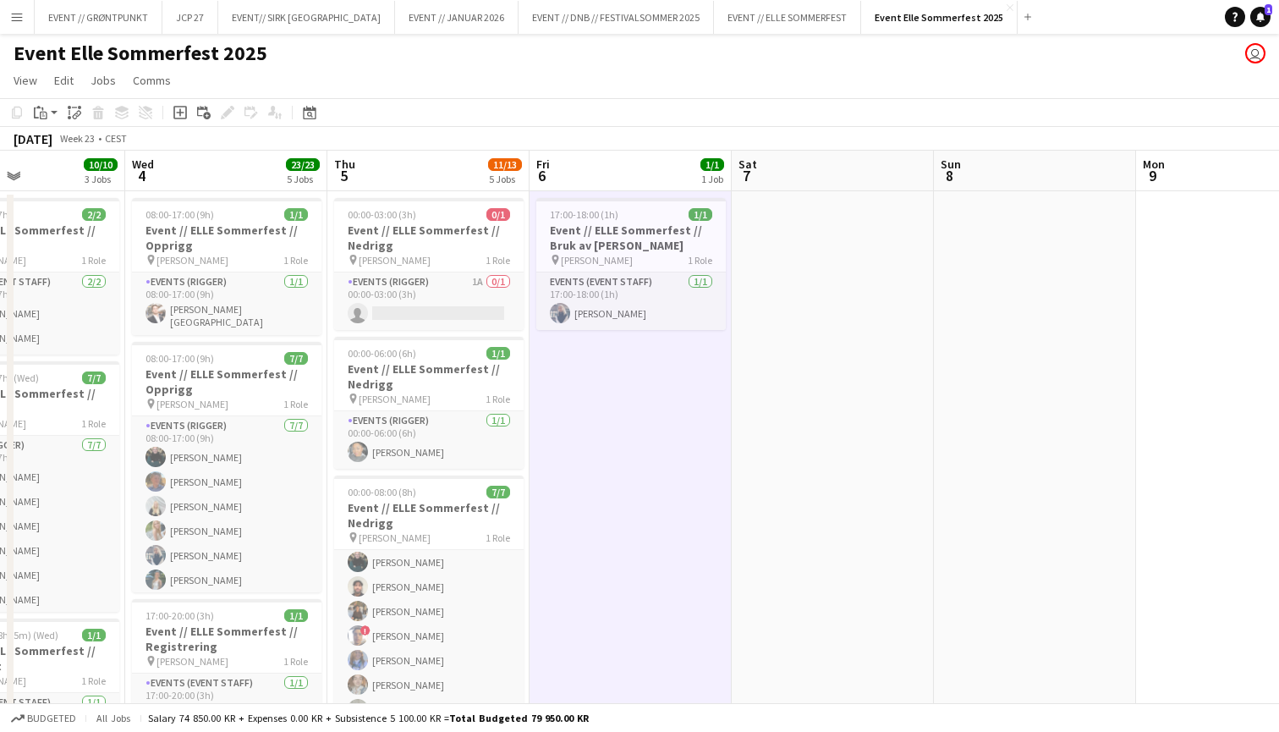
click at [787, 396] on app-date-cell at bounding box center [833, 687] width 202 height 993
